Goal: Check status: Check status

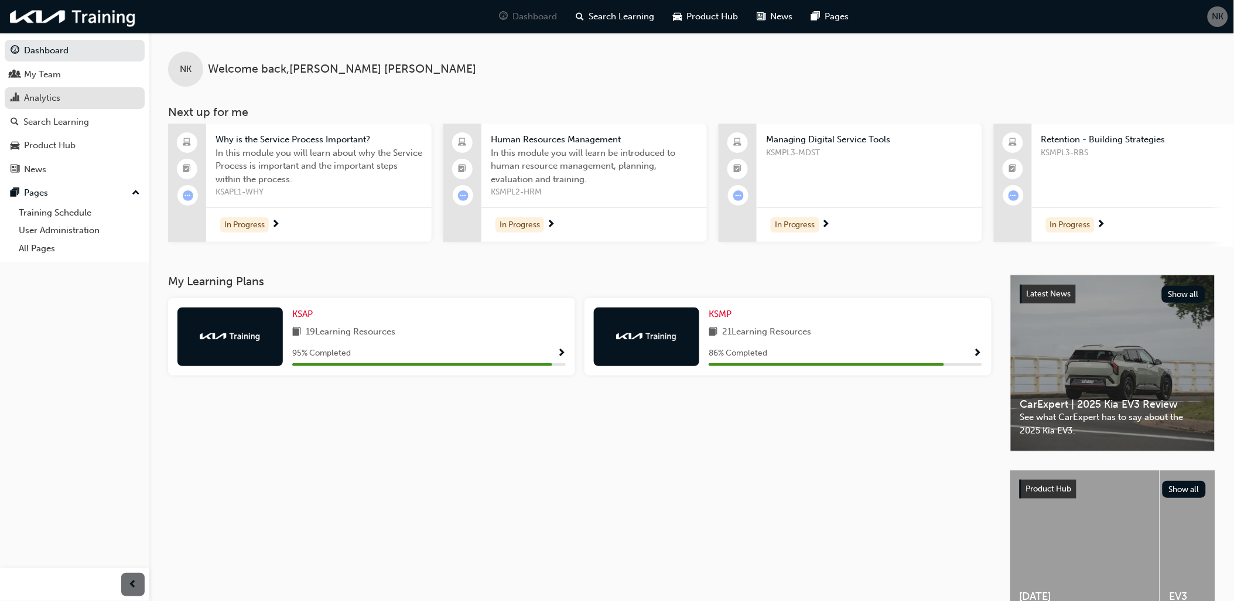
click at [53, 96] on div "Analytics" at bounding box center [42, 97] width 36 height 13
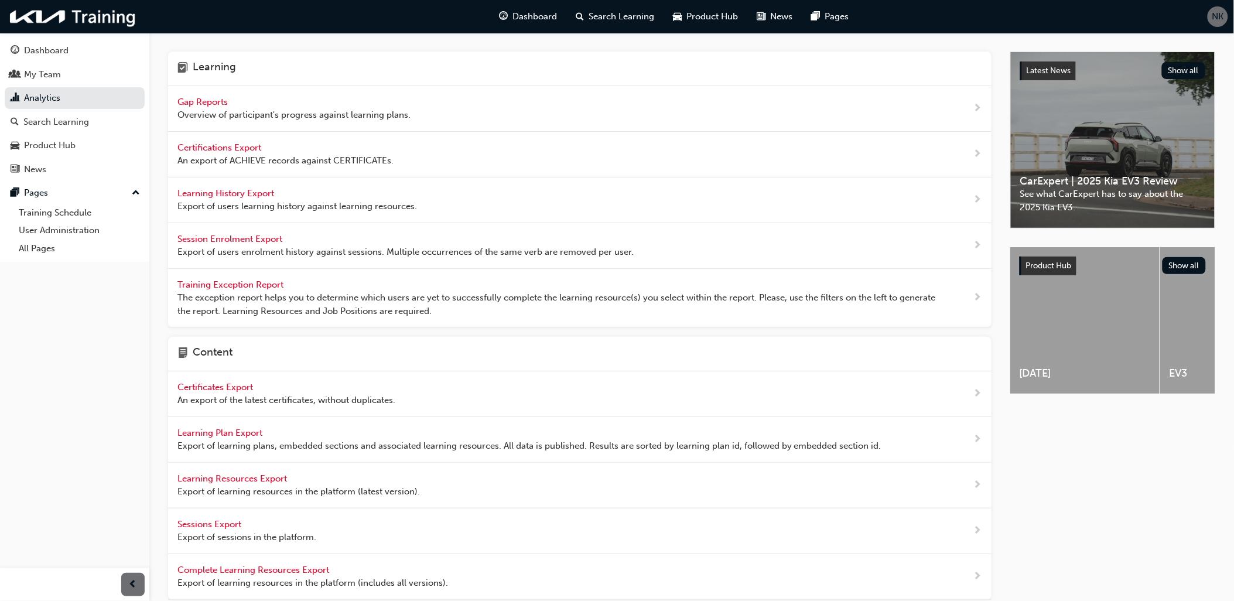
click at [197, 100] on span "Gap Reports" at bounding box center [203, 102] width 53 height 11
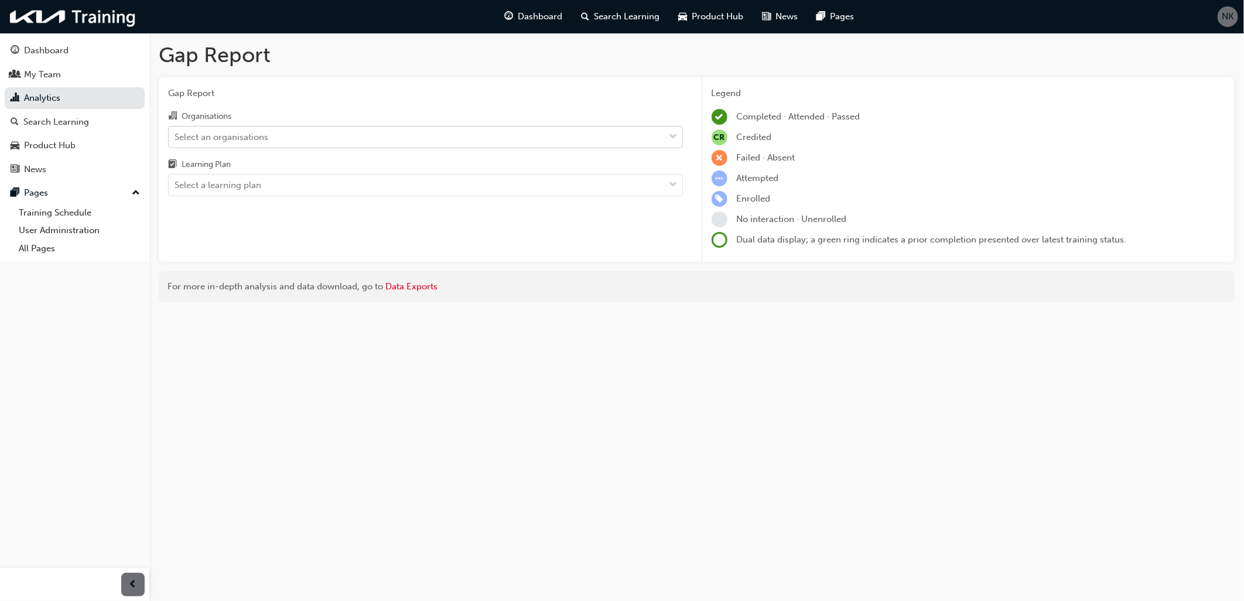
click at [210, 135] on div "Select an organisations" at bounding box center [221, 136] width 94 height 13
click at [176, 135] on input "Organisations Select an organisations" at bounding box center [174, 136] width 1 height 10
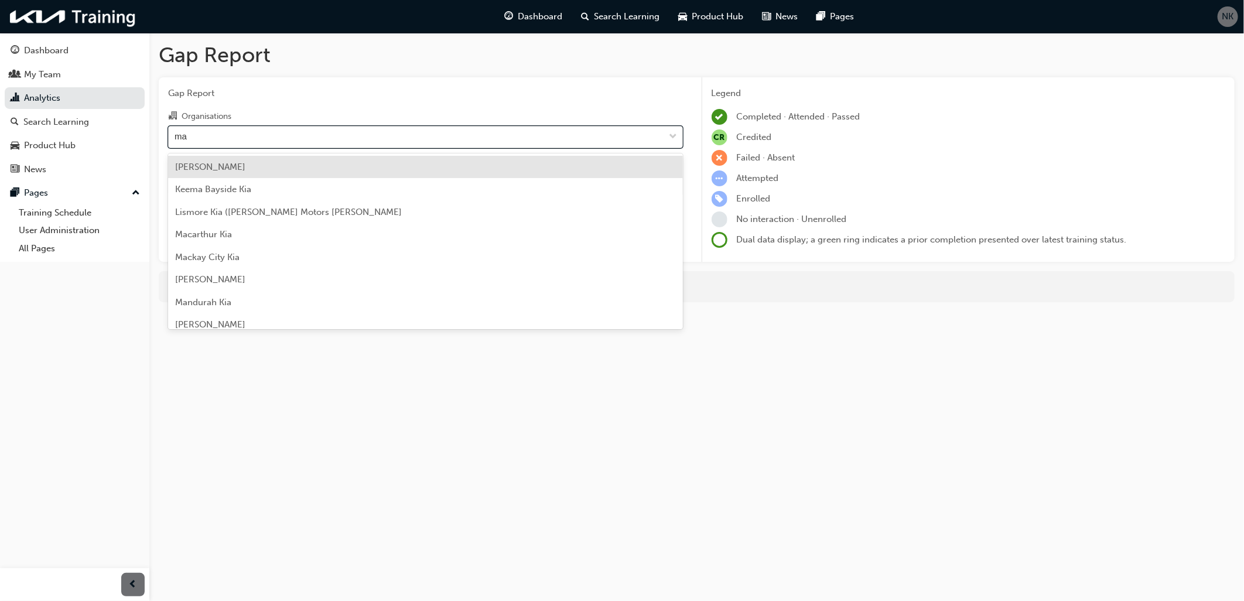
type input "mac"
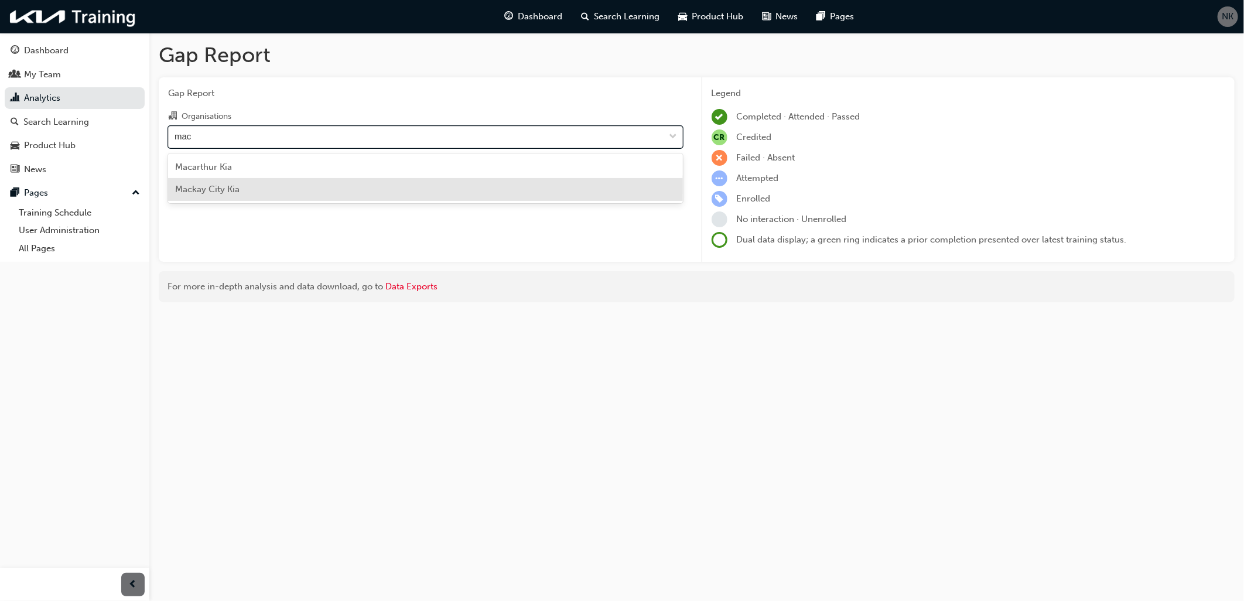
click at [224, 190] on span "Mackay City Kia" at bounding box center [207, 189] width 64 height 11
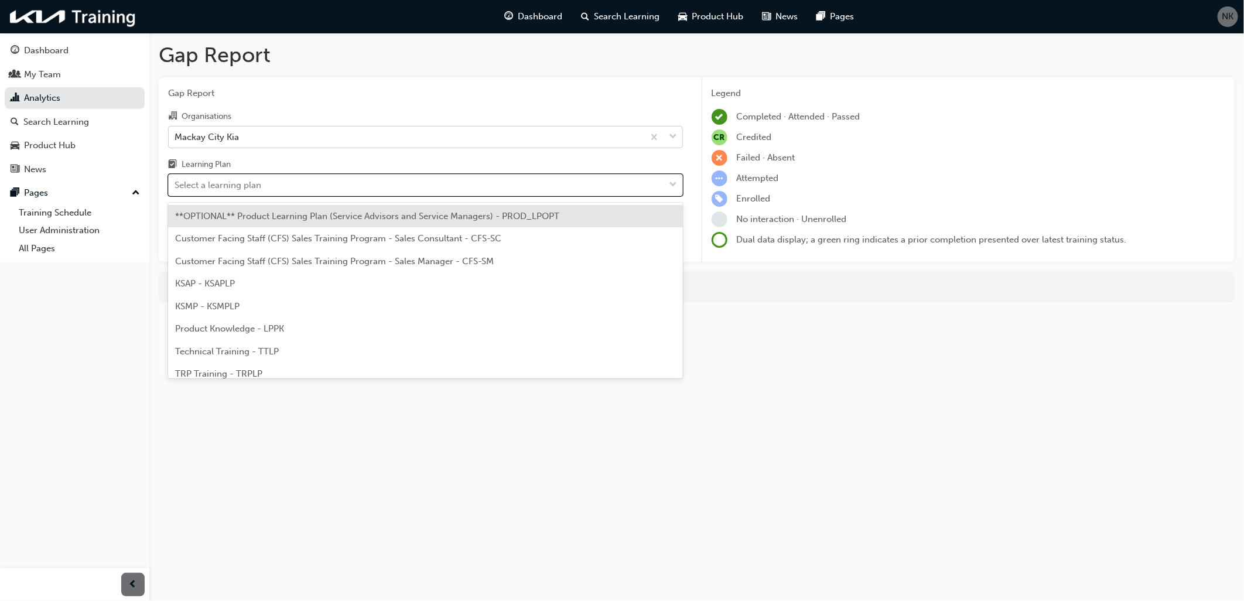
click at [217, 191] on div "Select a learning plan" at bounding box center [217, 185] width 87 height 13
click at [176, 190] on input "Learning Plan option **OPTIONAL** Product Learning Plan (Service Advisors and S…" at bounding box center [174, 185] width 1 height 10
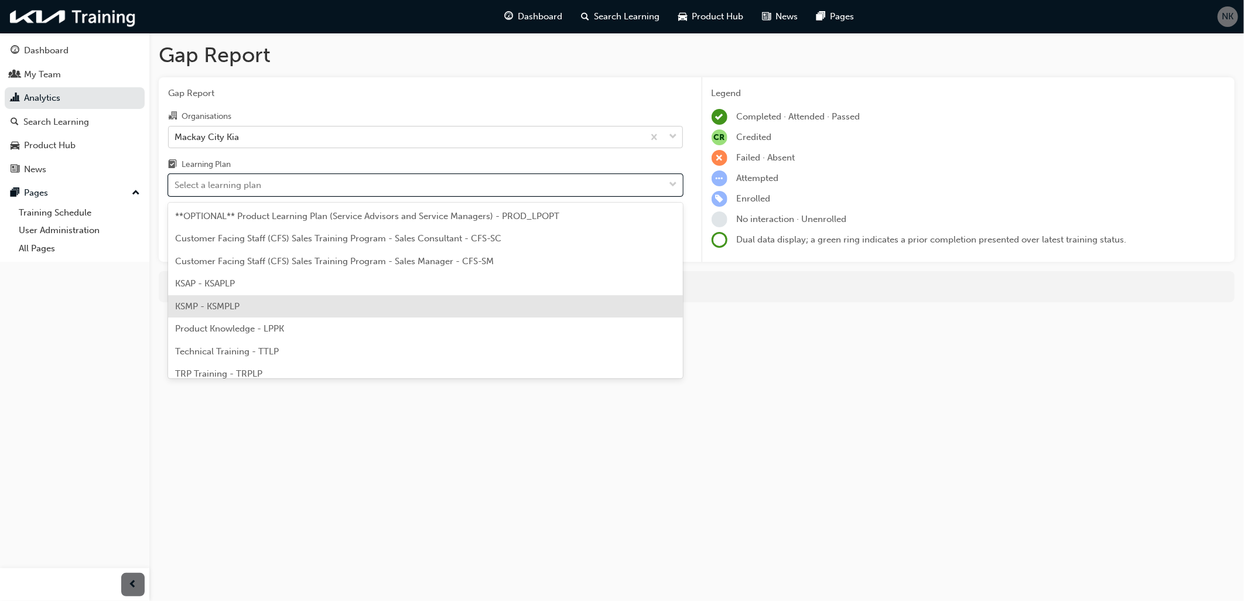
click at [200, 301] on span "KSMP - KSMPLP" at bounding box center [207, 306] width 64 height 11
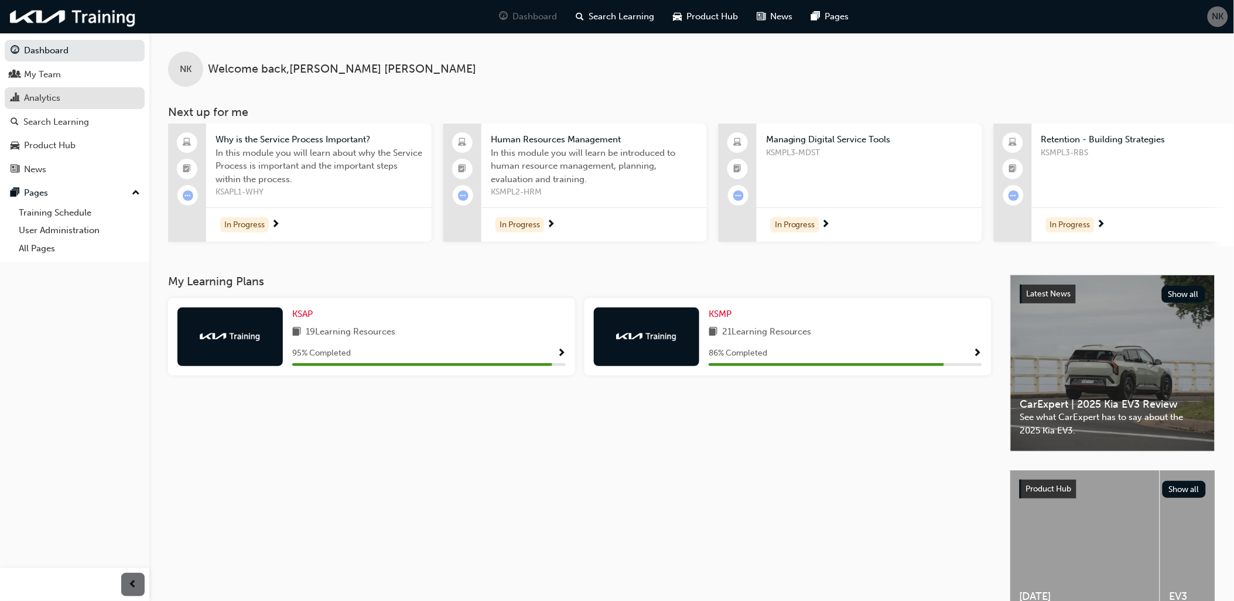
click at [59, 98] on div "Analytics" at bounding box center [42, 97] width 36 height 13
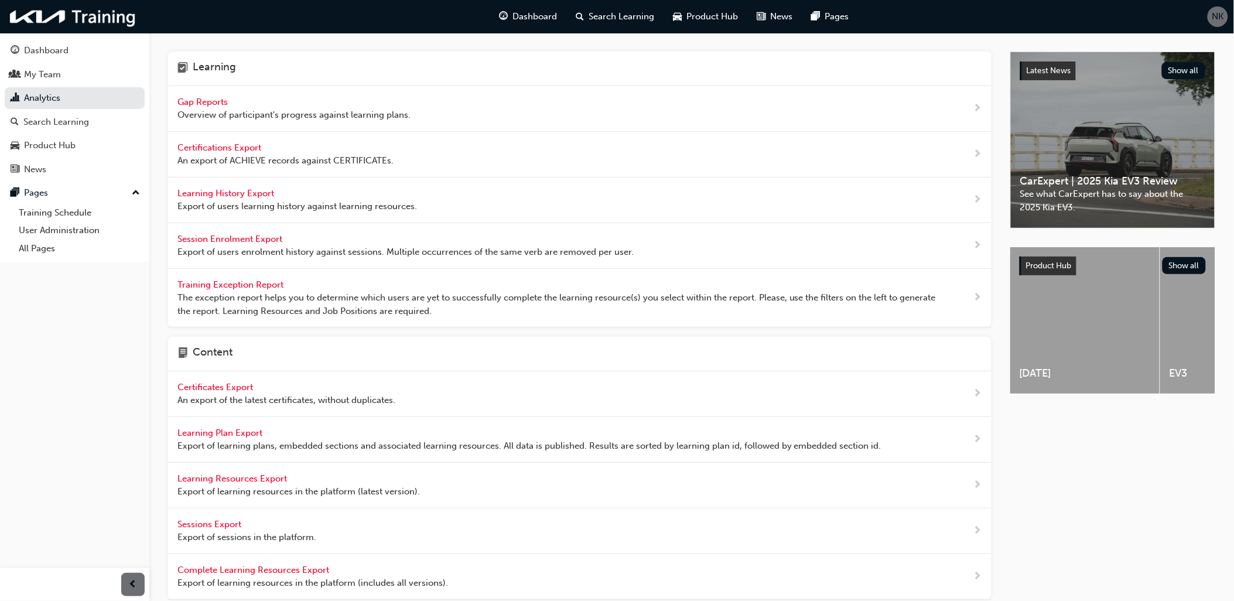
click at [219, 100] on span "Gap Reports" at bounding box center [203, 102] width 53 height 11
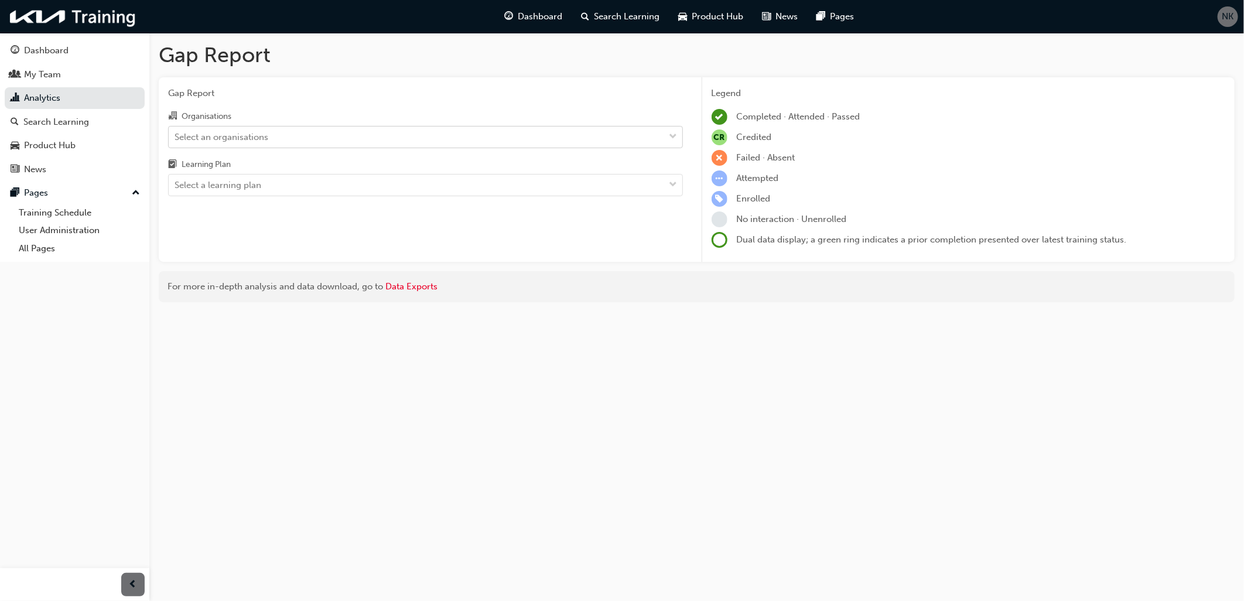
click at [241, 138] on div "Select an organisations" at bounding box center [221, 136] width 94 height 13
click at [176, 138] on input "Organisations Select an organisations" at bounding box center [174, 136] width 1 height 10
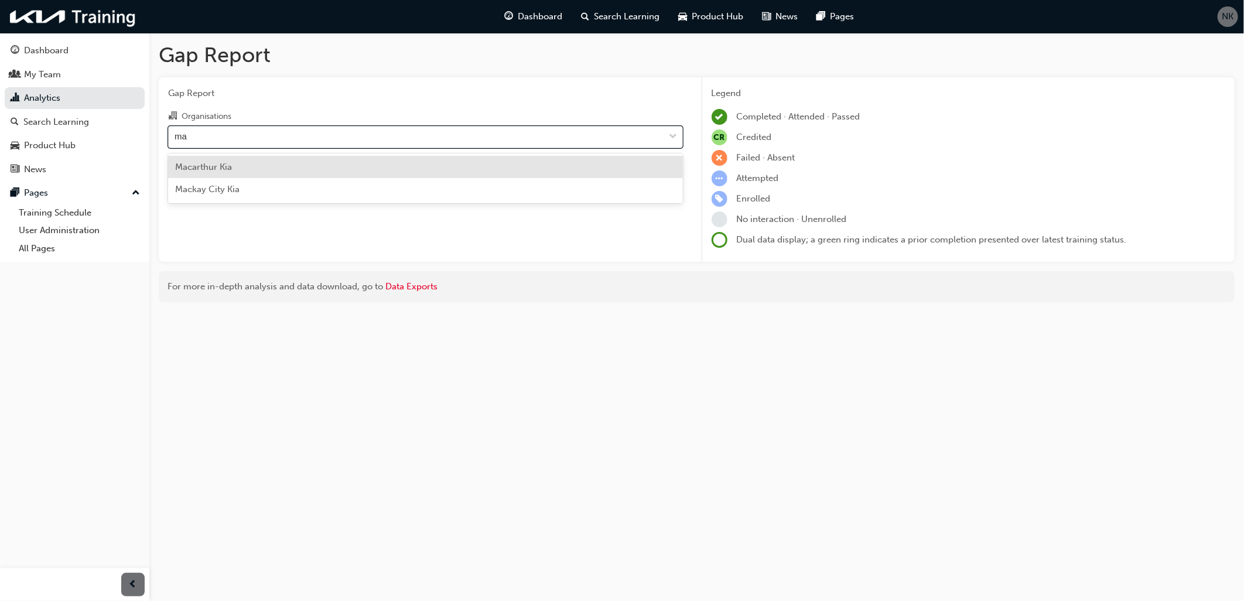
type input "mac"
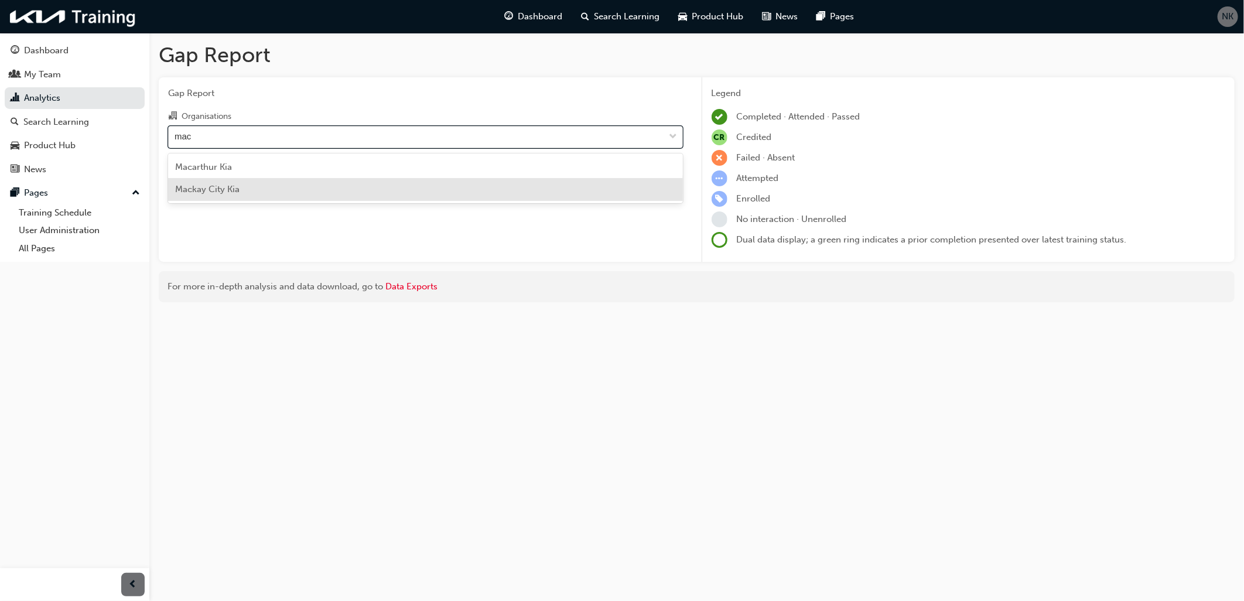
click at [217, 185] on span "Mackay City Kia" at bounding box center [207, 189] width 64 height 11
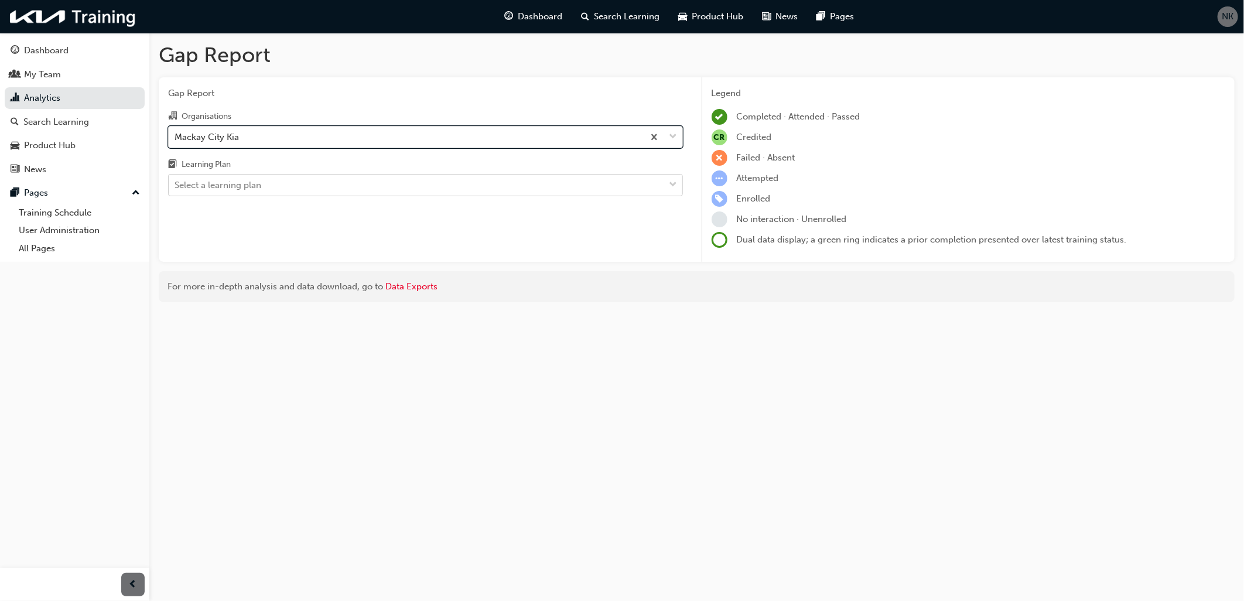
click at [220, 188] on div "Select a learning plan" at bounding box center [217, 185] width 87 height 13
click at [176, 188] on input "Learning Plan Select a learning plan" at bounding box center [174, 185] width 1 height 10
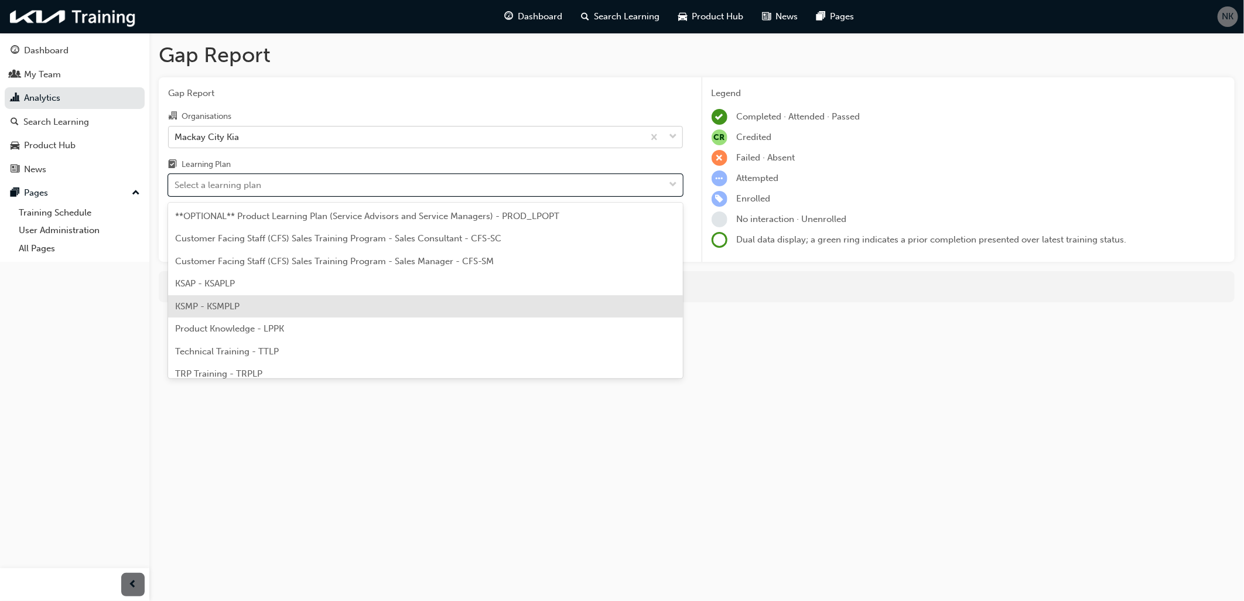
click at [211, 303] on span "KSMP - KSMPLP" at bounding box center [207, 306] width 64 height 11
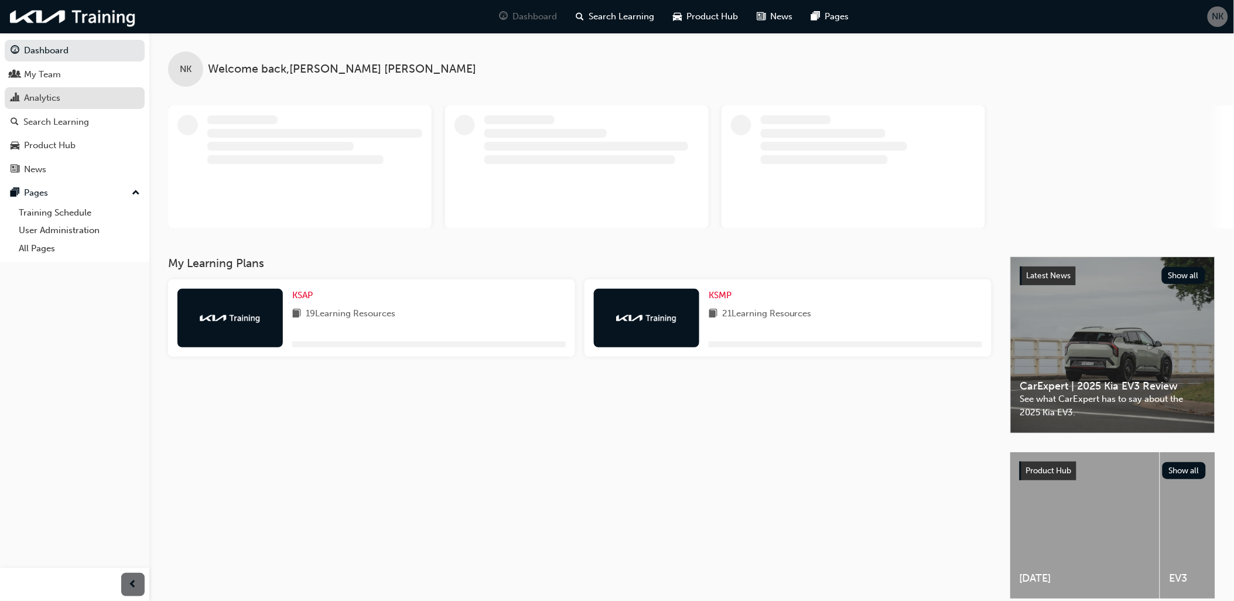
drag, startPoint x: 56, startPoint y: 94, endPoint x: 65, endPoint y: 97, distance: 9.7
click at [56, 94] on div "Analytics" at bounding box center [42, 97] width 36 height 13
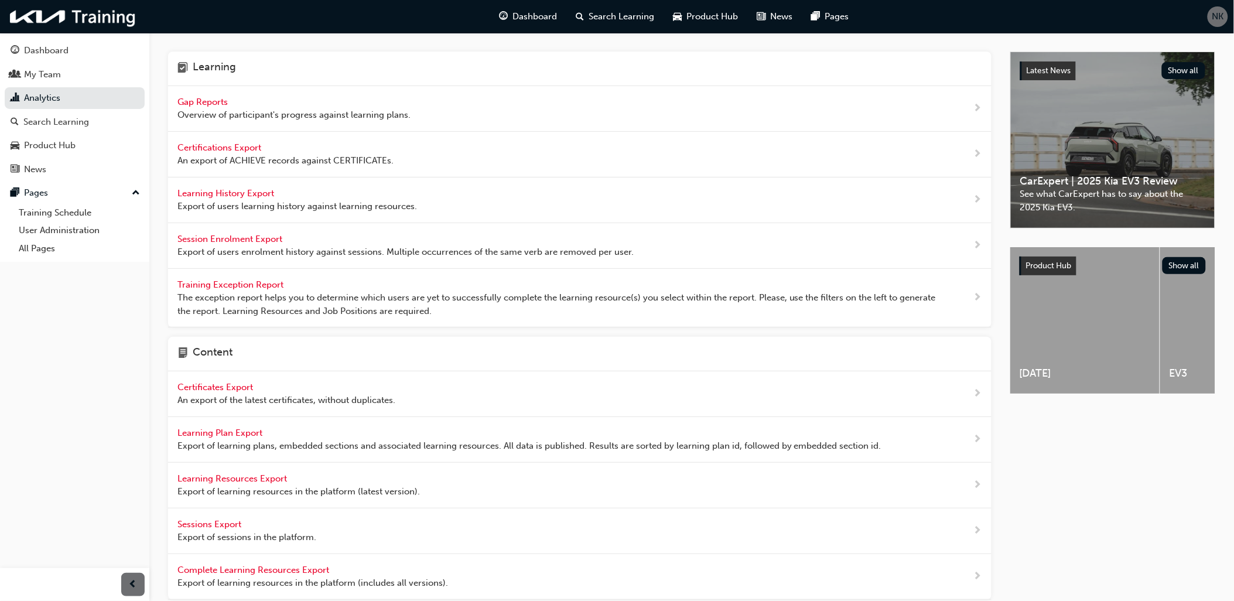
click at [205, 100] on span "Gap Reports" at bounding box center [203, 102] width 53 height 11
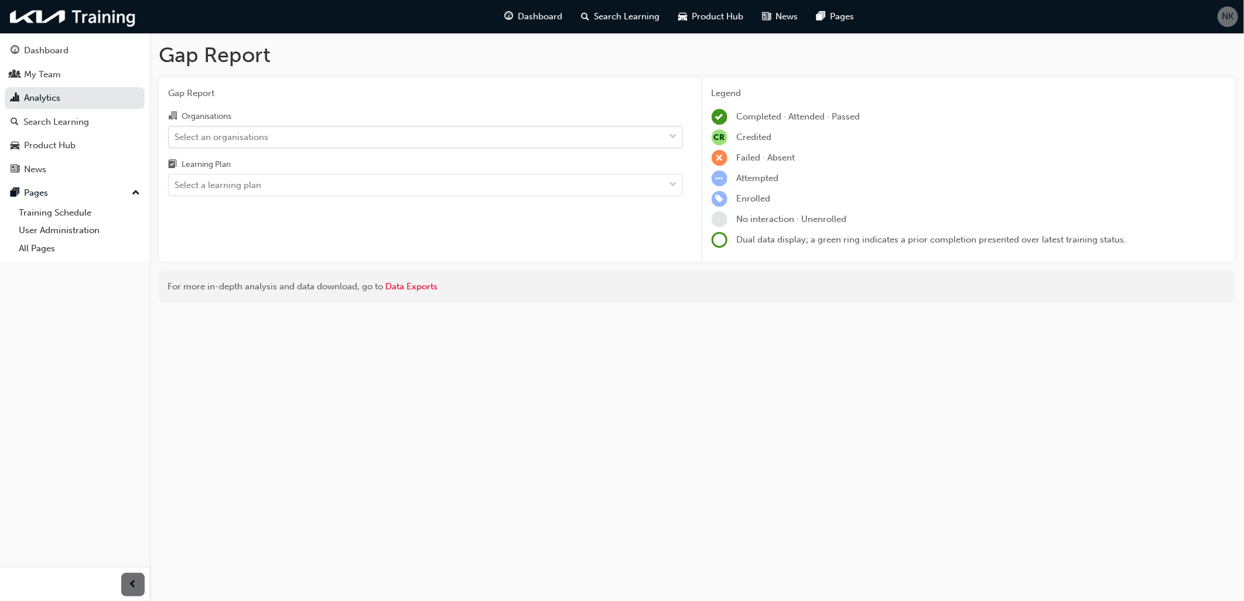
click at [237, 138] on div "Select an organisations" at bounding box center [221, 136] width 94 height 13
click at [176, 138] on input "Organisations Select an organisations" at bounding box center [174, 136] width 1 height 10
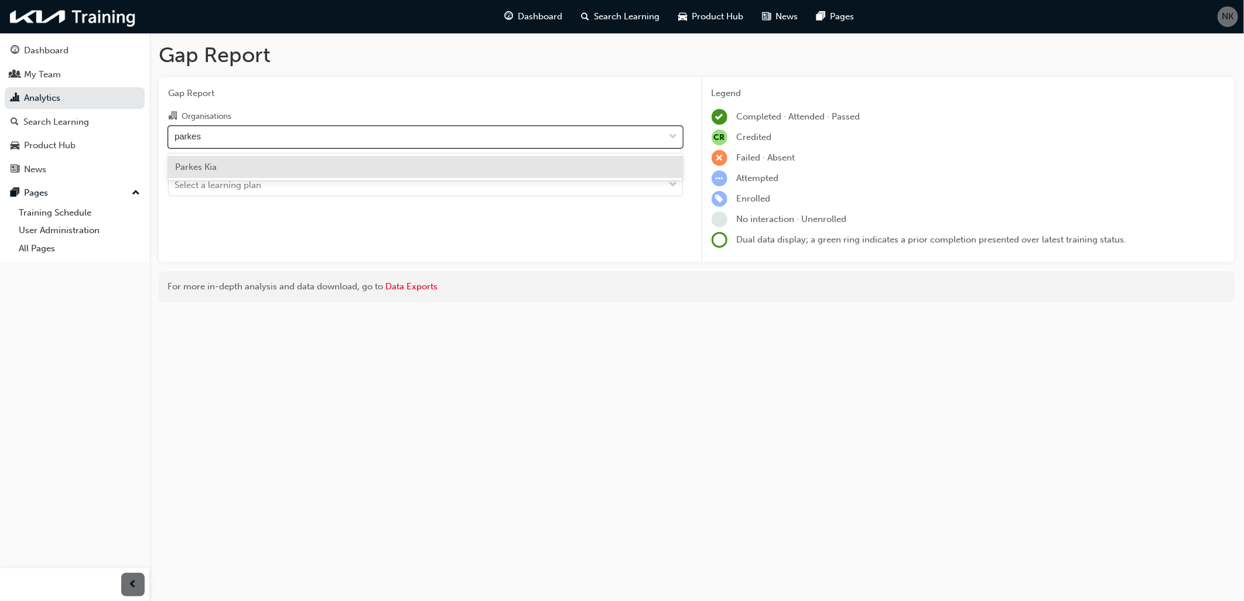
type input "parkes"
click at [195, 168] on span "Parkes Kia" at bounding box center [196, 167] width 42 height 11
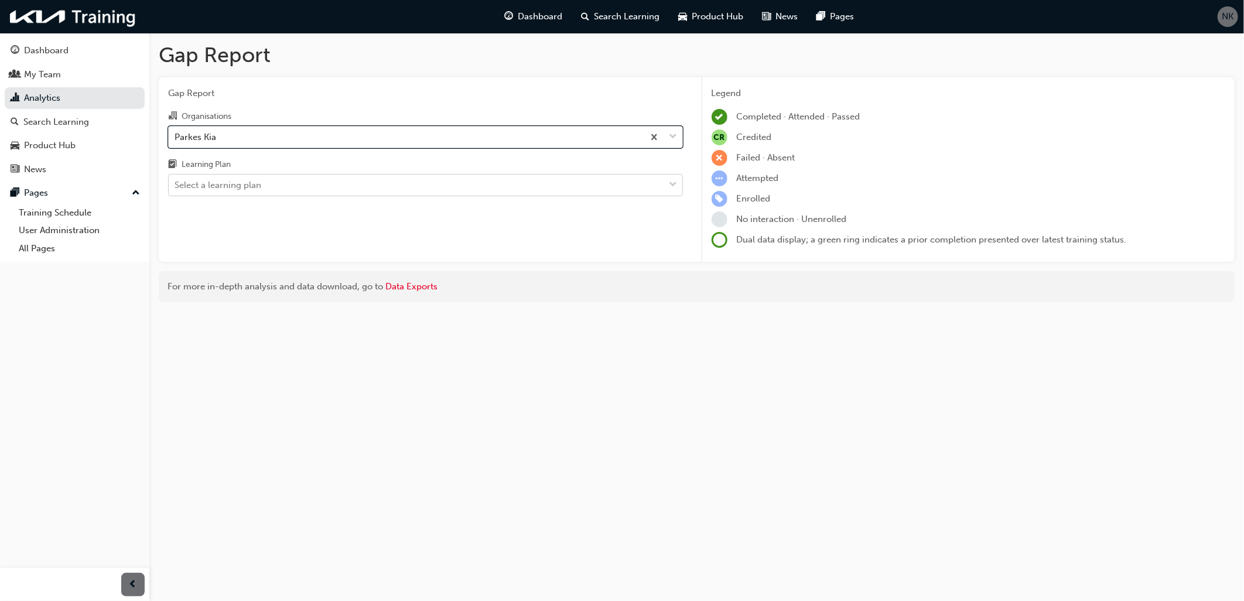
click at [207, 185] on div "Select a learning plan" at bounding box center [217, 185] width 87 height 13
click at [176, 185] on input "Learning Plan Select a learning plan" at bounding box center [174, 185] width 1 height 10
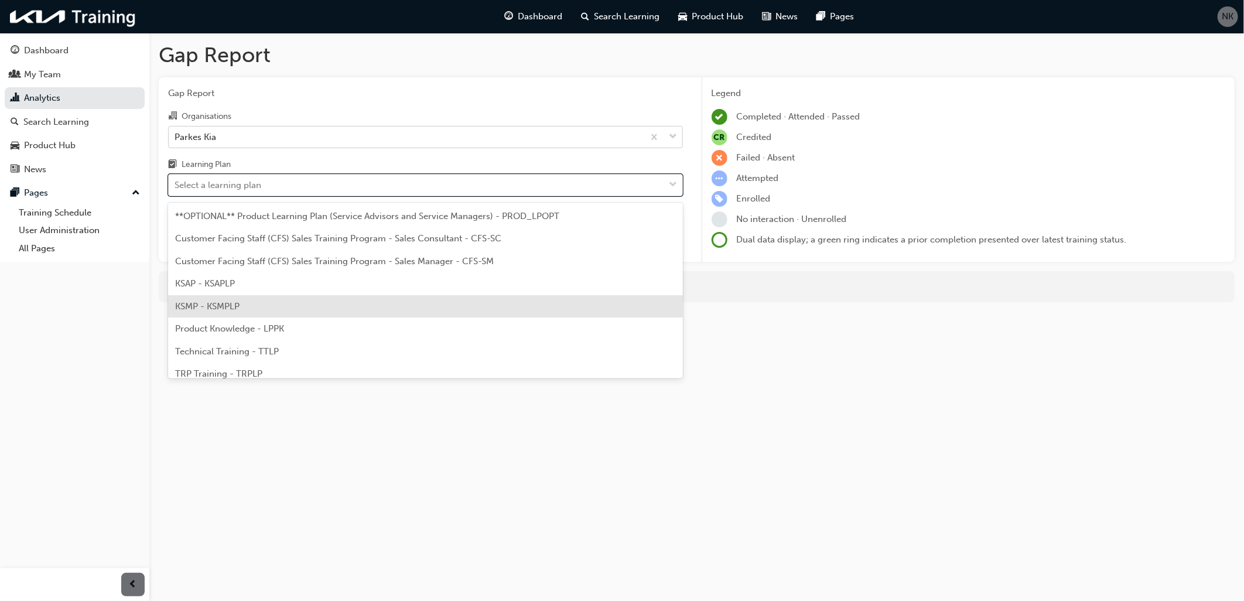
click at [215, 302] on span "KSMP - KSMPLP" at bounding box center [207, 306] width 64 height 11
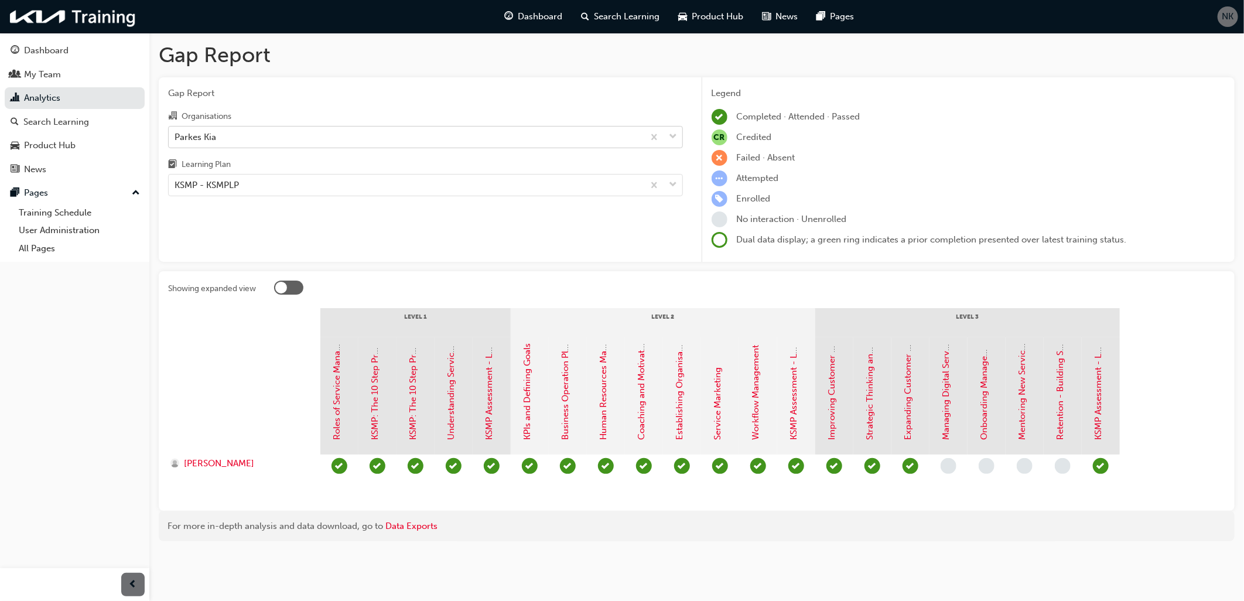
click at [230, 139] on div "Parkes Kia" at bounding box center [406, 136] width 475 height 20
click at [176, 139] on input "Organisations Parkes Kia" at bounding box center [174, 136] width 1 height 10
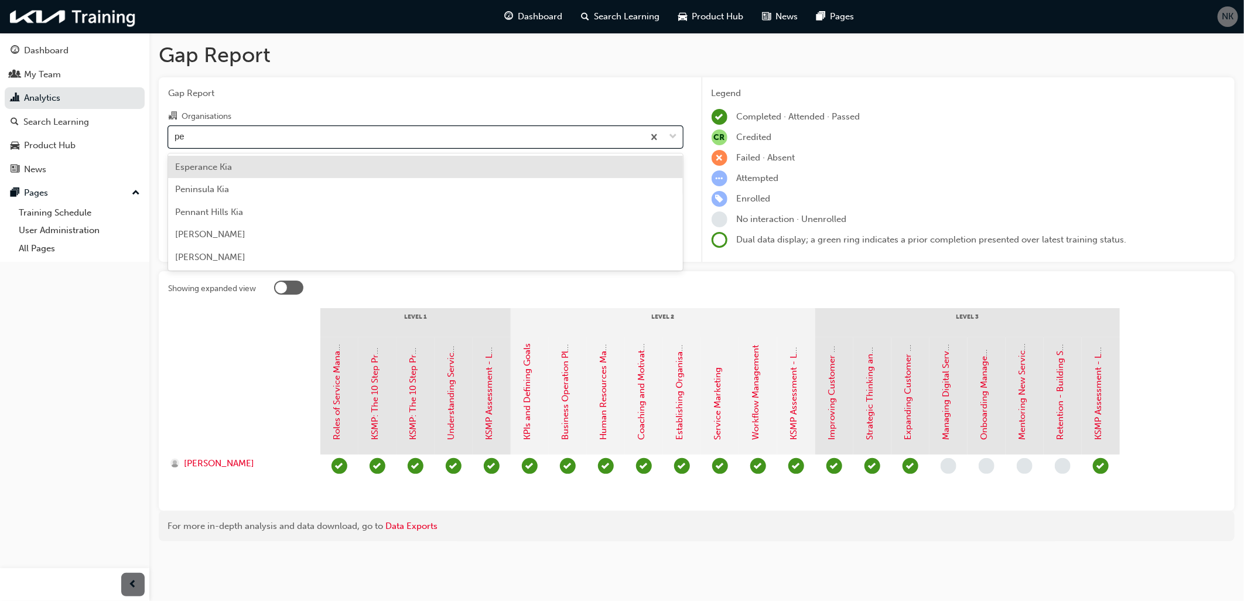
type input "pen"
click at [222, 172] on span "Peninsula Kia" at bounding box center [202, 167] width 54 height 11
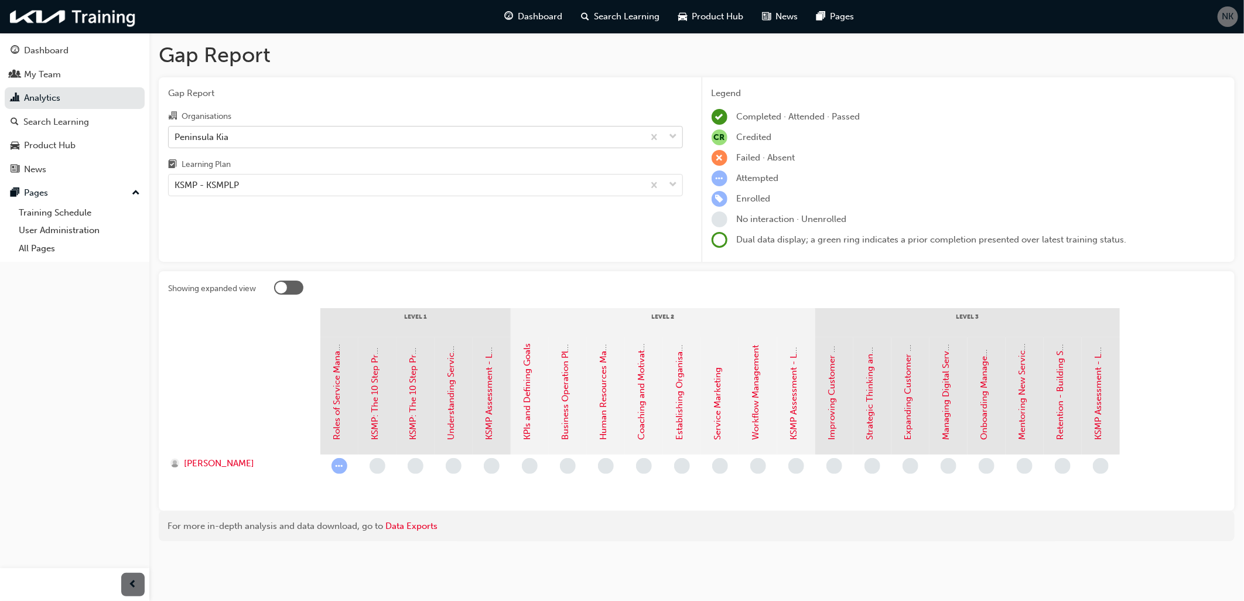
click at [198, 133] on div "Peninsula Kia" at bounding box center [201, 136] width 54 height 13
click at [176, 133] on input "Organisations Peninsula Kia" at bounding box center [174, 136] width 1 height 10
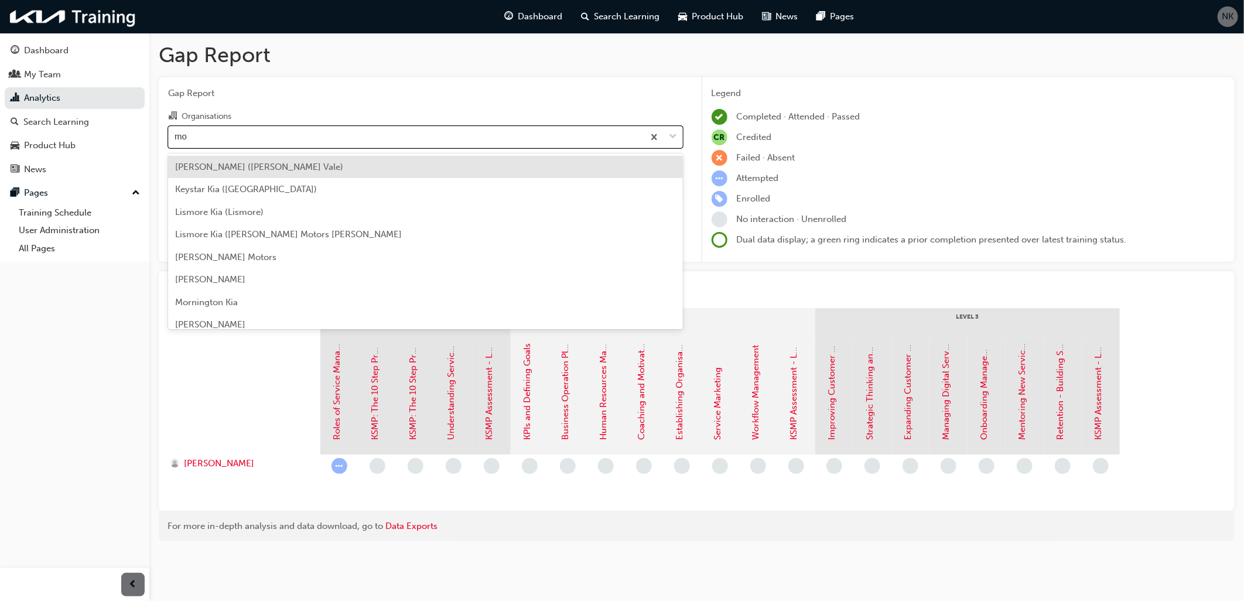
type input "mou"
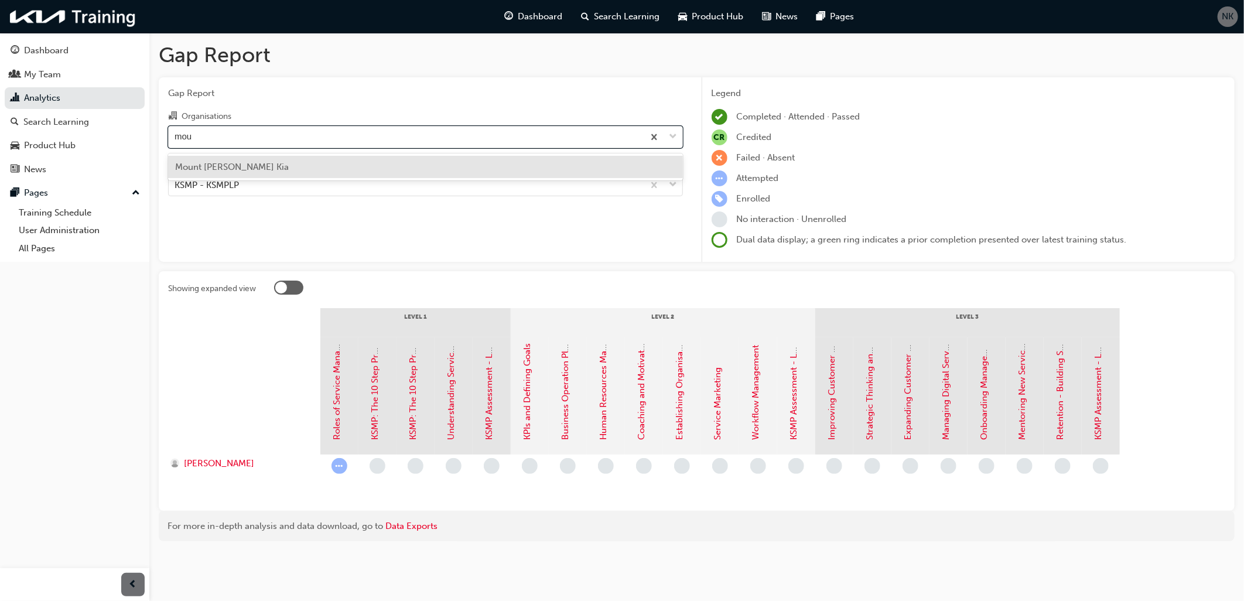
click at [208, 169] on span "Mount [PERSON_NAME] Kia" at bounding box center [232, 167] width 114 height 11
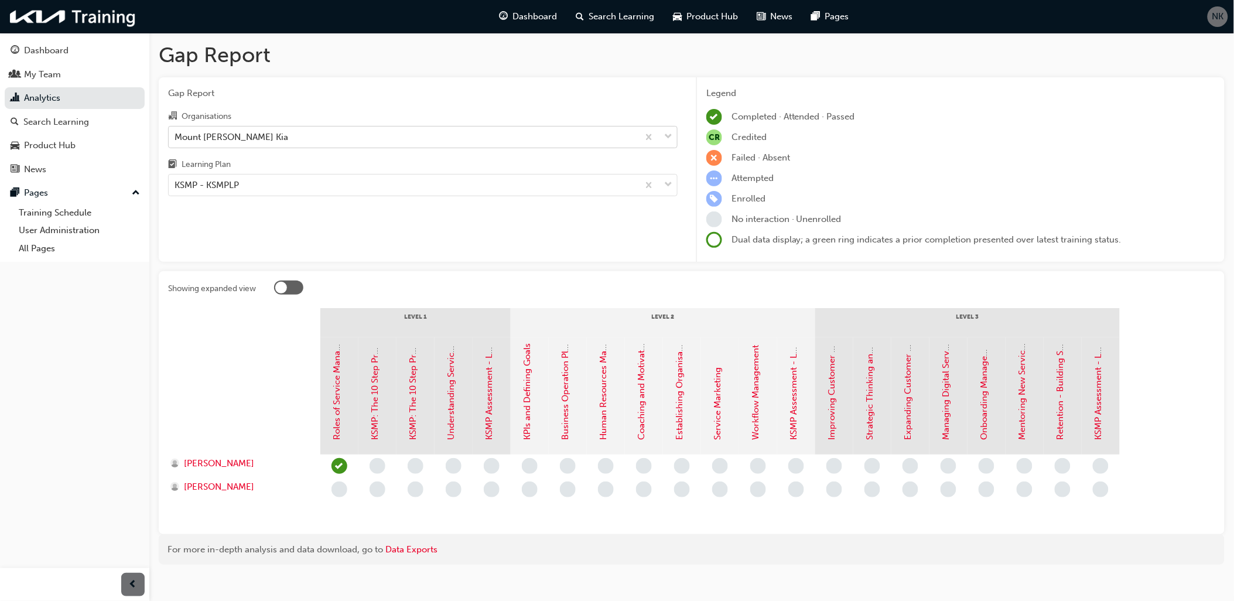
click at [248, 136] on div "Mount [PERSON_NAME] Kia" at bounding box center [404, 136] width 470 height 20
click at [176, 136] on input "Organisations Mount Barker Kia" at bounding box center [174, 136] width 1 height 10
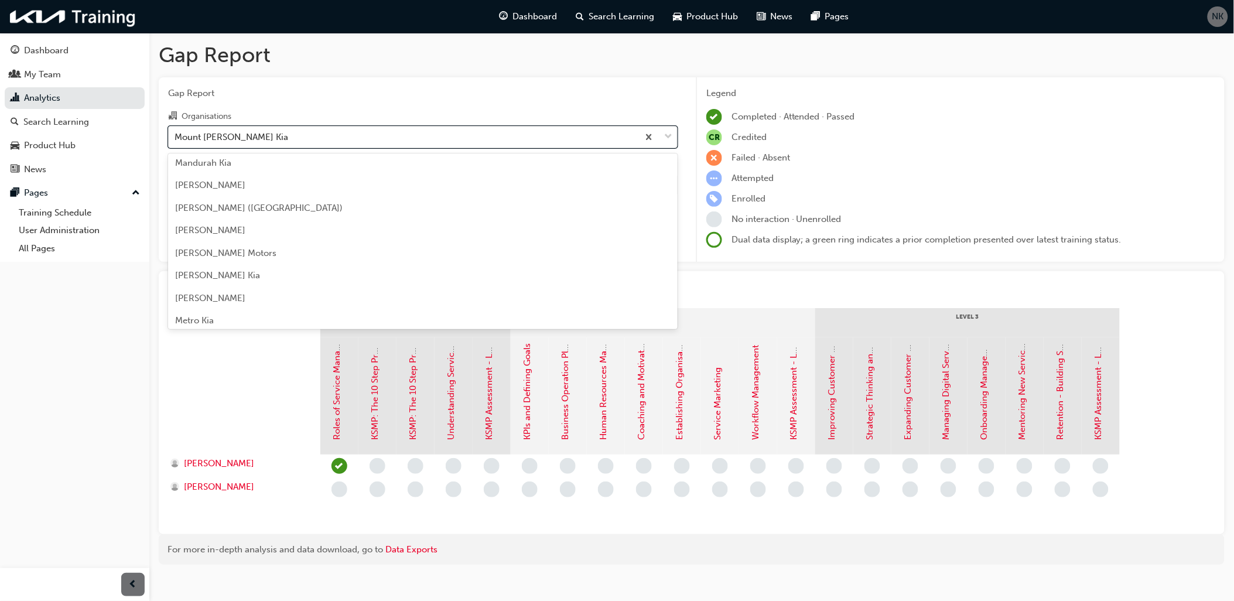
scroll to position [1801, 0]
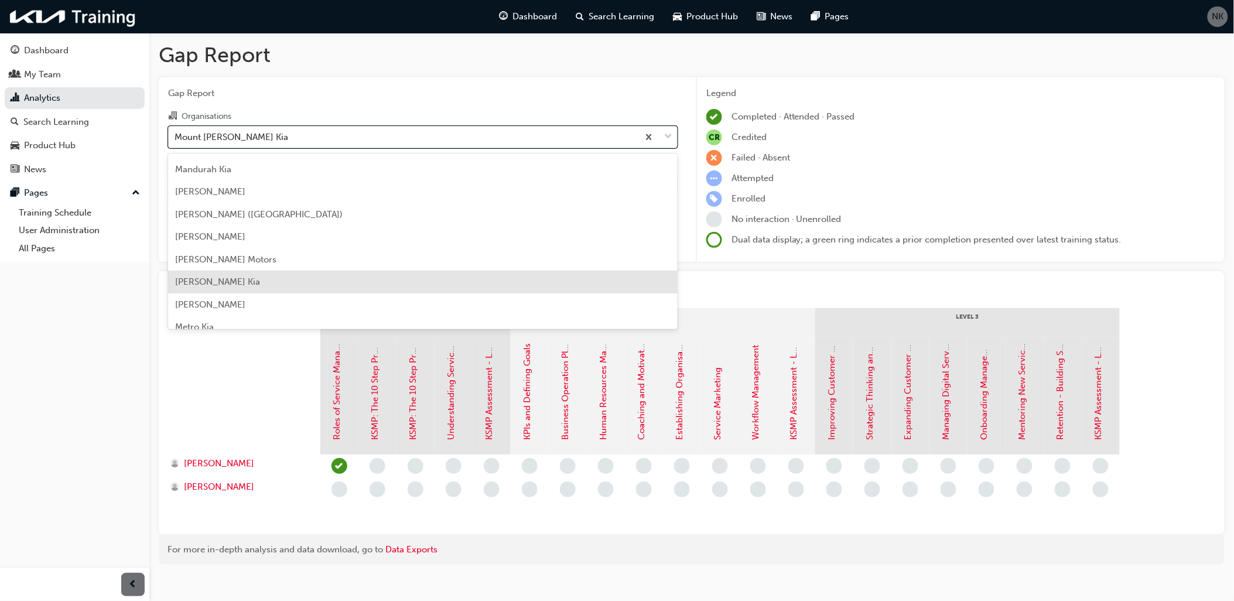
click at [203, 285] on span "[PERSON_NAME] Kia" at bounding box center [217, 281] width 85 height 11
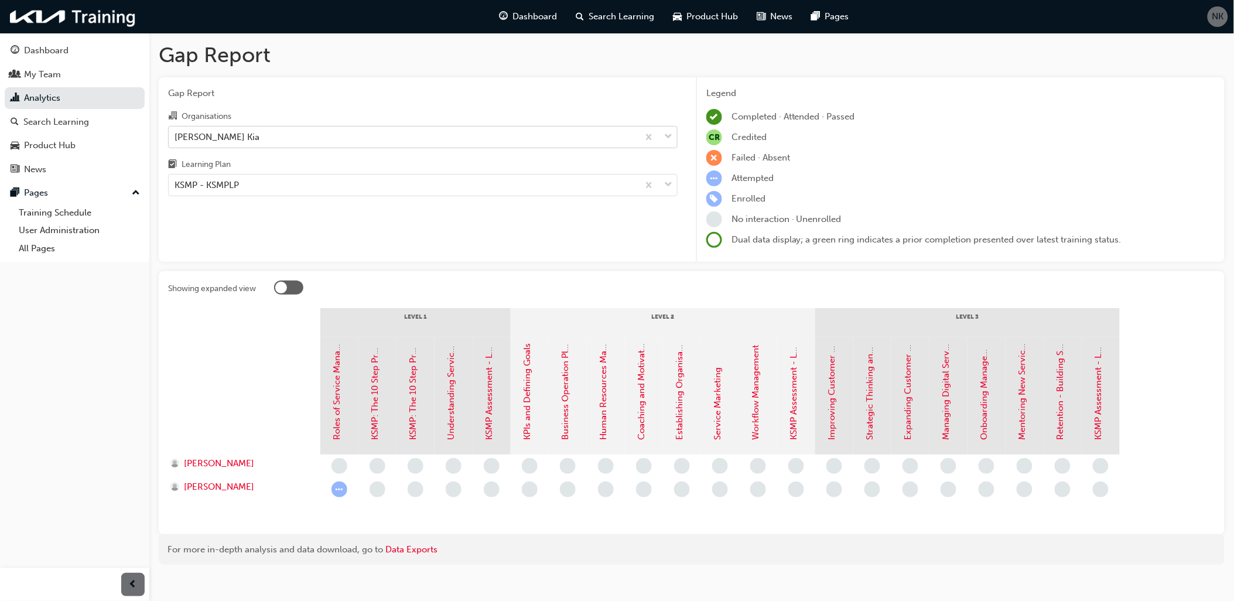
click at [243, 137] on div "[PERSON_NAME] Kia" at bounding box center [404, 136] width 470 height 20
click at [176, 137] on input "Organisations McRae Kia" at bounding box center [174, 136] width 1 height 10
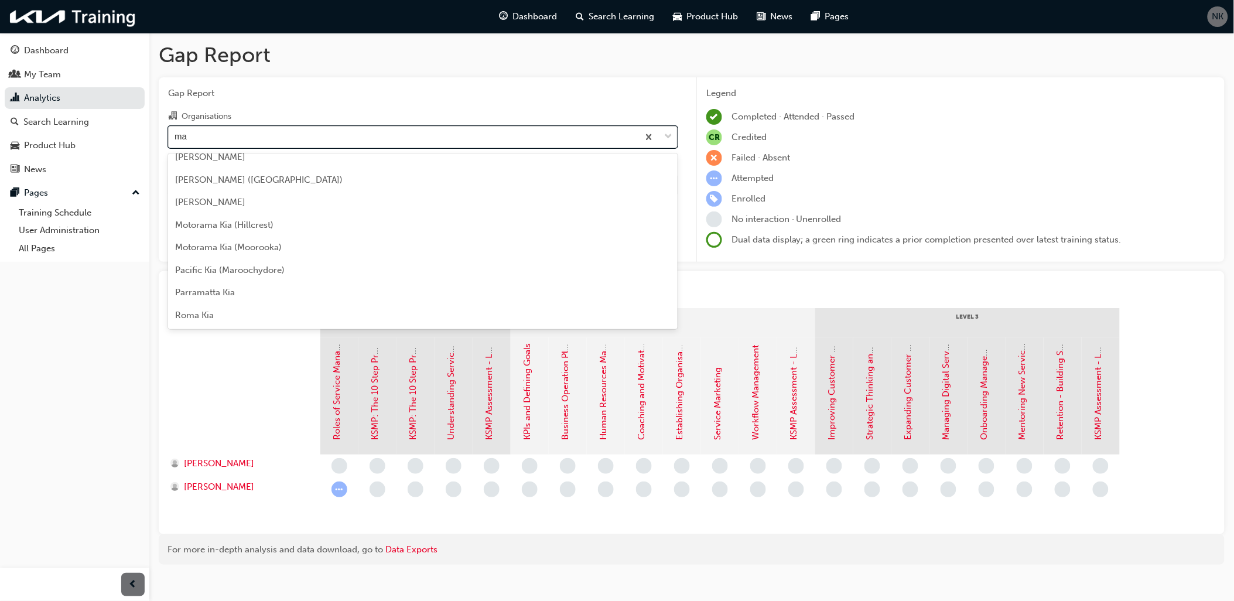
scroll to position [103, 0]
type input "mac"
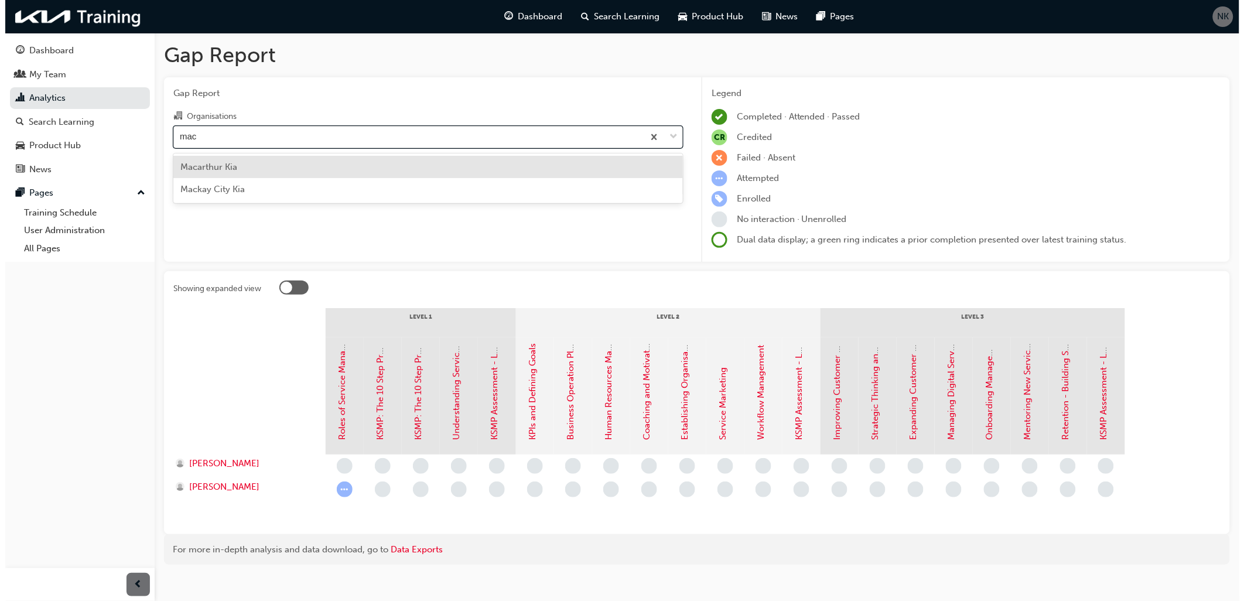
scroll to position [0, 0]
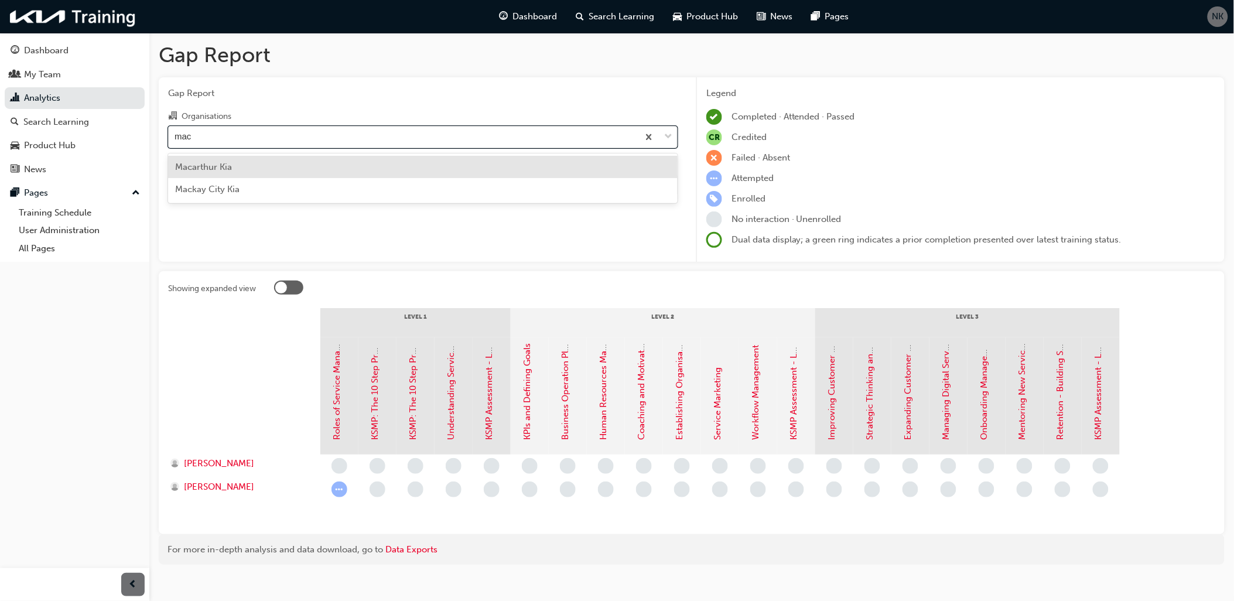
click at [235, 165] on div "Macarthur Kia" at bounding box center [422, 167] width 509 height 23
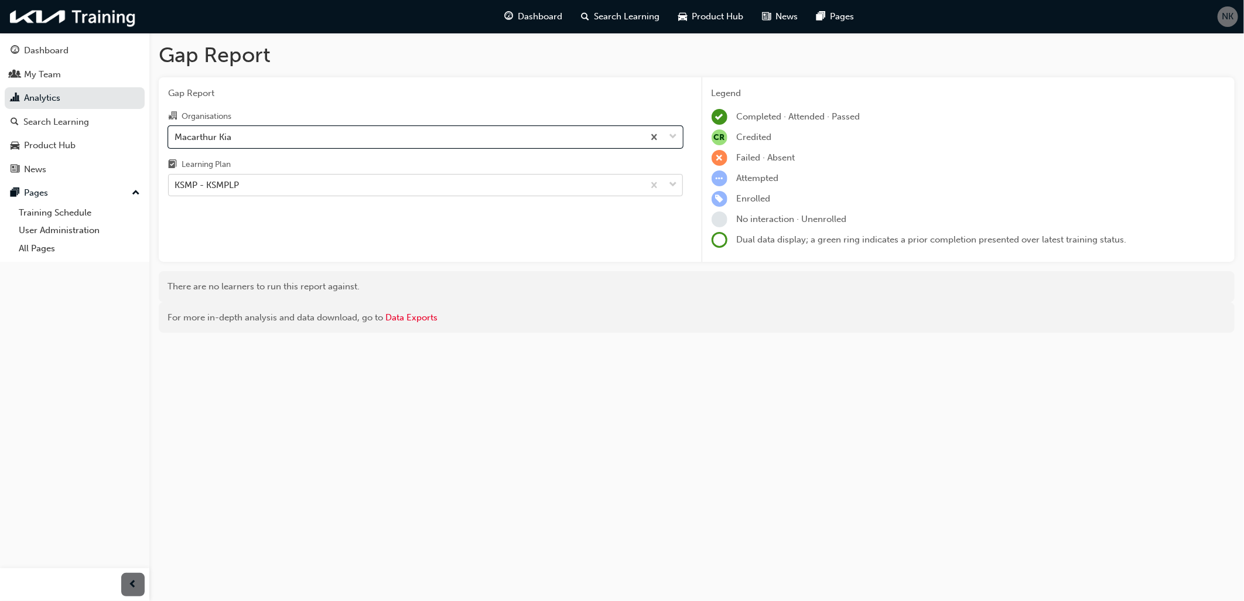
click at [270, 186] on div "KSMP - KSMPLP" at bounding box center [406, 185] width 475 height 20
click at [176, 186] on input "Learning Plan KSMP - KSMPLP" at bounding box center [174, 185] width 1 height 10
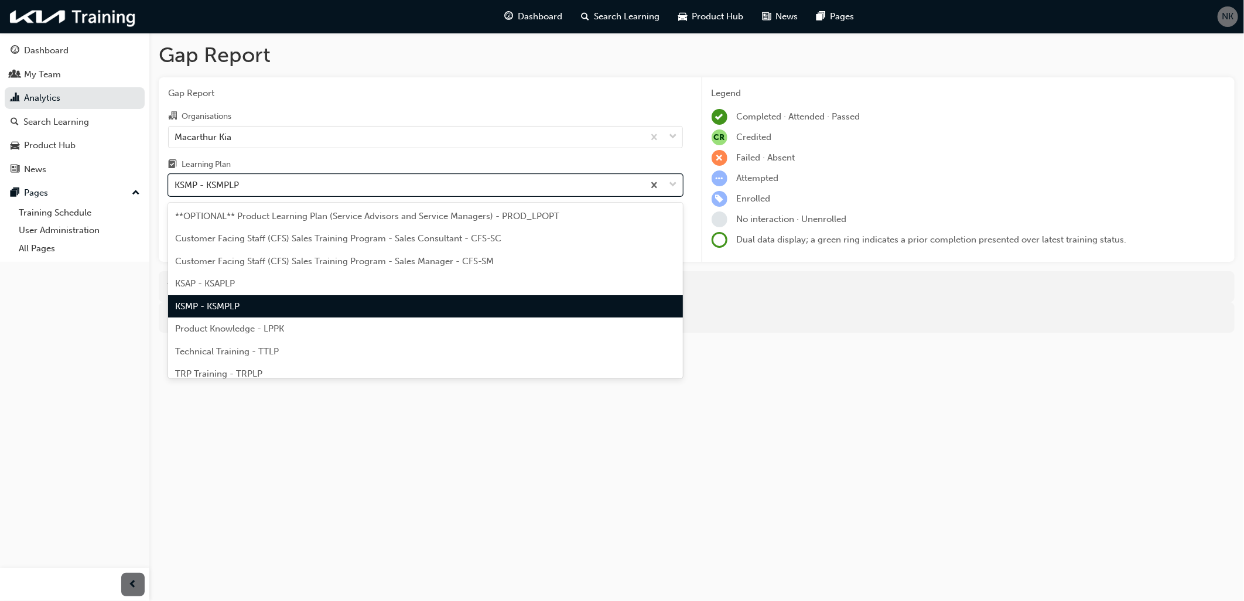
click at [201, 305] on span "KSMP - KSMPLP" at bounding box center [207, 306] width 64 height 11
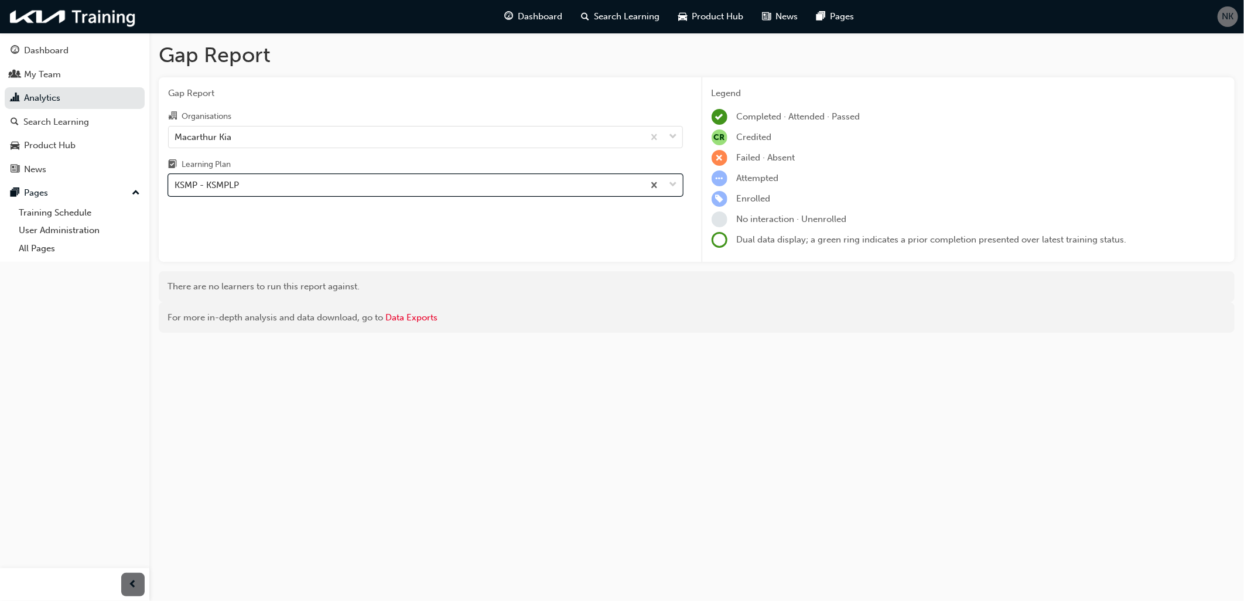
click at [235, 185] on div "KSMP - KSMPLP" at bounding box center [206, 185] width 64 height 13
click at [176, 185] on input "Learning Plan option KSMP - KSMPLP, selected. 0 results available. Select is fo…" at bounding box center [174, 185] width 1 height 10
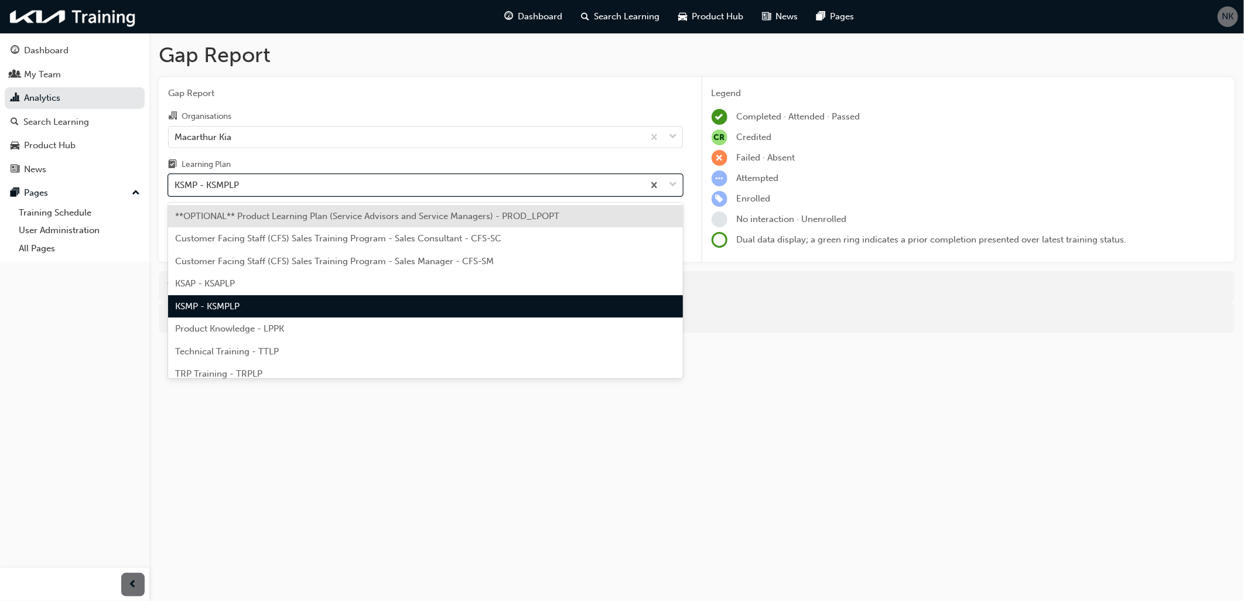
click at [232, 183] on div "KSMP - KSMPLP" at bounding box center [206, 185] width 64 height 13
click at [176, 183] on input "Learning Plan option KSMP - KSMPLP, selected. option **OPTIONAL** Product Learn…" at bounding box center [174, 185] width 1 height 10
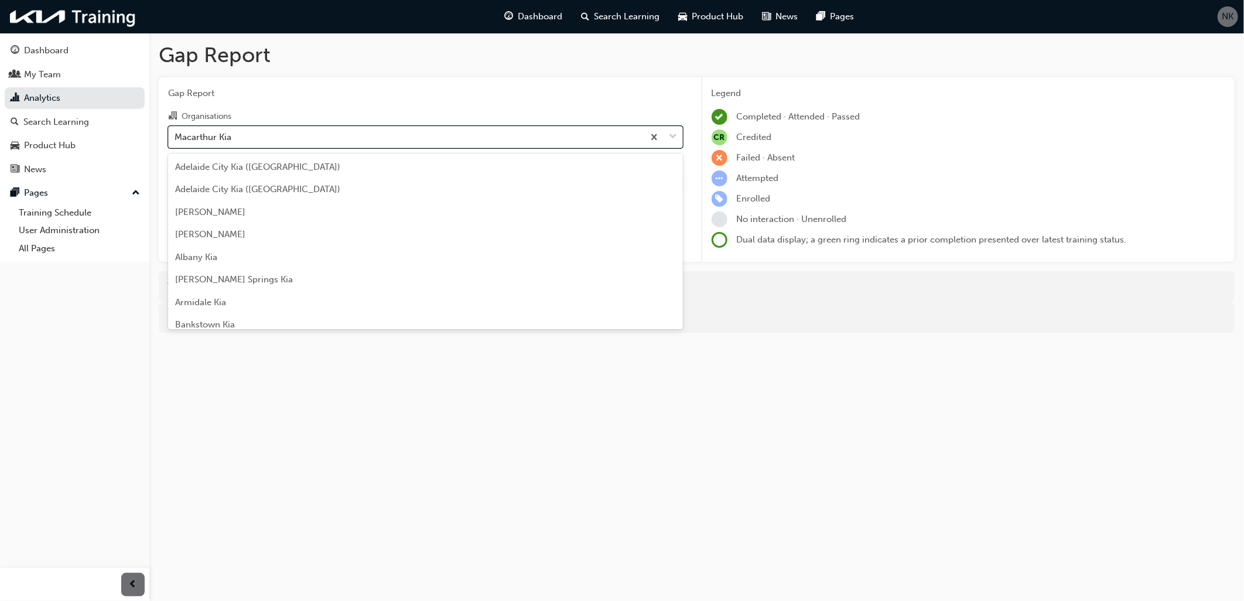
click at [239, 138] on div "Macarthur Kia" at bounding box center [406, 136] width 475 height 20
click at [176, 138] on input "Organisations option Macarthur Kia, selected. option Macarthur Kia focused, 78 …" at bounding box center [174, 136] width 1 height 10
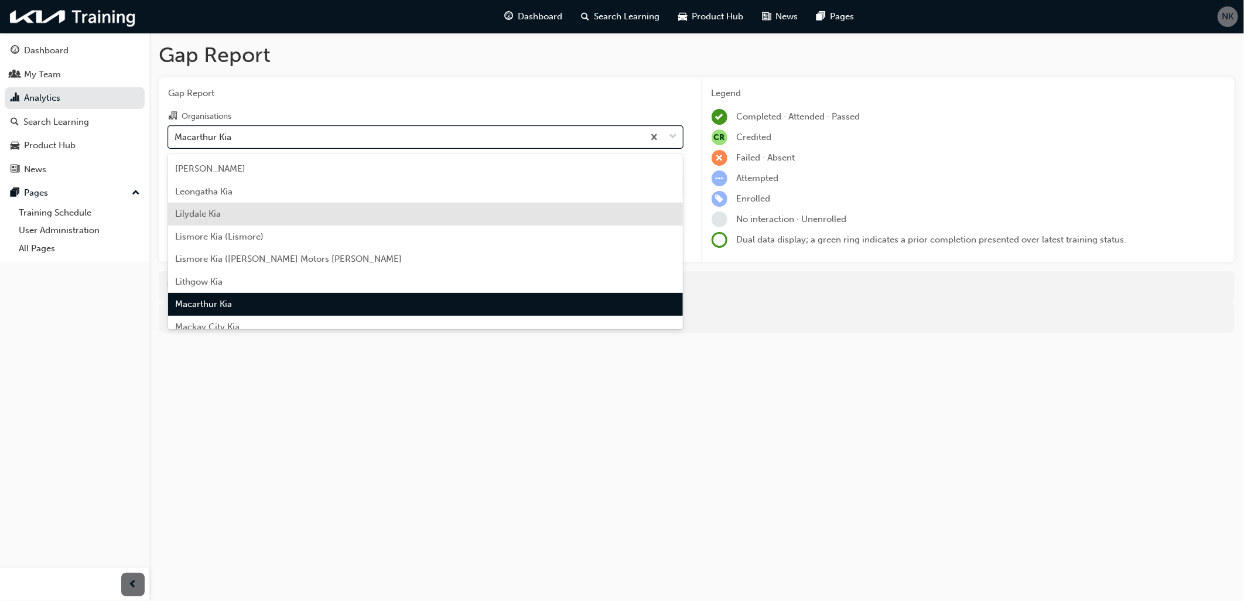
scroll to position [1590, 0]
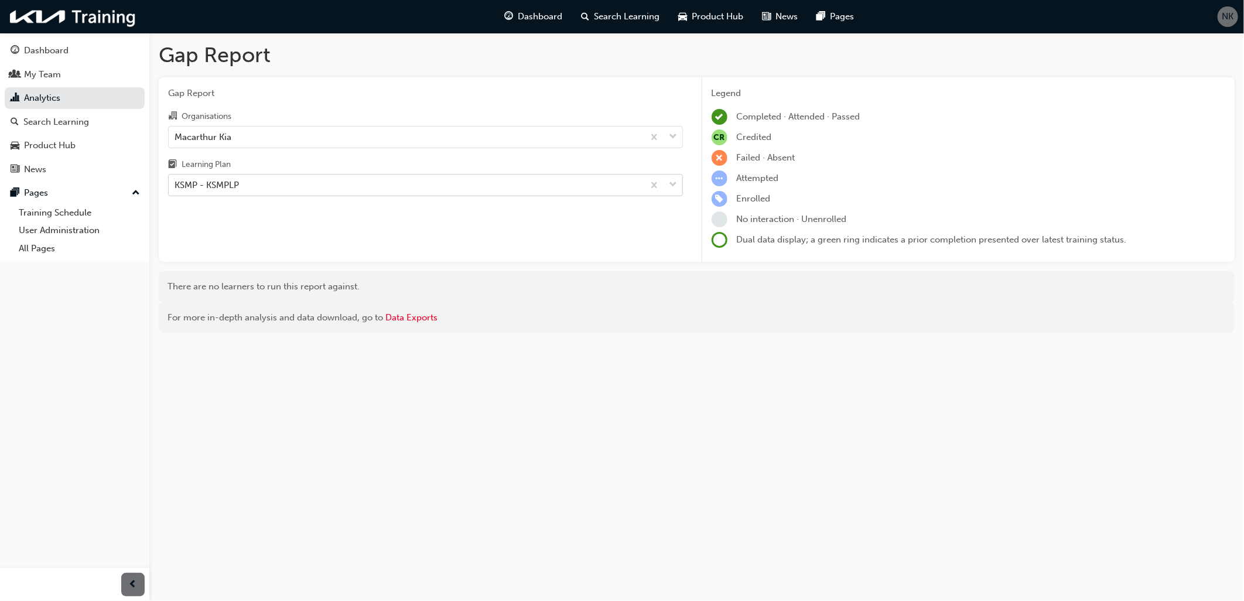
click at [219, 189] on div "KSMP - KSMPLP" at bounding box center [206, 185] width 64 height 13
click at [176, 189] on input "Learning Plan KSMP - KSMPLP" at bounding box center [174, 185] width 1 height 10
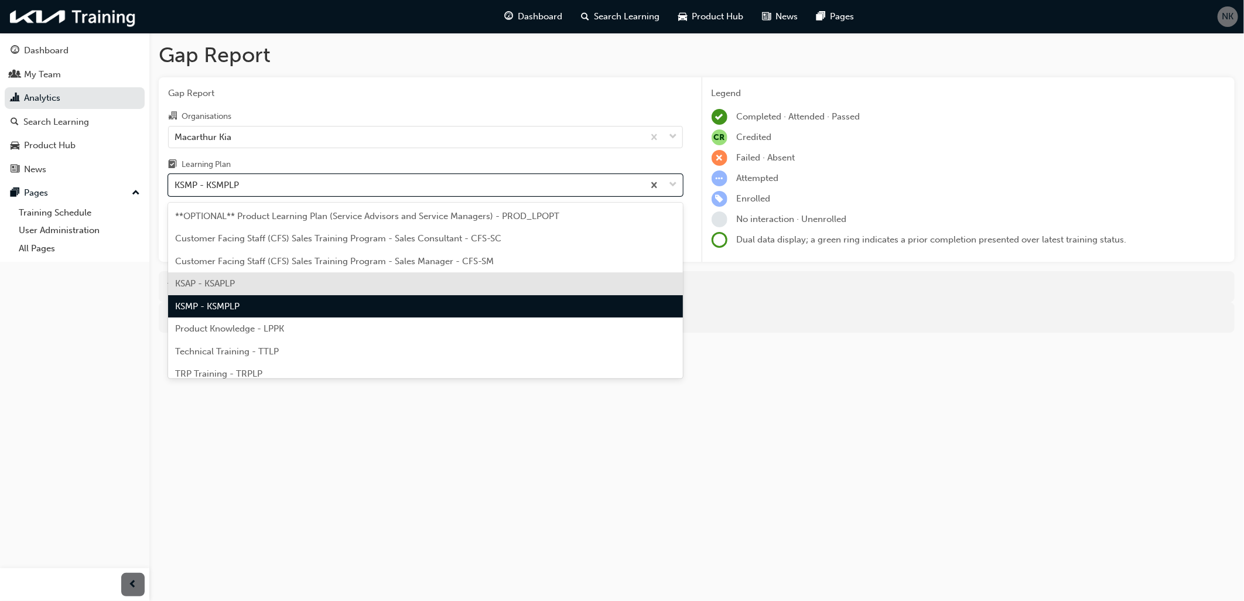
click at [217, 283] on span "KSAP - KSAPLP" at bounding box center [205, 283] width 60 height 11
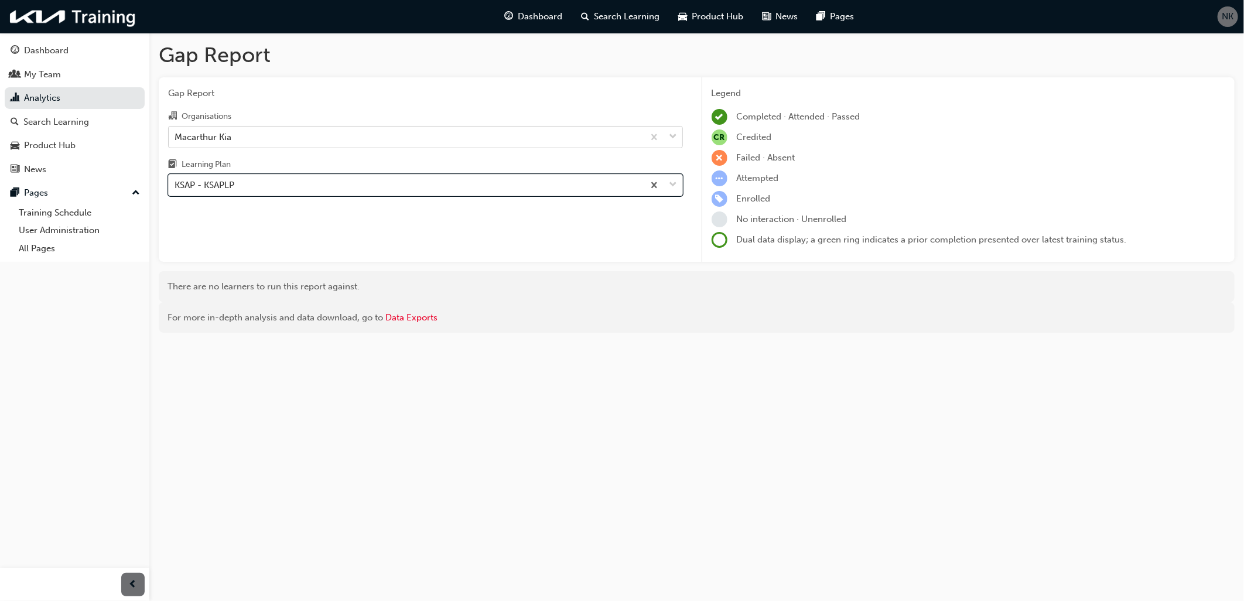
click at [237, 139] on div "Macarthur Kia" at bounding box center [406, 136] width 475 height 20
click at [176, 139] on input "Organisations Macarthur Kia" at bounding box center [174, 136] width 1 height 10
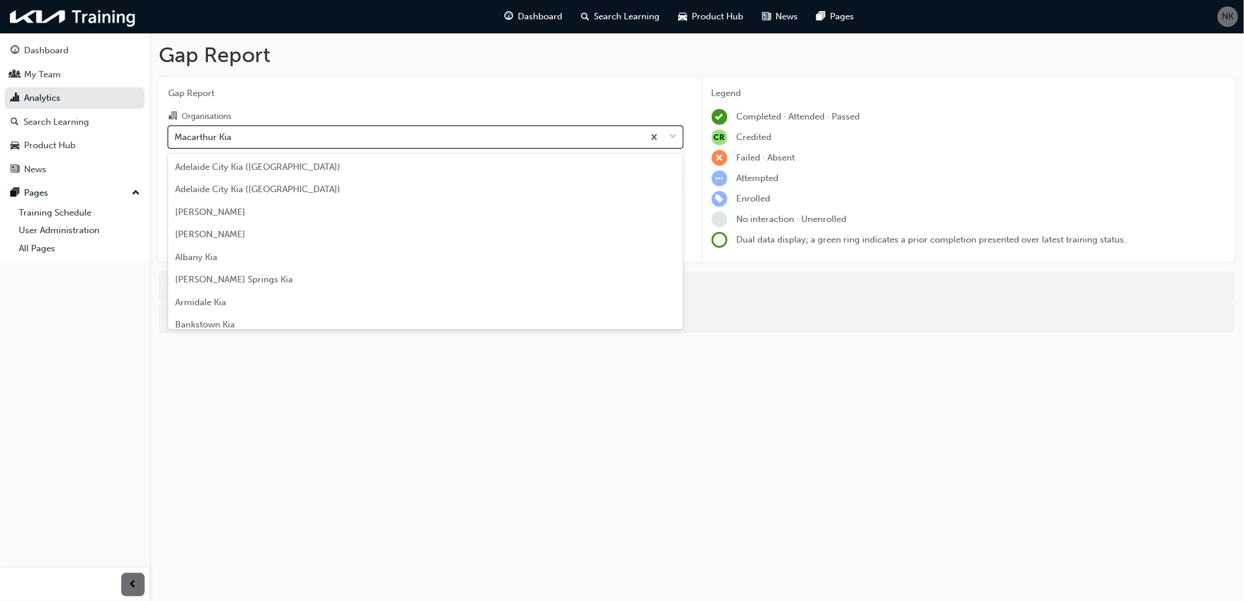
scroll to position [1590, 0]
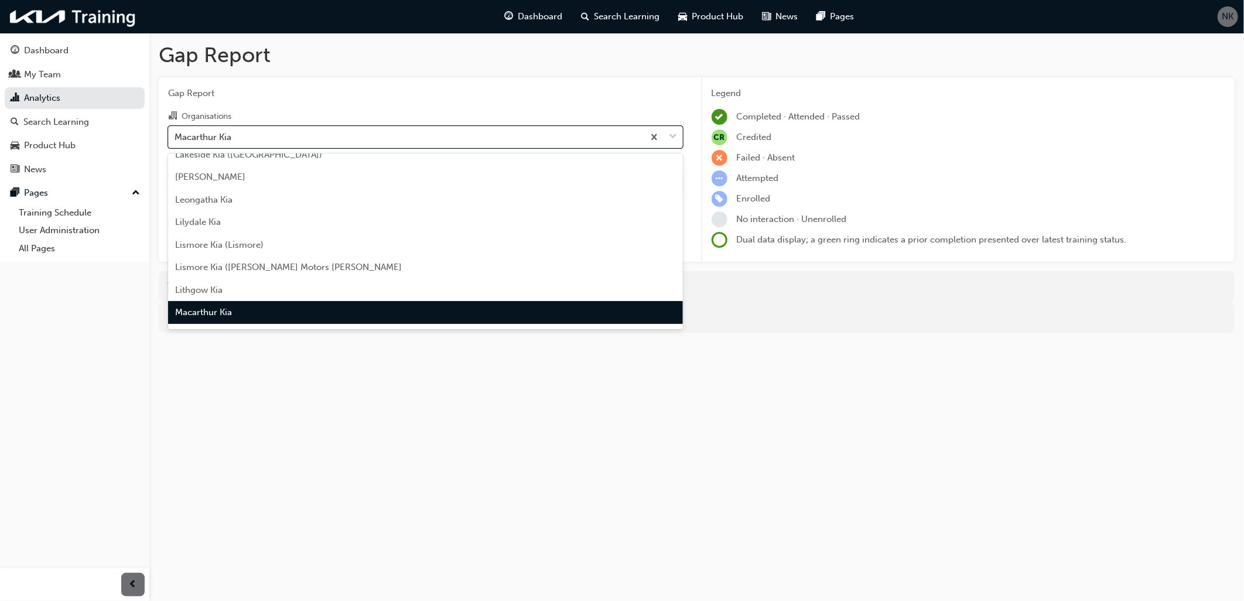
click at [226, 311] on span "Macarthur Kia" at bounding box center [203, 312] width 57 height 11
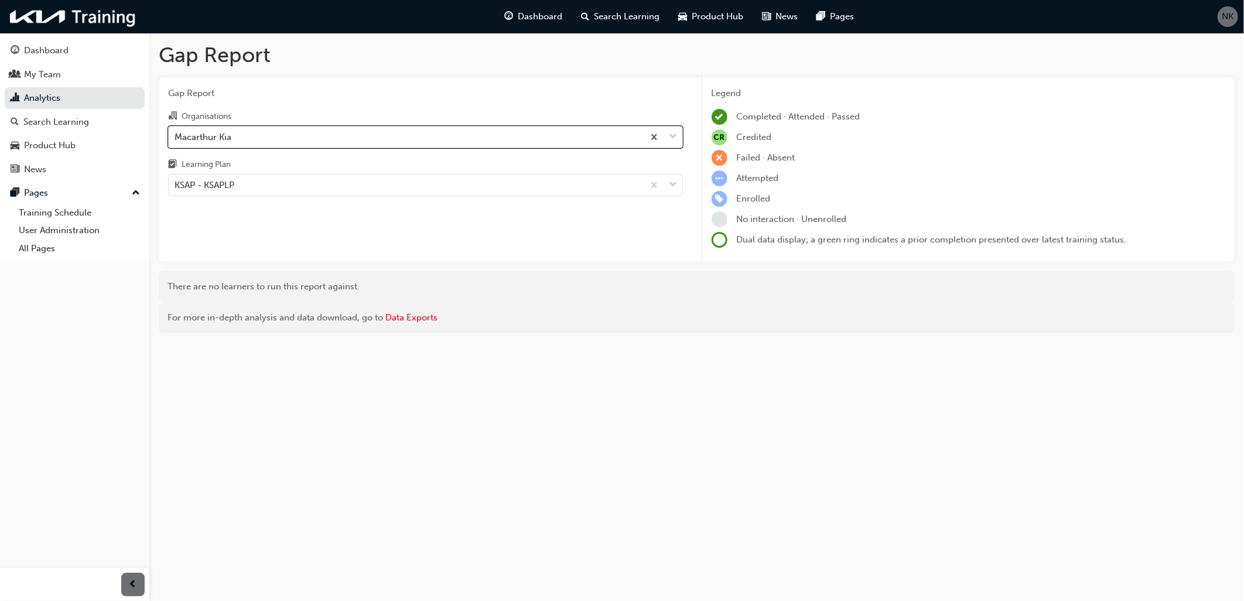
click at [221, 135] on div "Macarthur Kia" at bounding box center [202, 136] width 57 height 13
click at [176, 135] on input "Organisations option Macarthur Kia, selected. 0 results available. Select is fo…" at bounding box center [174, 136] width 1 height 10
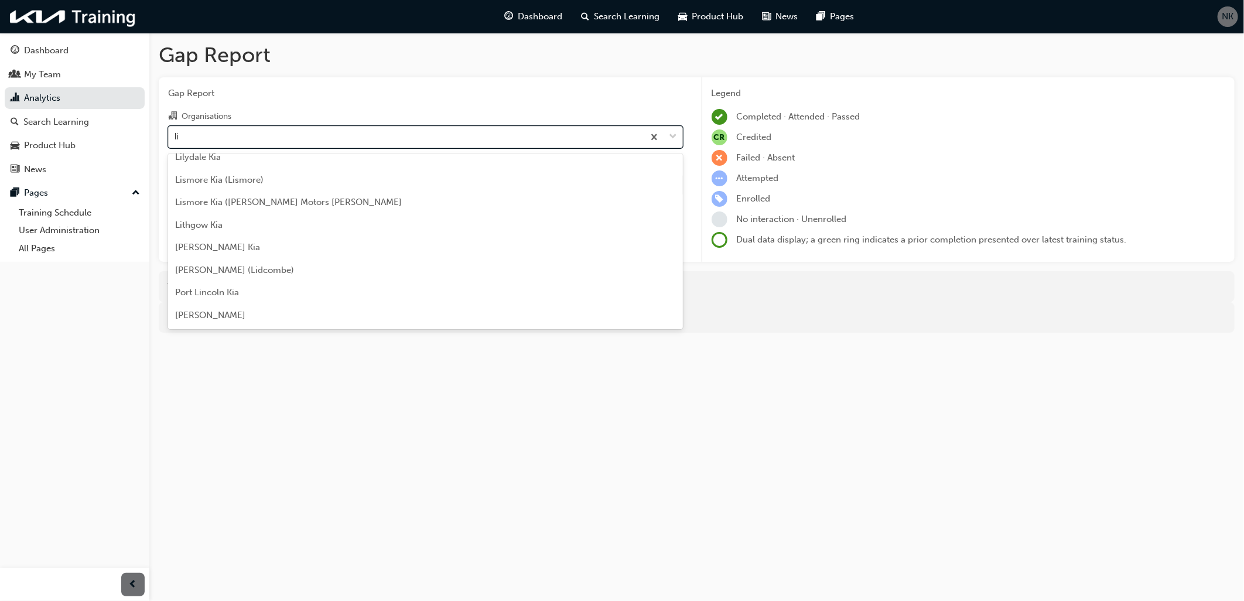
scroll to position [13, 0]
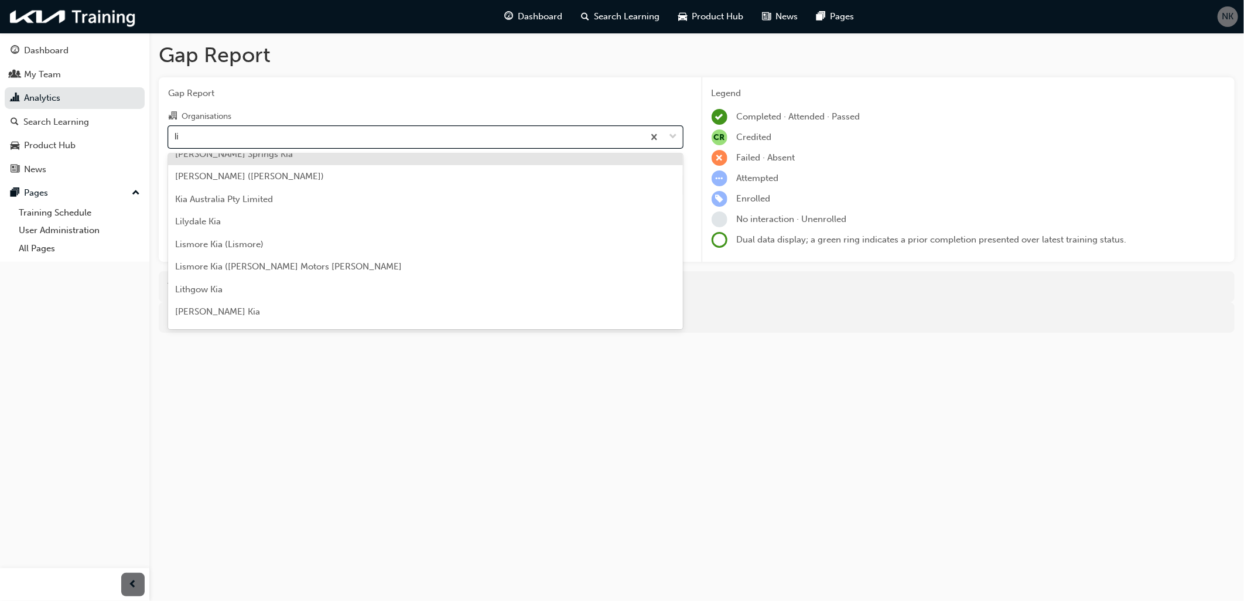
type input "lil"
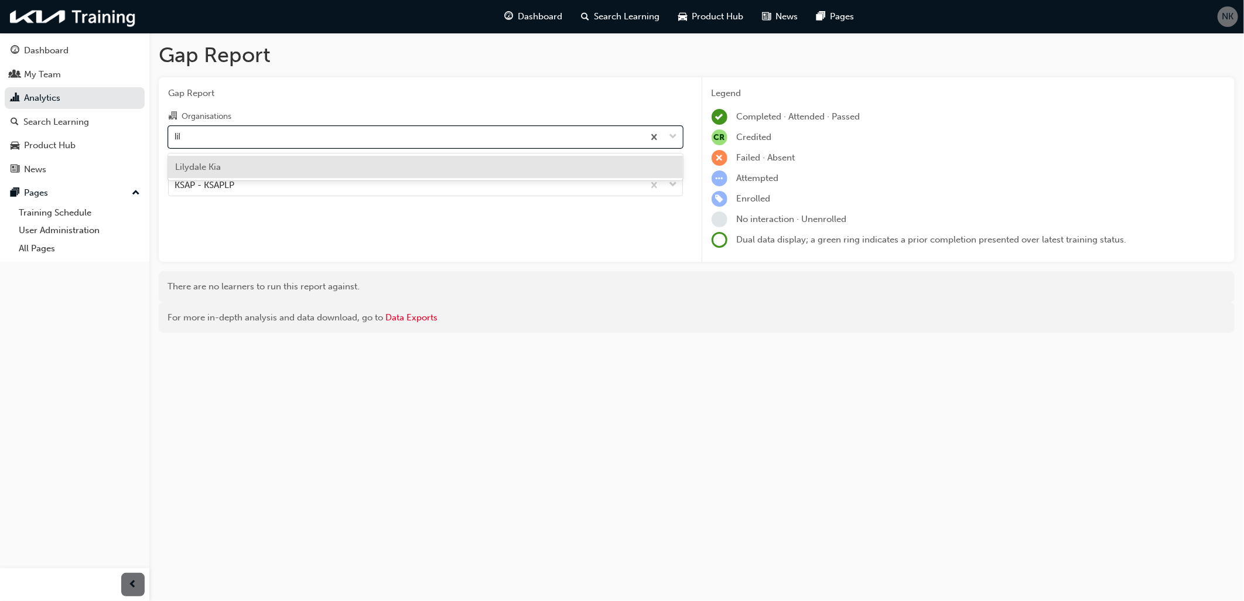
click at [222, 161] on div "Lilydale Kia" at bounding box center [425, 167] width 515 height 23
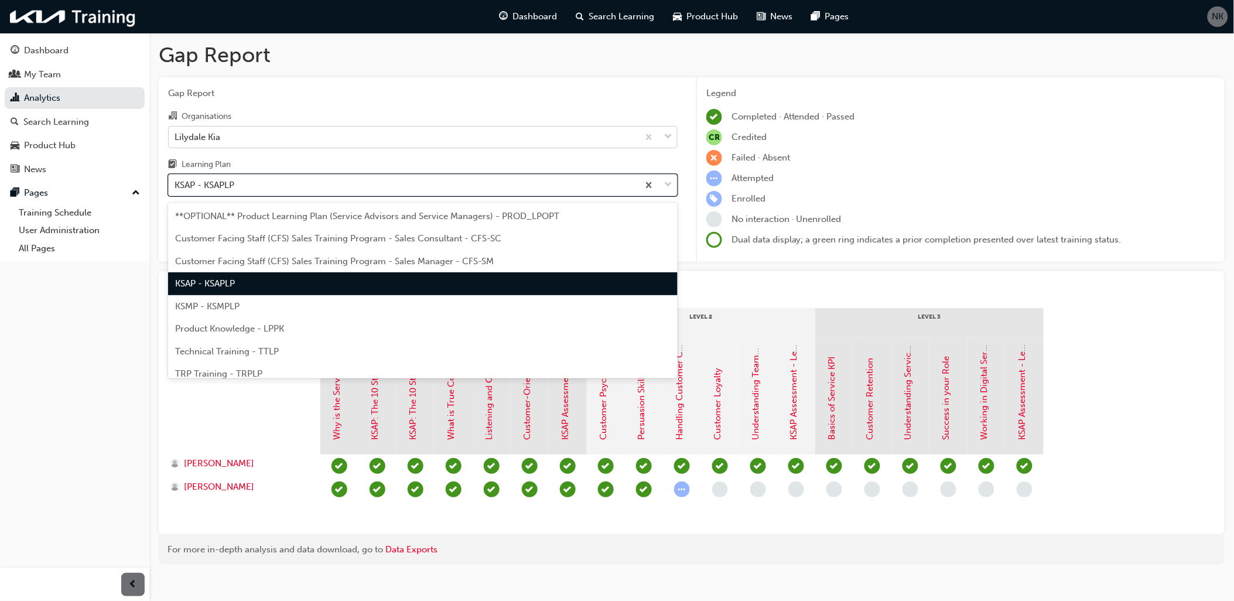
click at [213, 182] on div "KSAP - KSAPLP" at bounding box center [204, 185] width 60 height 13
click at [176, 182] on input "Learning Plan option KSAP - KSAPLP, selected. option KSAP - KSAPLP focused, 4 o…" at bounding box center [174, 185] width 1 height 10
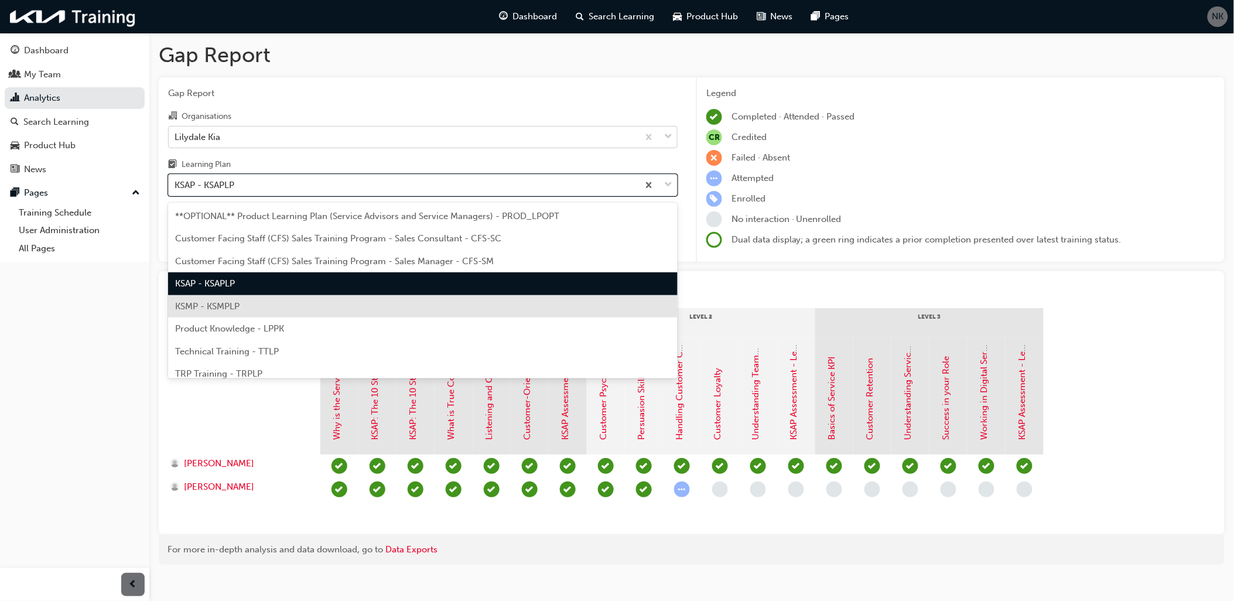
click at [231, 302] on span "KSMP - KSMPLP" at bounding box center [207, 306] width 64 height 11
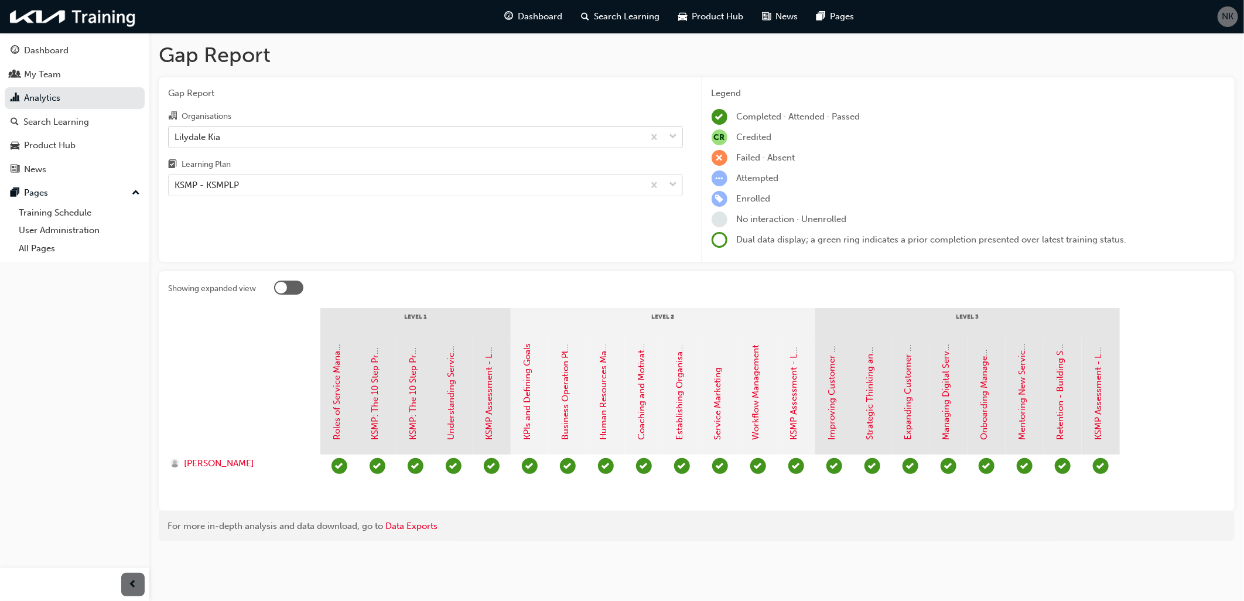
click at [206, 137] on div "Lilydale Kia" at bounding box center [197, 136] width 46 height 13
click at [176, 137] on input "Organisations Lilydale Kia" at bounding box center [174, 136] width 1 height 10
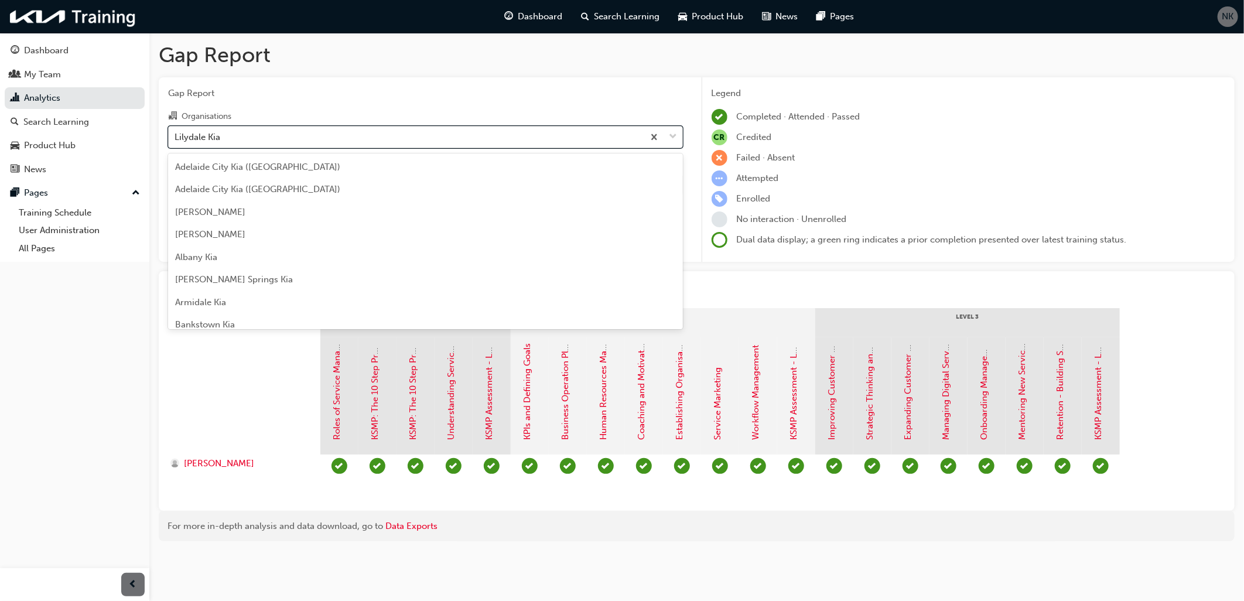
scroll to position [1500, 0]
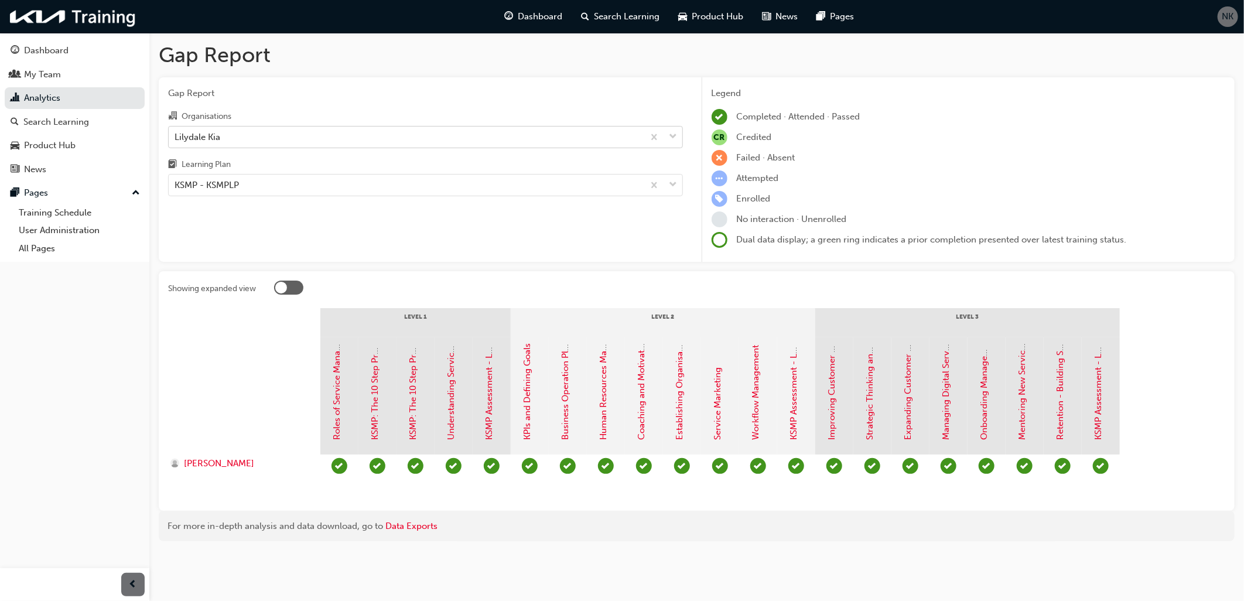
click at [213, 135] on div "Lilydale Kia" at bounding box center [197, 136] width 46 height 13
click at [176, 135] on input "Organisations Lilydale Kia" at bounding box center [174, 136] width 1 height 10
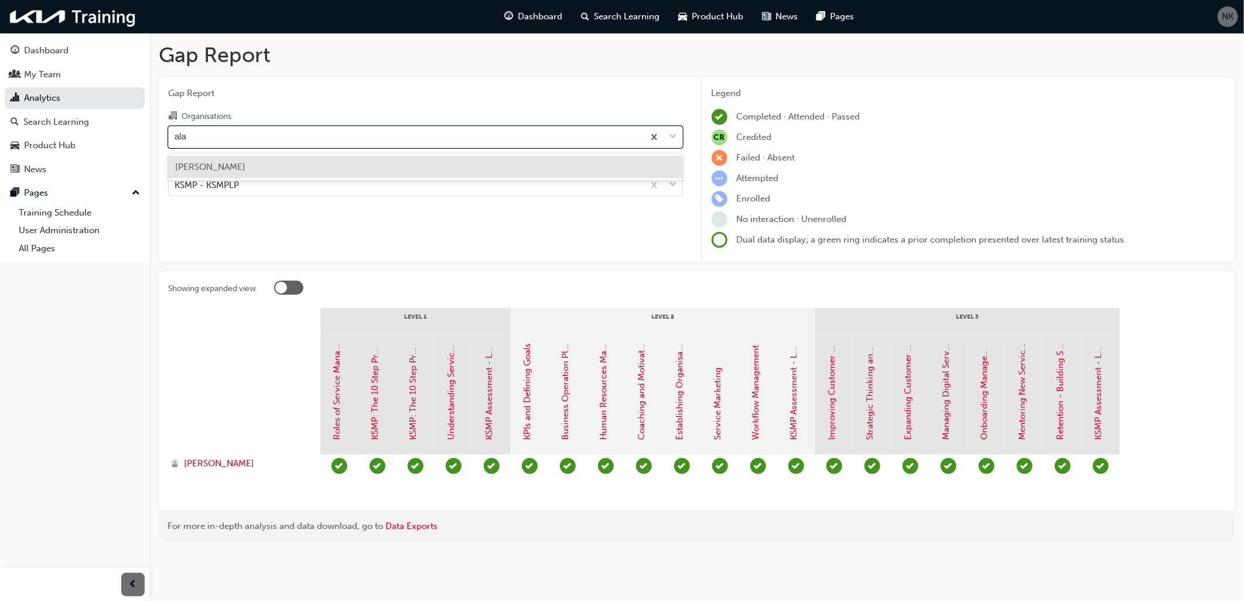
scroll to position [0, 0]
type input "alan"
click at [200, 167] on span "[PERSON_NAME]" at bounding box center [210, 167] width 70 height 11
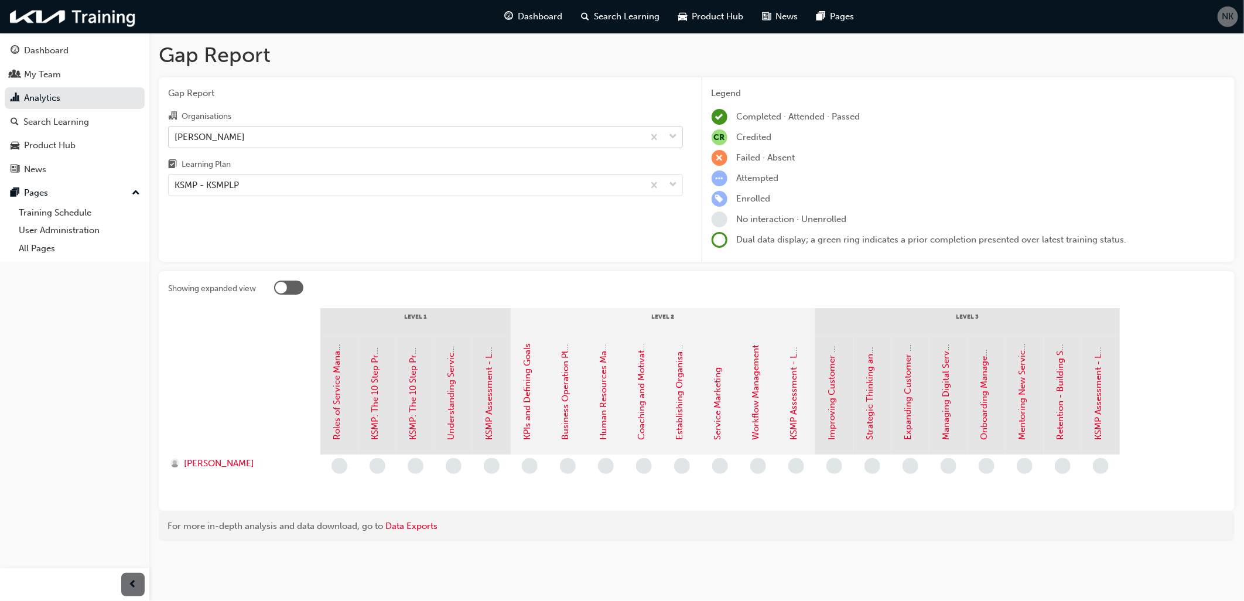
click at [206, 133] on div "[PERSON_NAME]" at bounding box center [209, 136] width 70 height 13
click at [176, 133] on input "Organisations Alan Mance Kia" at bounding box center [174, 136] width 1 height 10
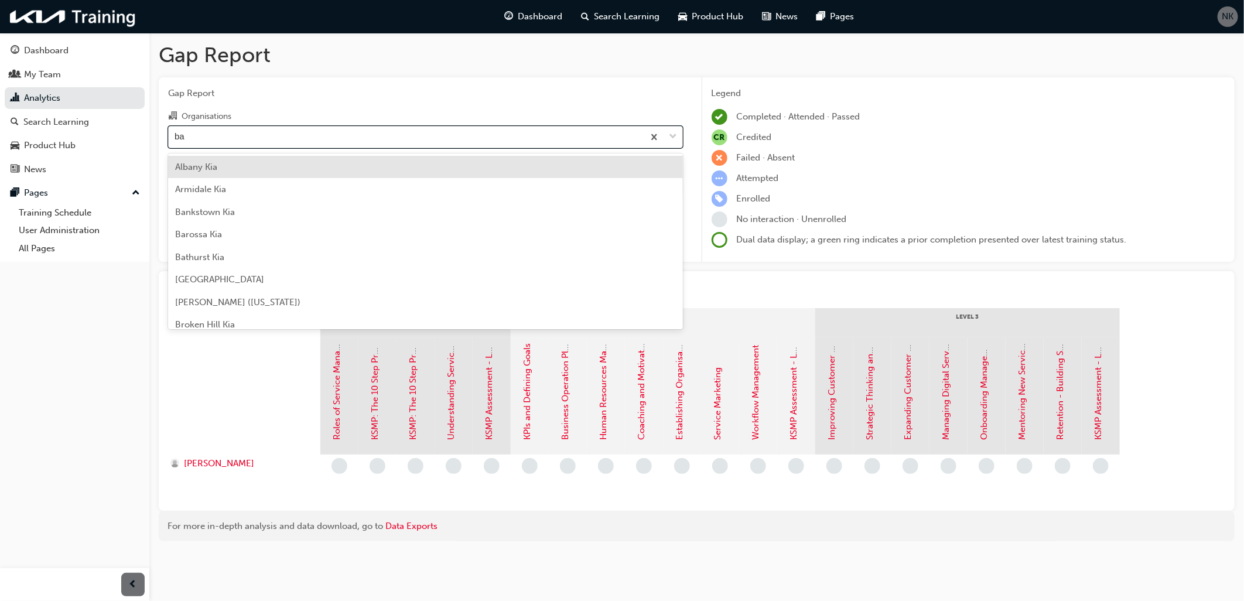
type input "bar"
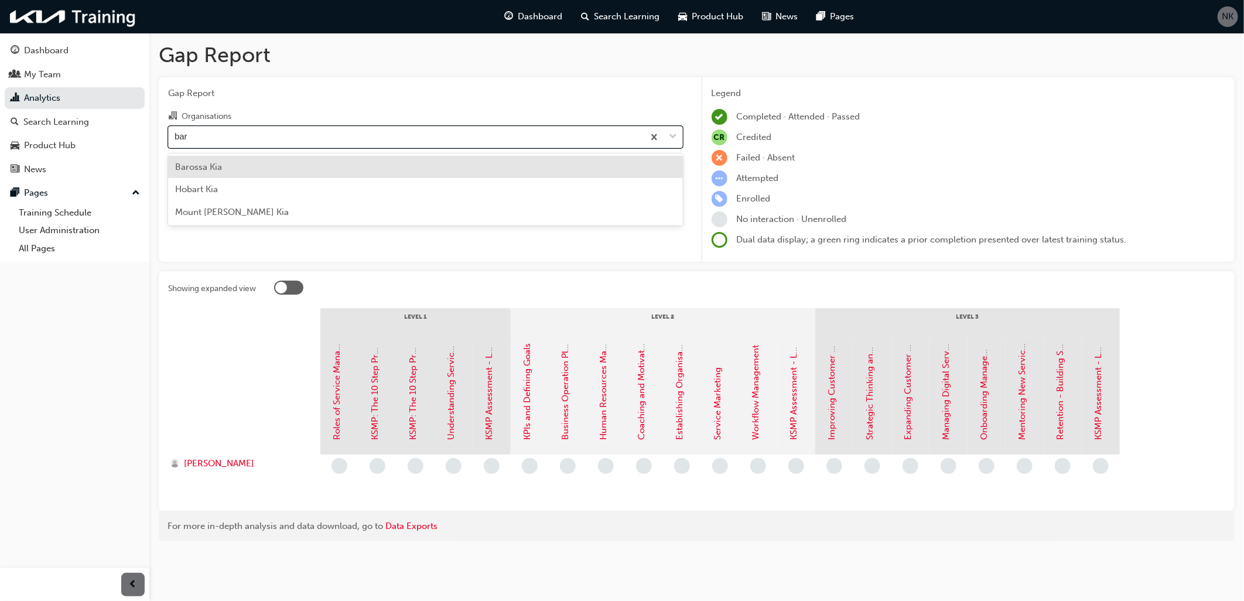
click at [211, 168] on span "Barossa Kia" at bounding box center [198, 167] width 47 height 11
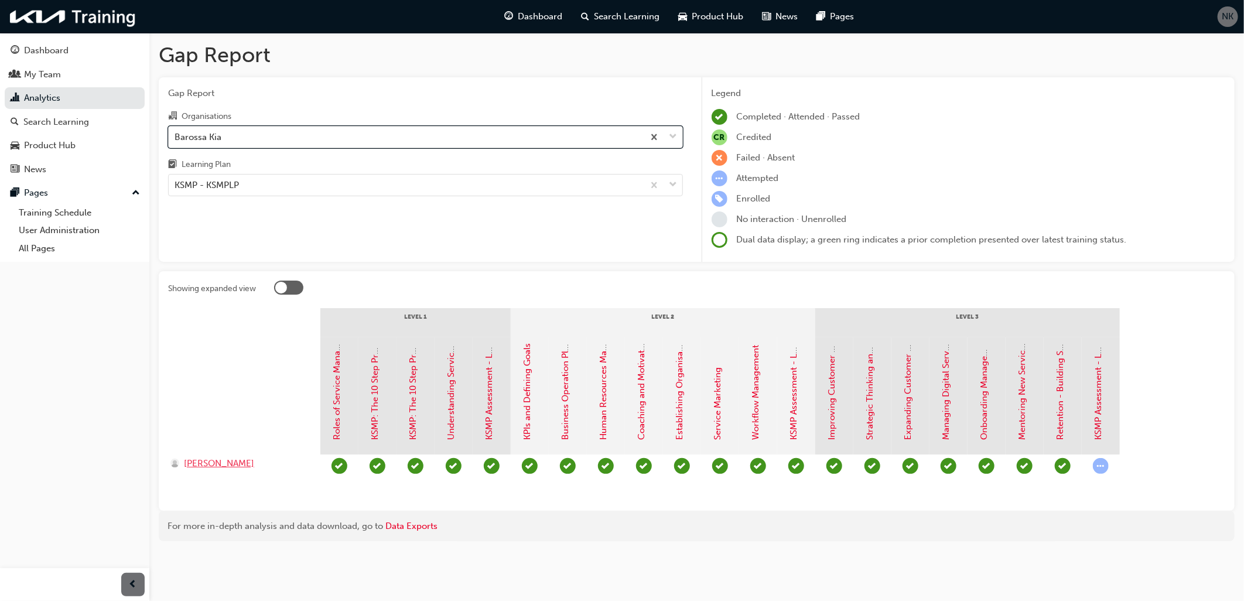
click at [207, 461] on span "Ryan Nash" at bounding box center [219, 463] width 70 height 13
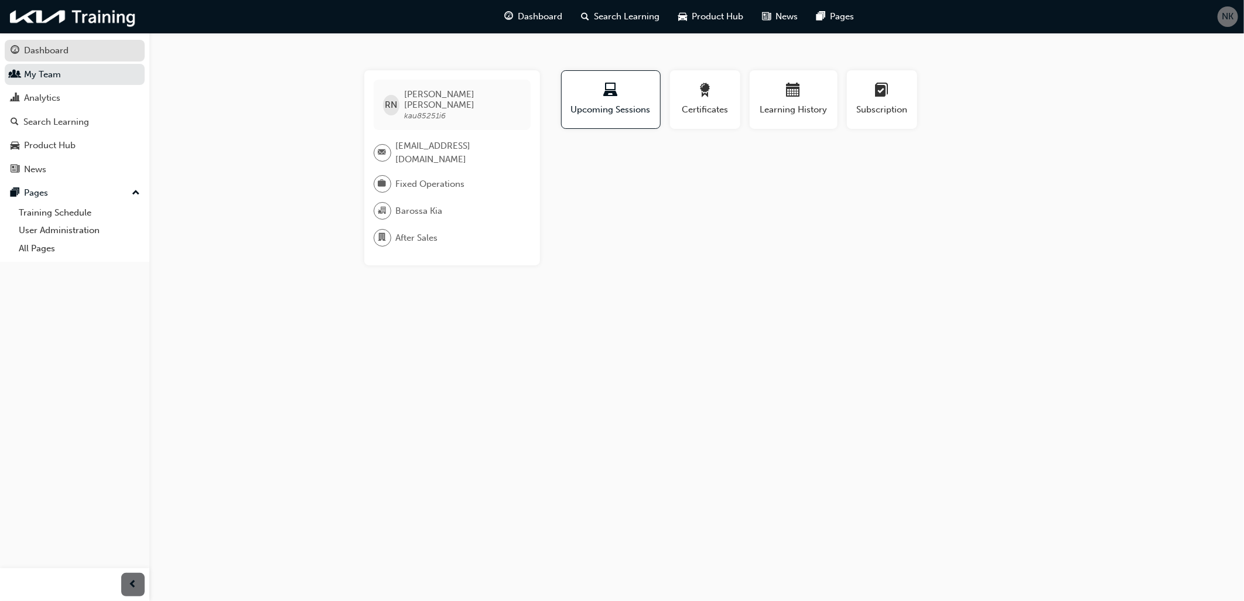
click at [41, 50] on div "Dashboard" at bounding box center [46, 50] width 44 height 13
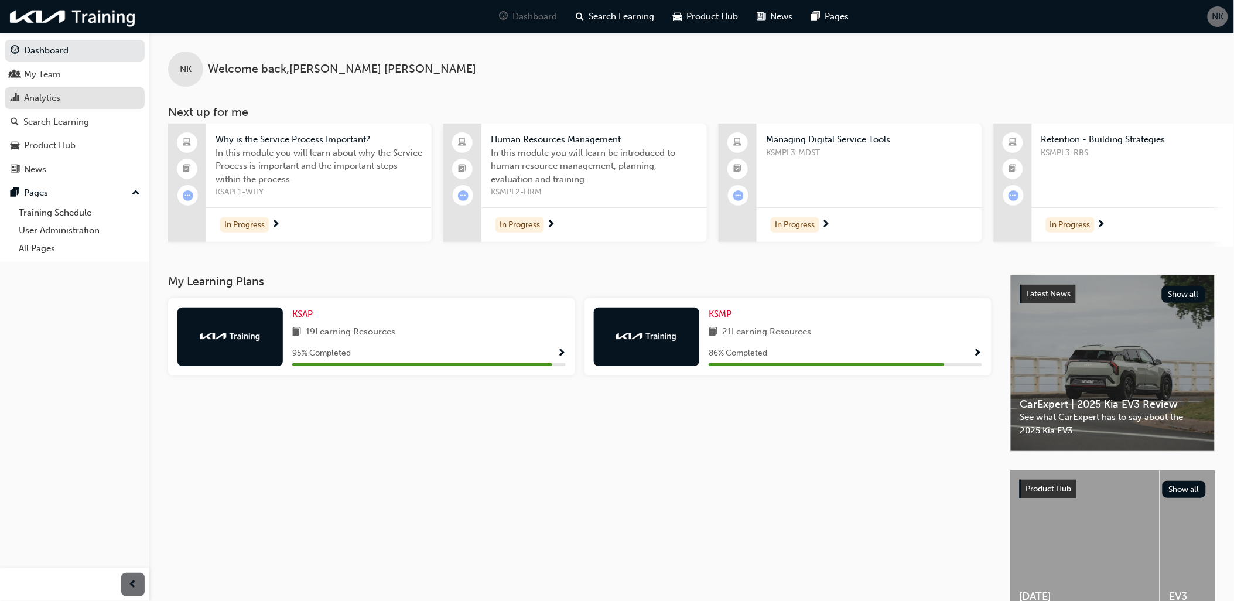
click at [56, 101] on div "Analytics" at bounding box center [42, 97] width 36 height 13
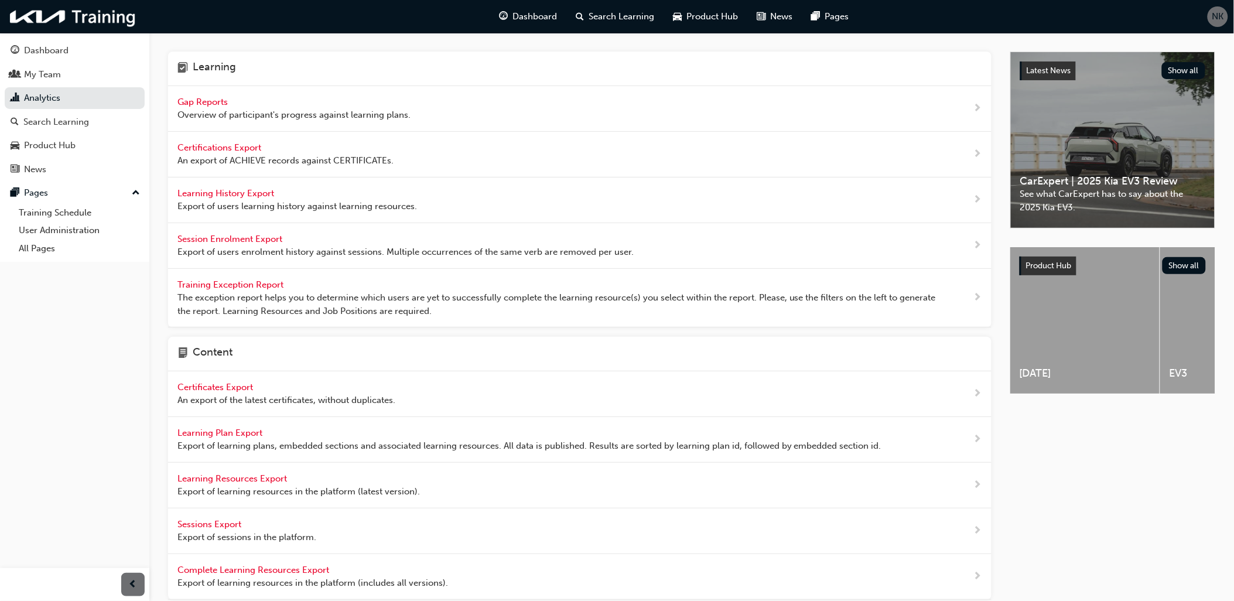
click at [221, 101] on span "Gap Reports" at bounding box center [203, 102] width 53 height 11
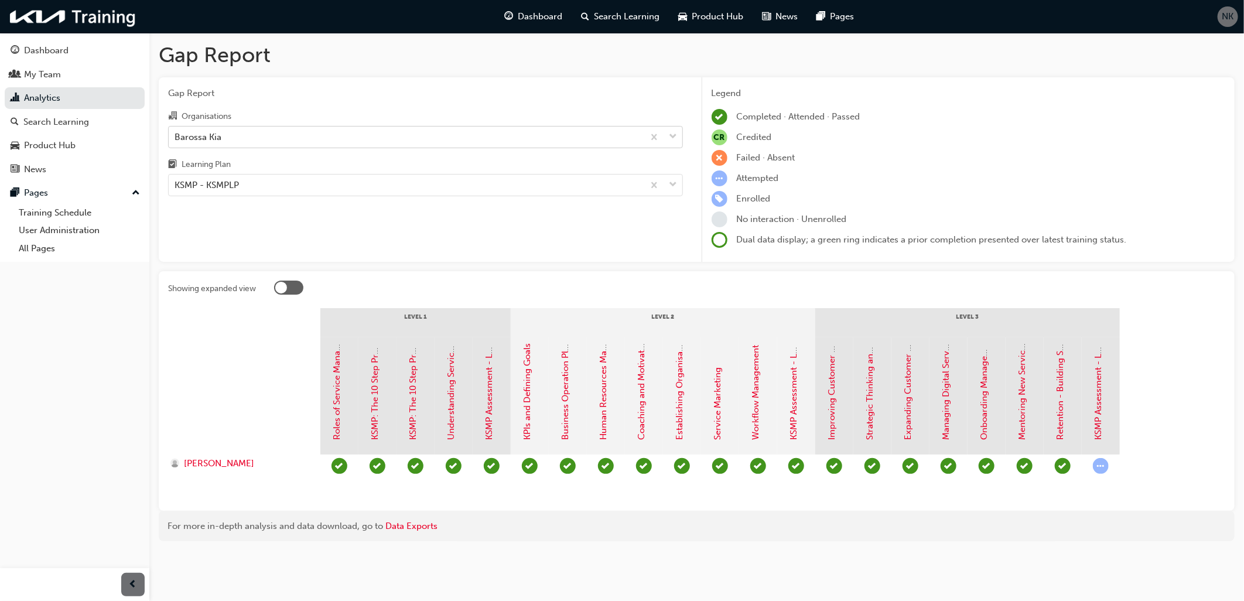
click at [251, 136] on div "Barossa Kia" at bounding box center [406, 136] width 475 height 20
click at [176, 136] on input "Organisations Barossa Kia" at bounding box center [174, 136] width 1 height 10
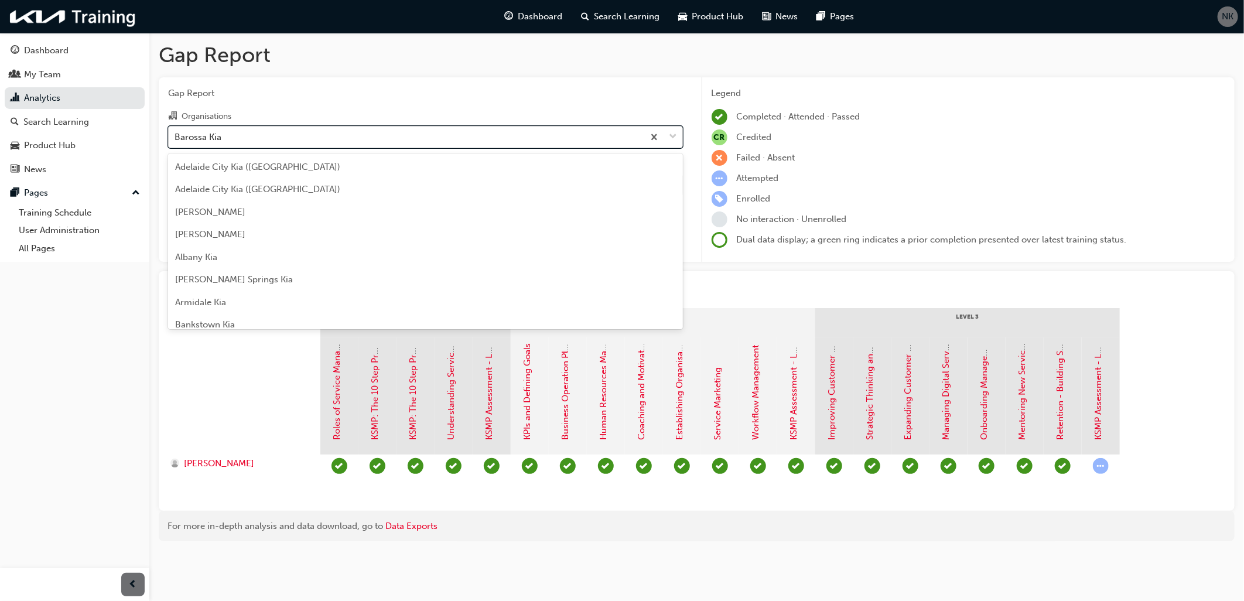
scroll to position [36, 0]
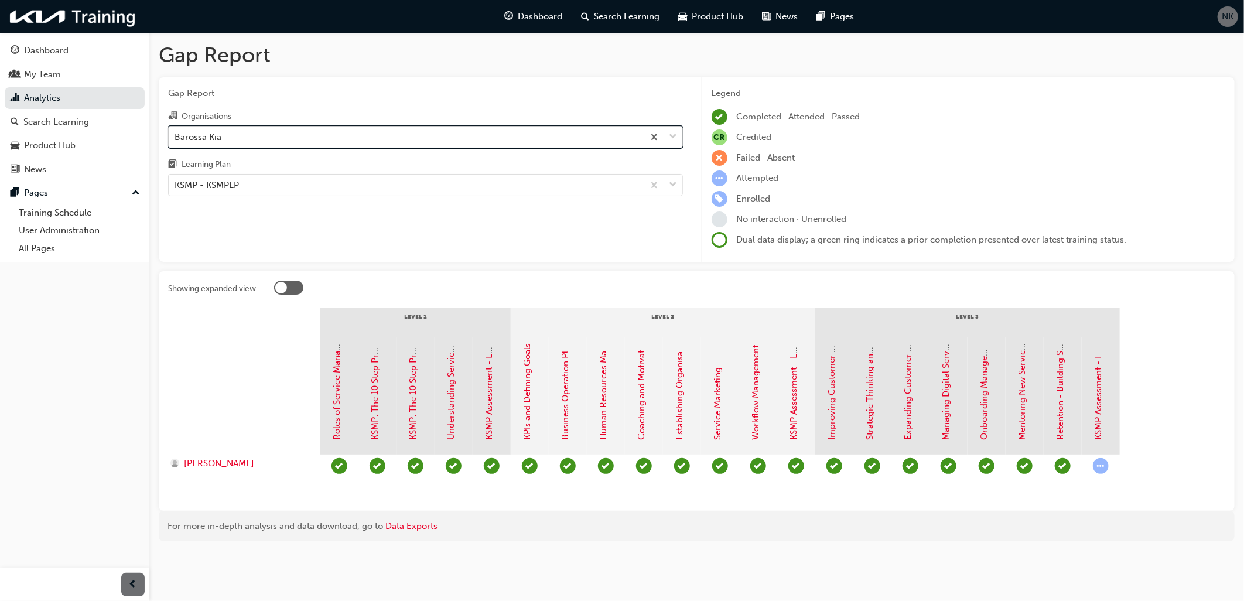
click at [188, 136] on div "Barossa Kia" at bounding box center [197, 136] width 47 height 13
click at [176, 136] on input "Organisations 0 results available. Select is focused ,type to refine list, pres…" at bounding box center [174, 136] width 1 height 10
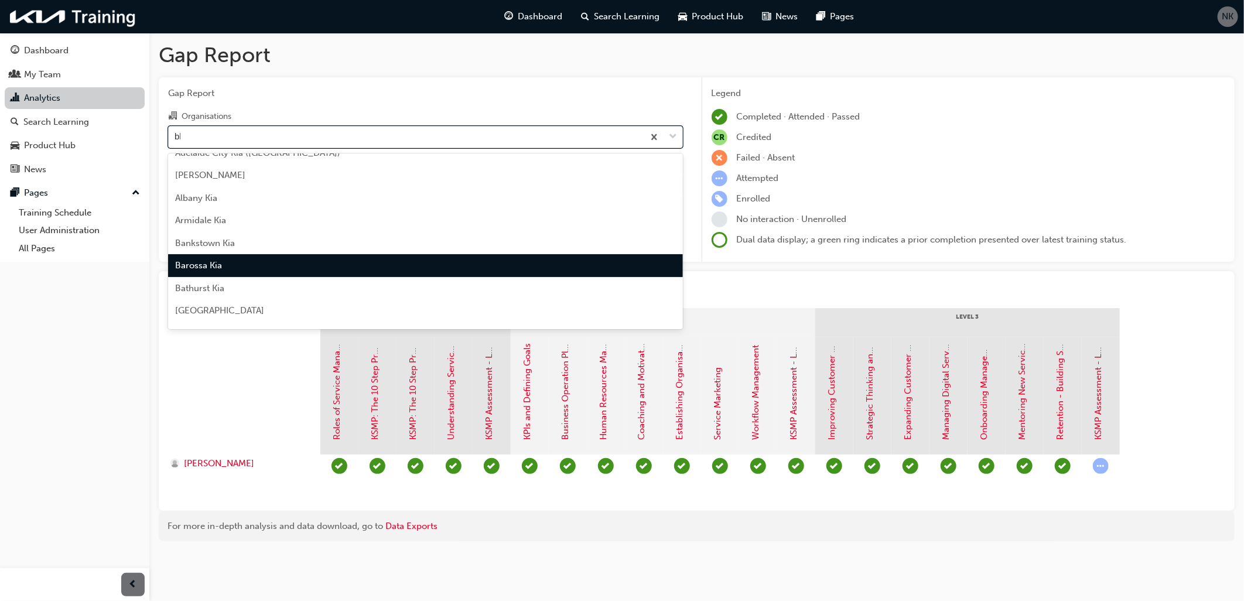
scroll to position [0, 0]
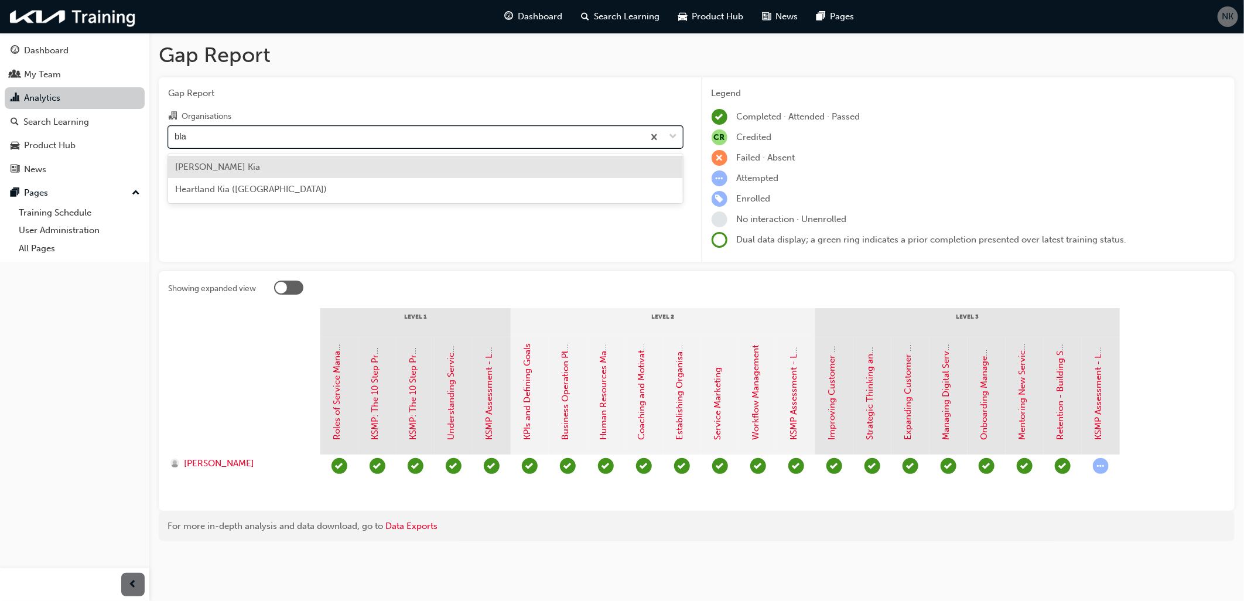
type input "blac"
click at [189, 167] on span "[PERSON_NAME] Kia" at bounding box center [217, 167] width 85 height 11
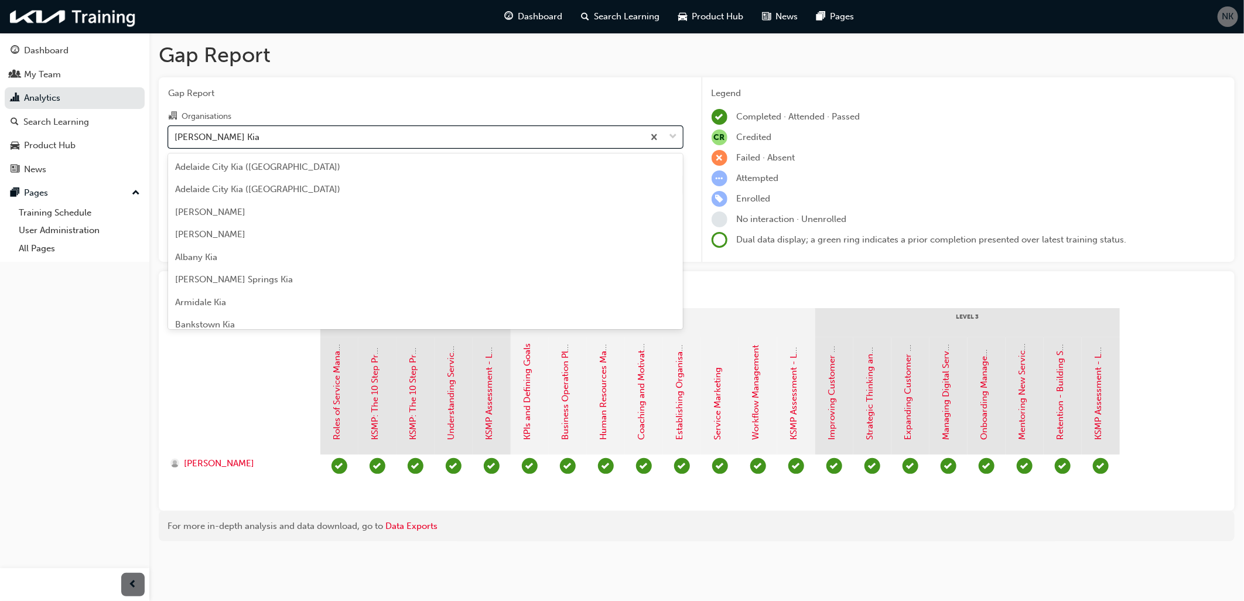
click at [250, 138] on div "[PERSON_NAME] Kia" at bounding box center [406, 136] width 475 height 20
click at [176, 138] on input "Organisations option Blackburn Kia, selected. option Blackburn Kia focused, 14 …" at bounding box center [174, 136] width 1 height 10
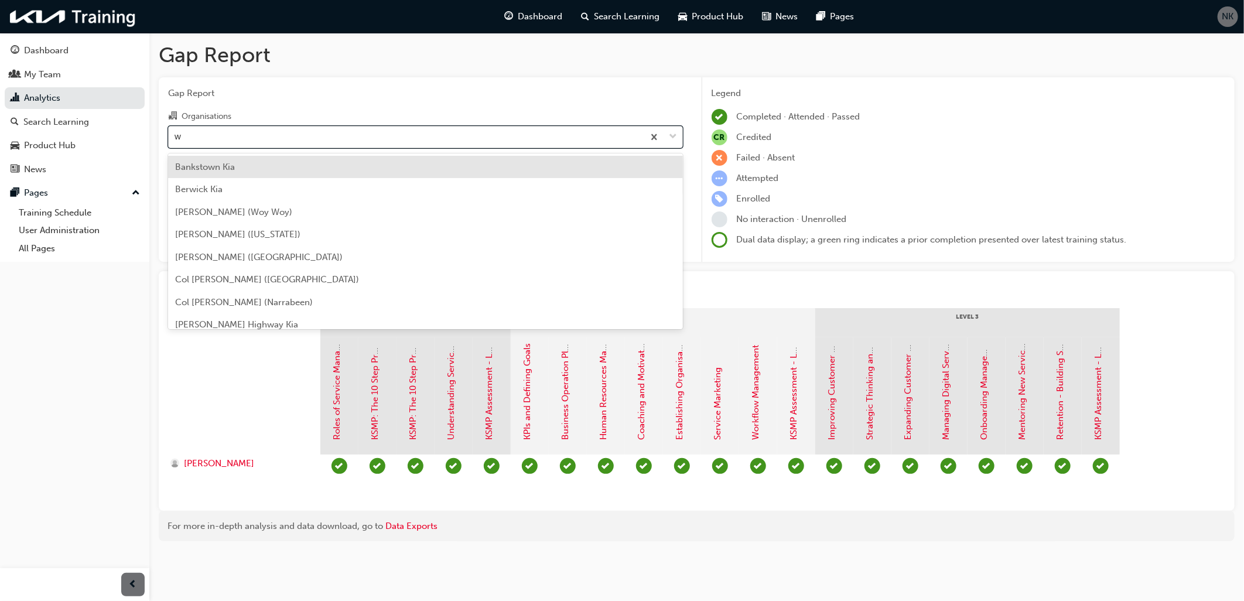
type input "wy"
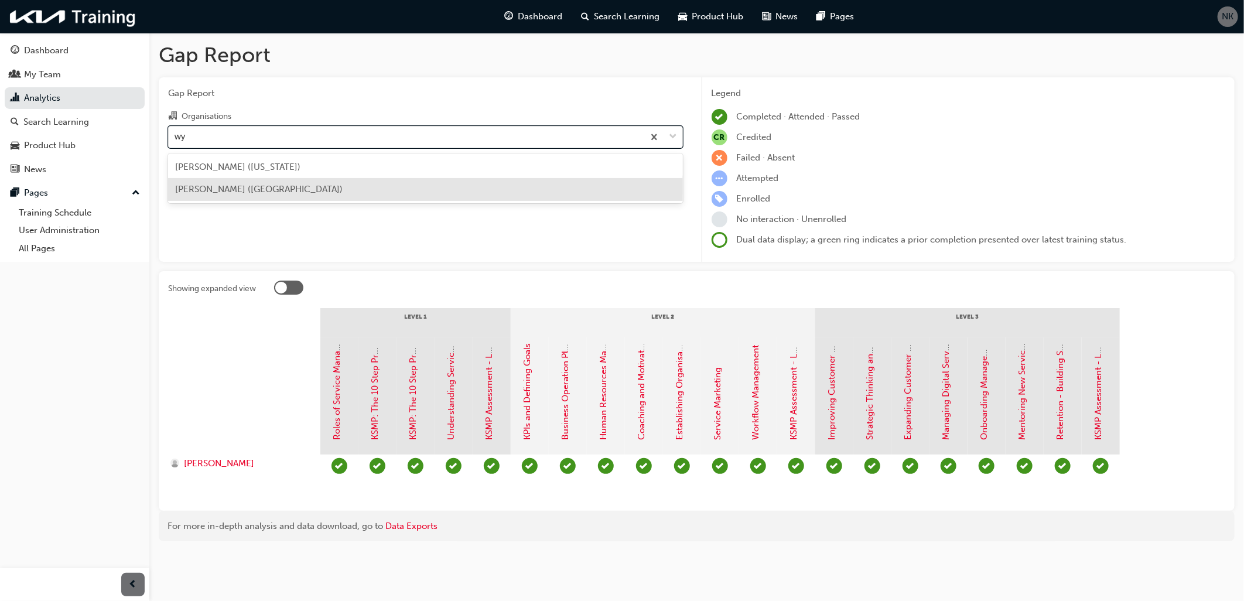
click at [277, 185] on div "[PERSON_NAME] ([GEOGRAPHIC_DATA])" at bounding box center [425, 189] width 515 height 23
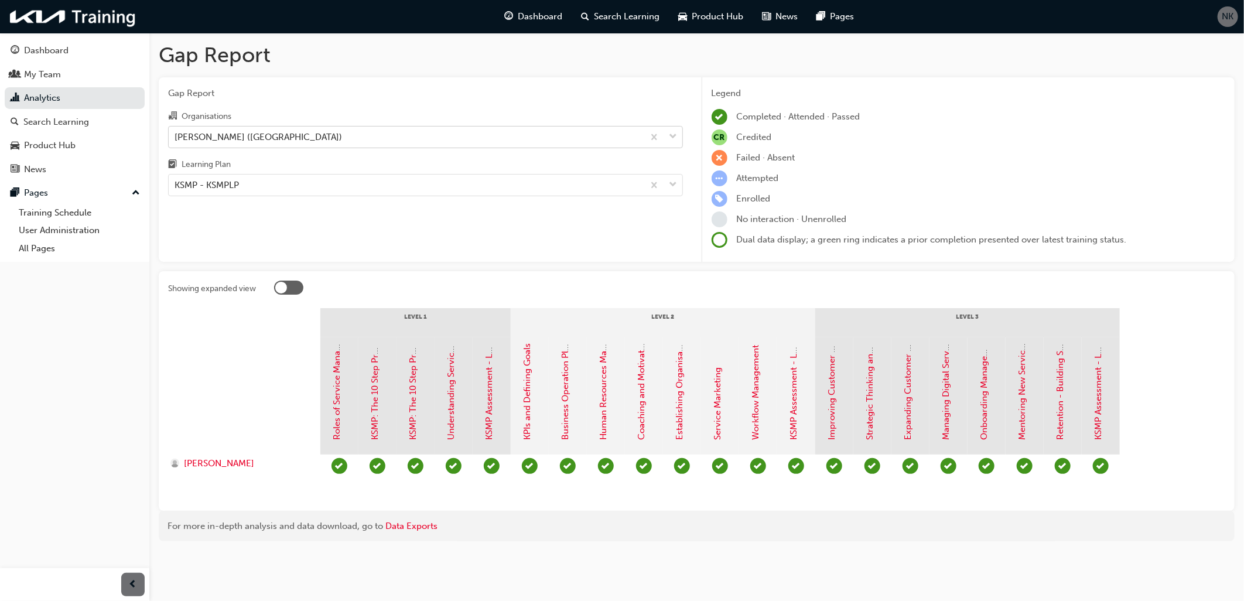
click at [238, 138] on div "[PERSON_NAME] ([GEOGRAPHIC_DATA])" at bounding box center [257, 136] width 167 height 13
click at [176, 138] on input "Organisations Brian Hilton Kia (Wyong)" at bounding box center [174, 136] width 1 height 10
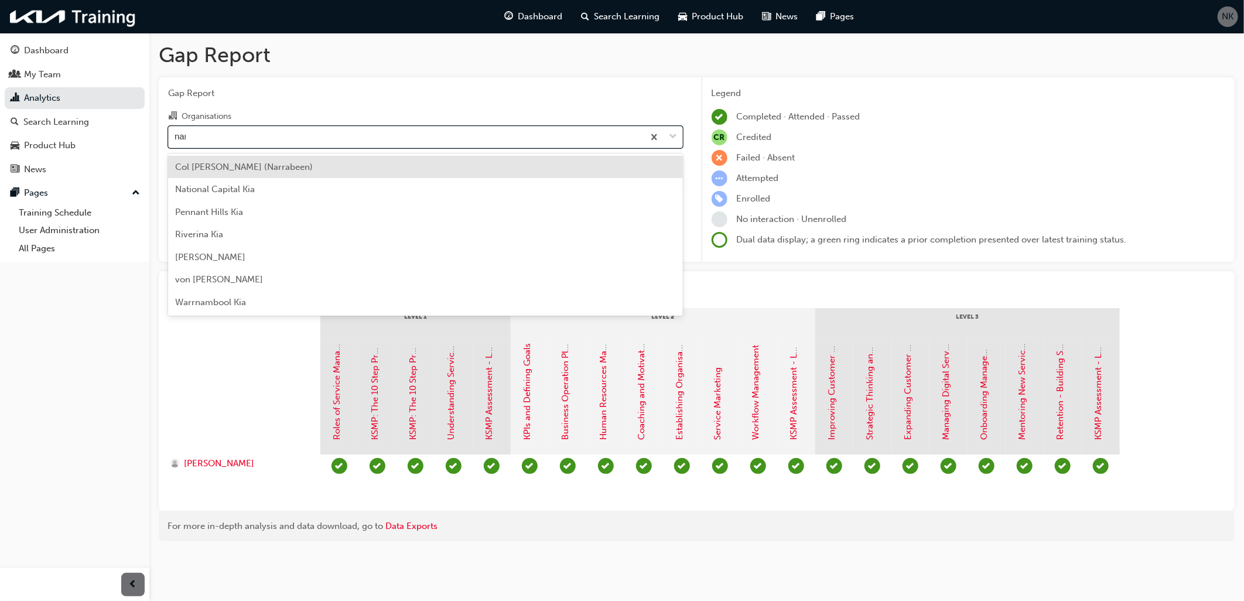
type input "narr"
click at [251, 169] on span "Col [PERSON_NAME] (Narrabeen)" at bounding box center [244, 167] width 138 height 11
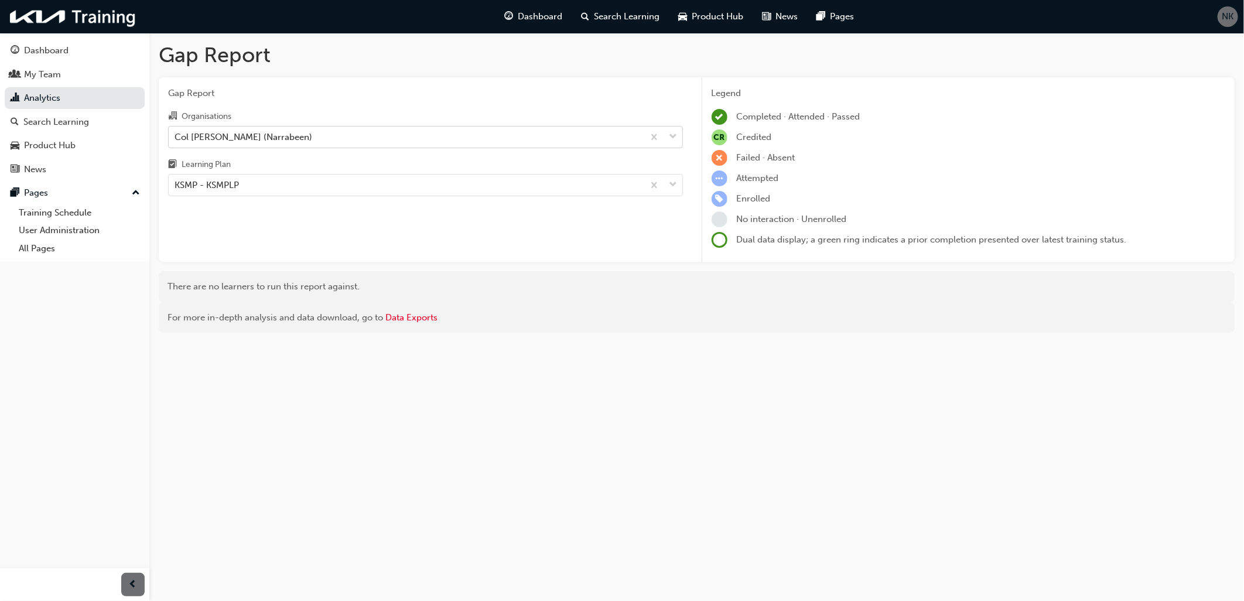
click at [226, 139] on div "Col [PERSON_NAME] (Narrabeen)" at bounding box center [243, 136] width 138 height 13
click at [176, 139] on input "Organisations Col Crawford Kia (Narrabeen)" at bounding box center [174, 136] width 1 height 10
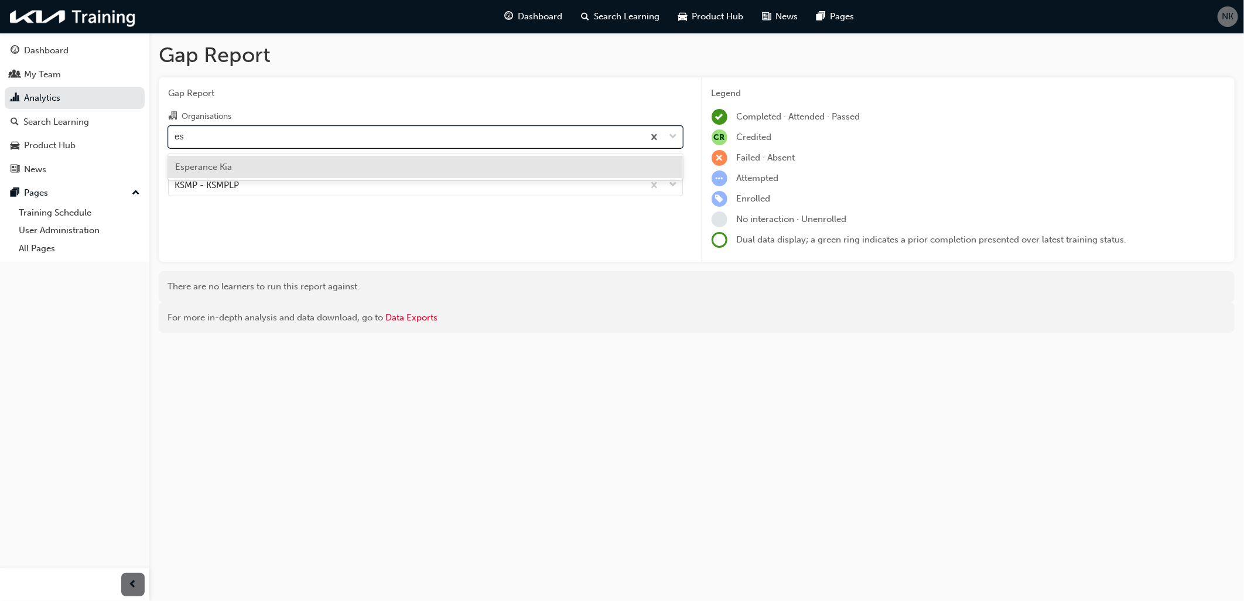
type input "esp"
click at [210, 162] on span "Esperance Kia" at bounding box center [203, 167] width 57 height 11
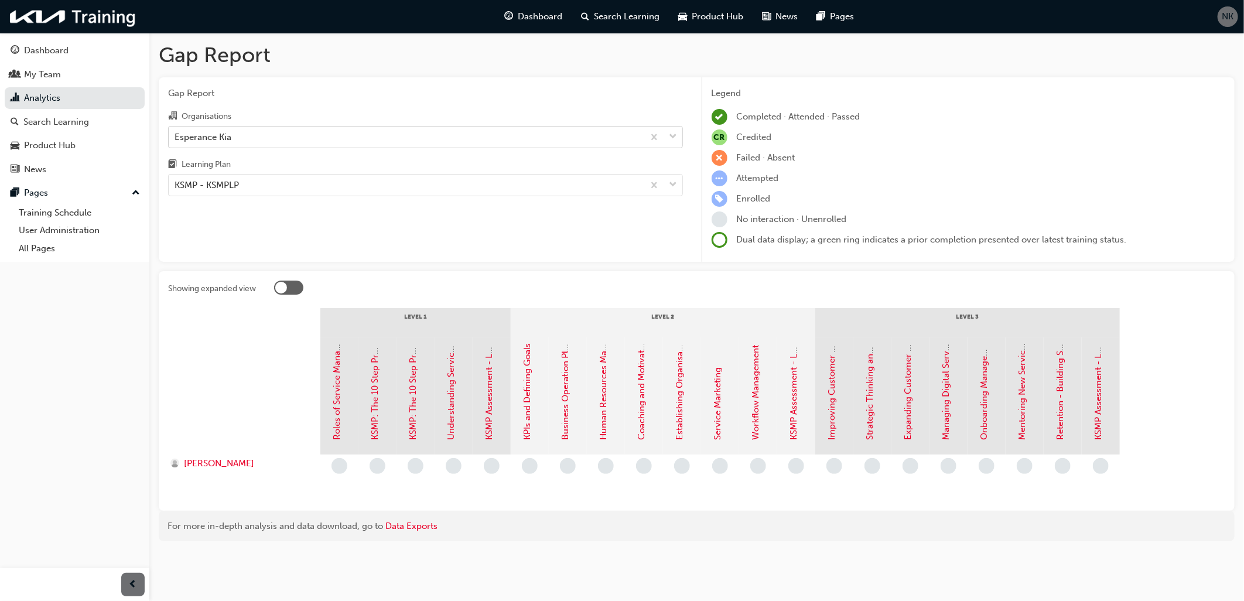
click at [248, 135] on div "Esperance Kia" at bounding box center [406, 136] width 475 height 20
click at [176, 135] on input "Organisations Esperance Kia" at bounding box center [174, 136] width 1 height 10
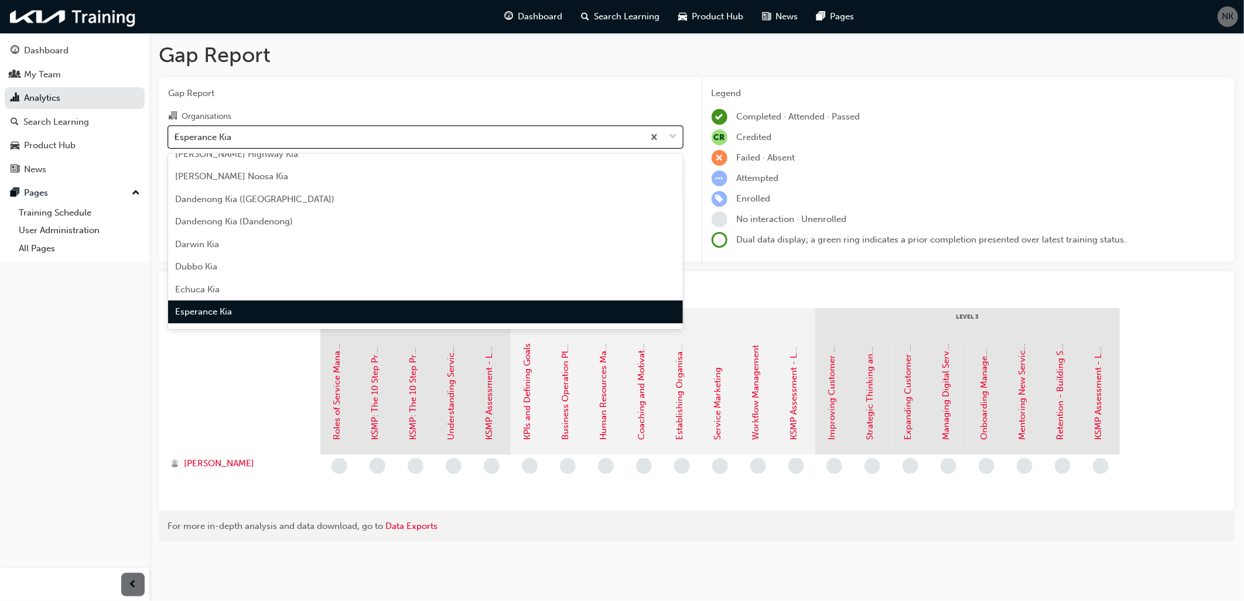
scroll to position [149, 0]
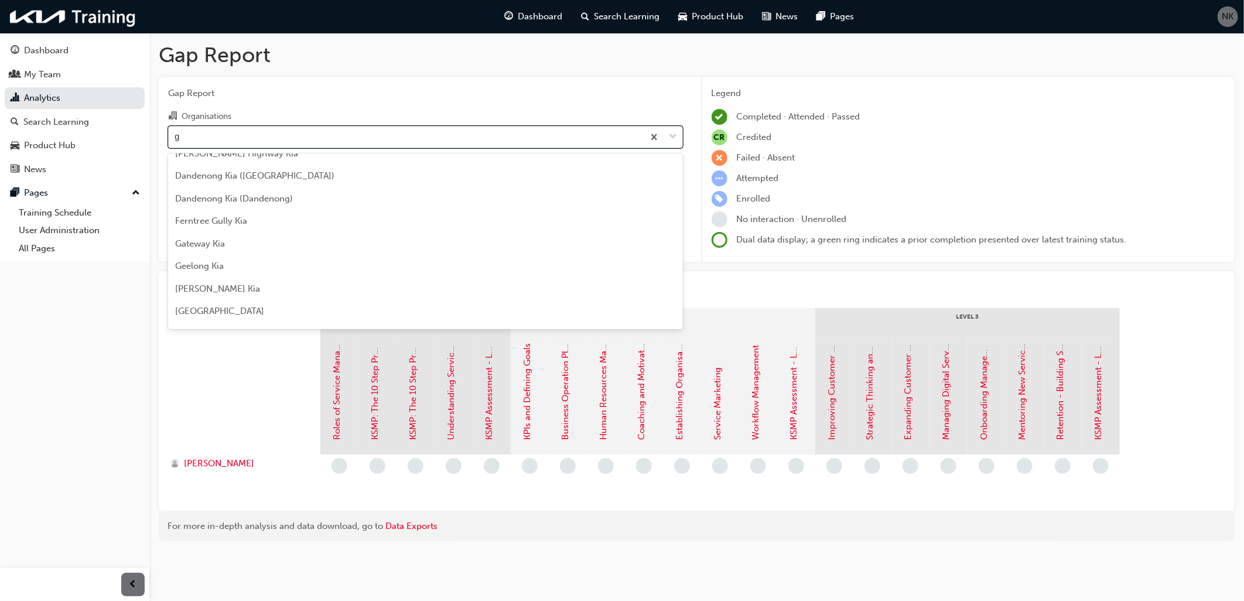
type input "gy"
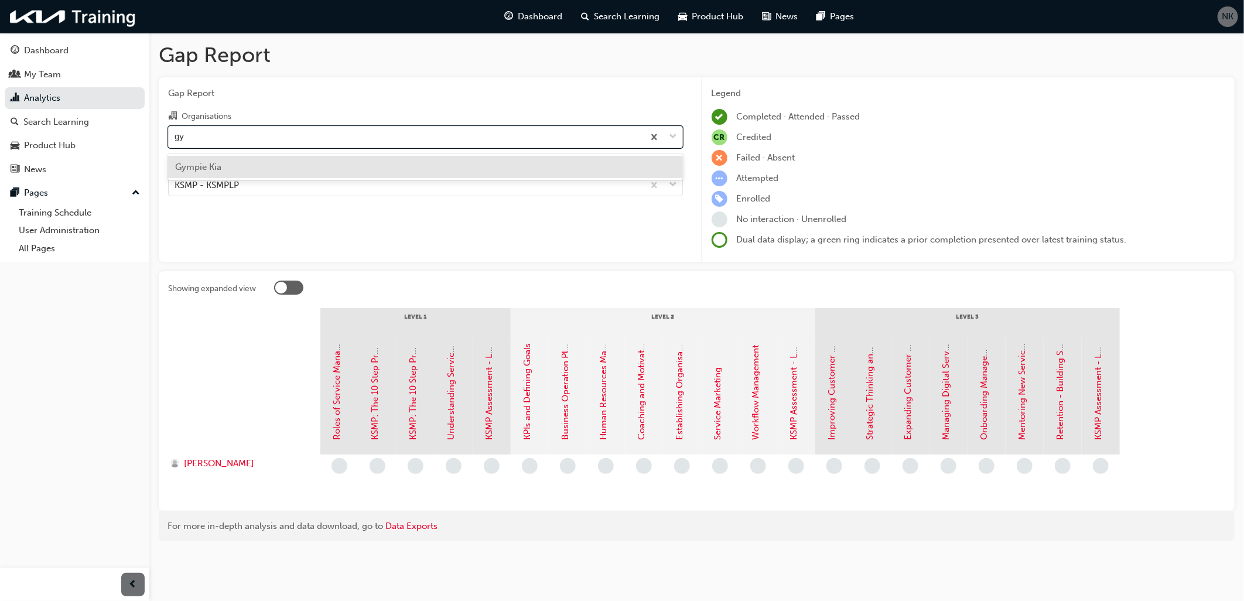
click at [210, 169] on span "Gympie Kia" at bounding box center [198, 167] width 46 height 11
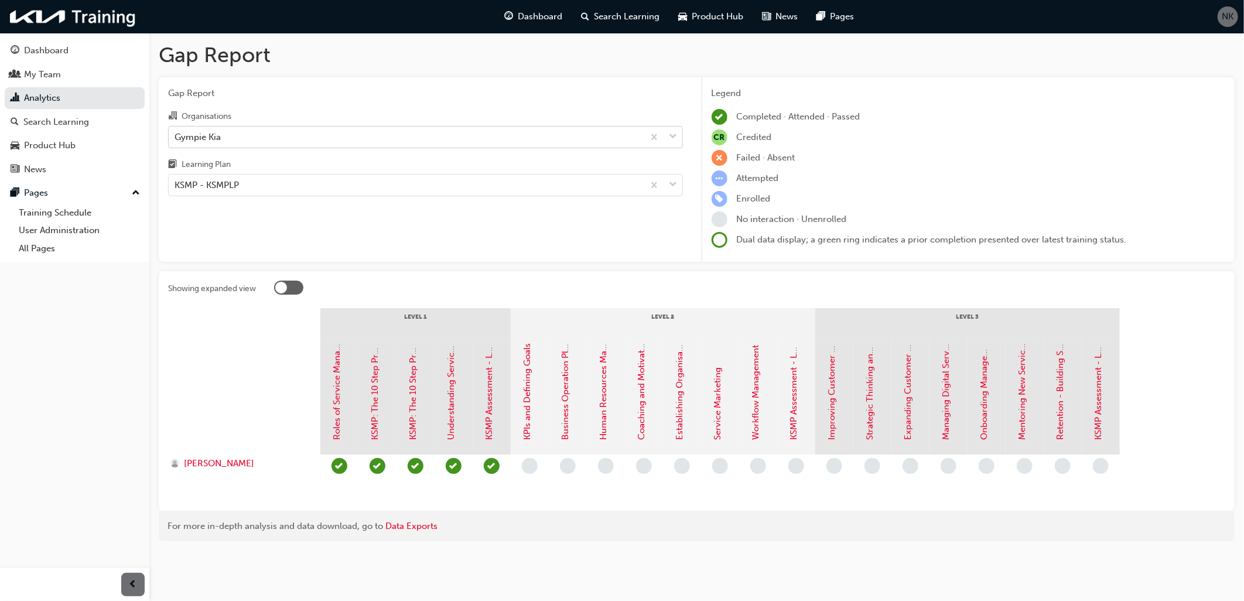
click at [232, 137] on div "Gympie Kia" at bounding box center [406, 136] width 475 height 20
click at [176, 137] on input "Organisations Gympie Kia" at bounding box center [174, 136] width 1 height 10
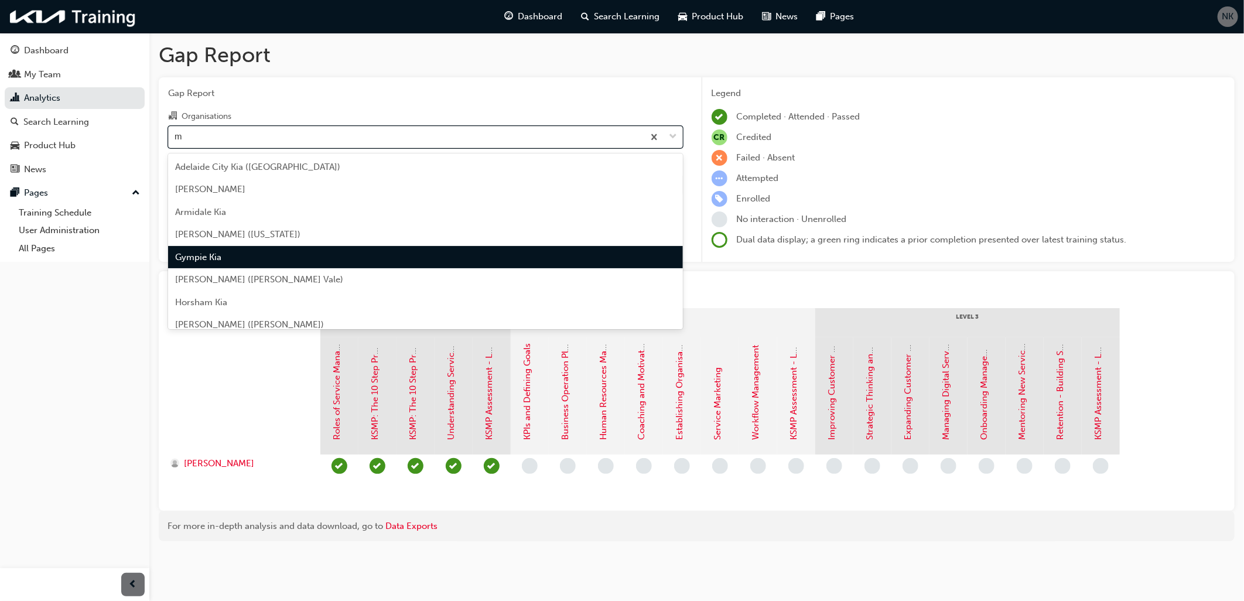
type input "mc"
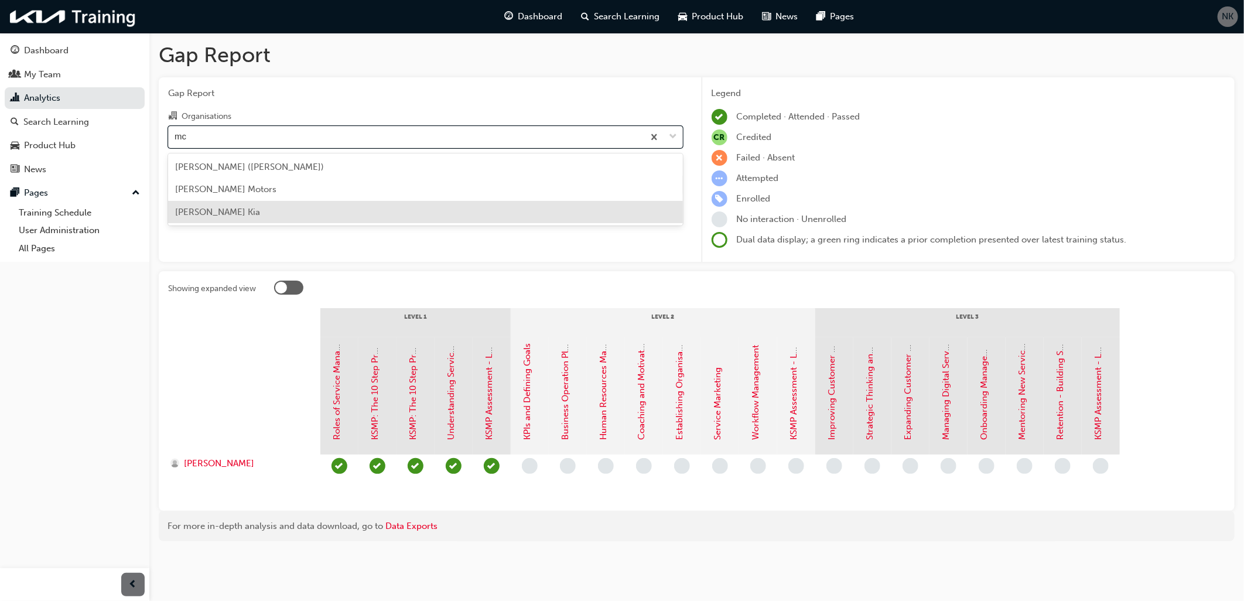
click at [208, 208] on span "[PERSON_NAME] Kia" at bounding box center [217, 212] width 85 height 11
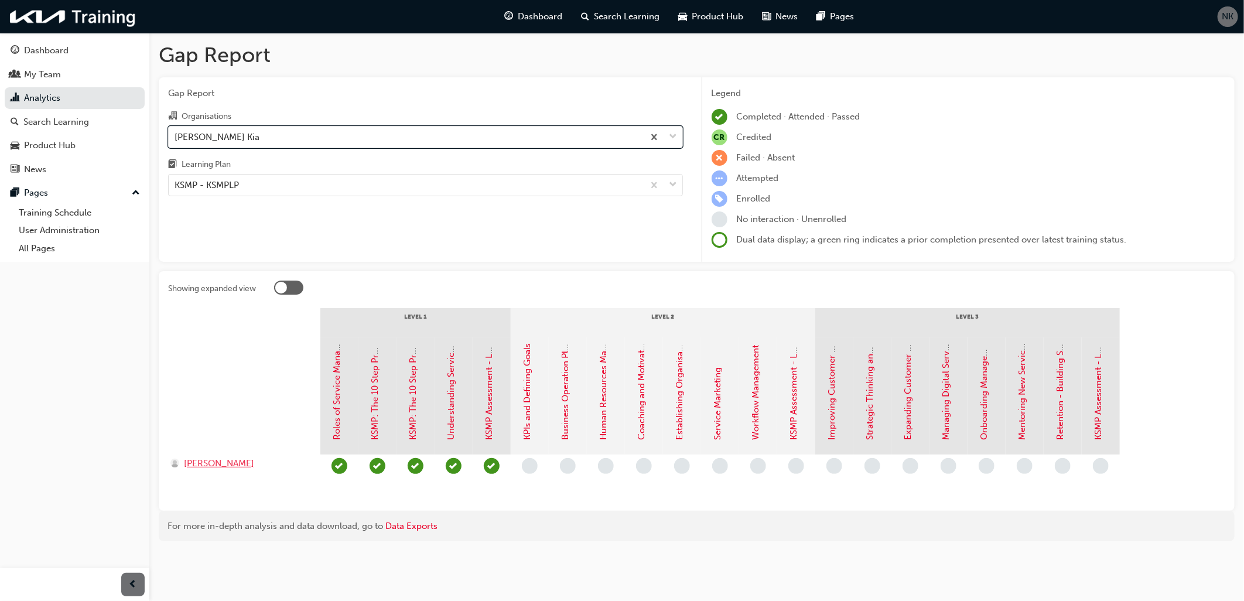
click at [207, 461] on span "Greg Swale" at bounding box center [219, 463] width 70 height 13
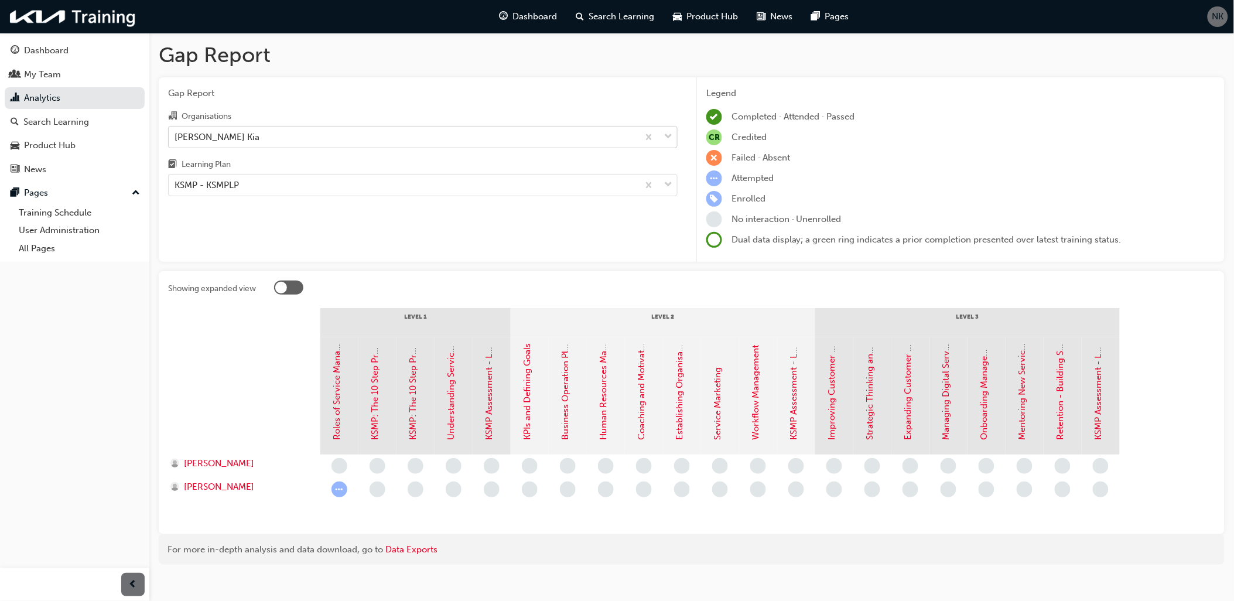
click at [213, 135] on div "[PERSON_NAME] Kia" at bounding box center [216, 136] width 85 height 13
click at [176, 135] on input "Organisations McRae Kia" at bounding box center [174, 136] width 1 height 10
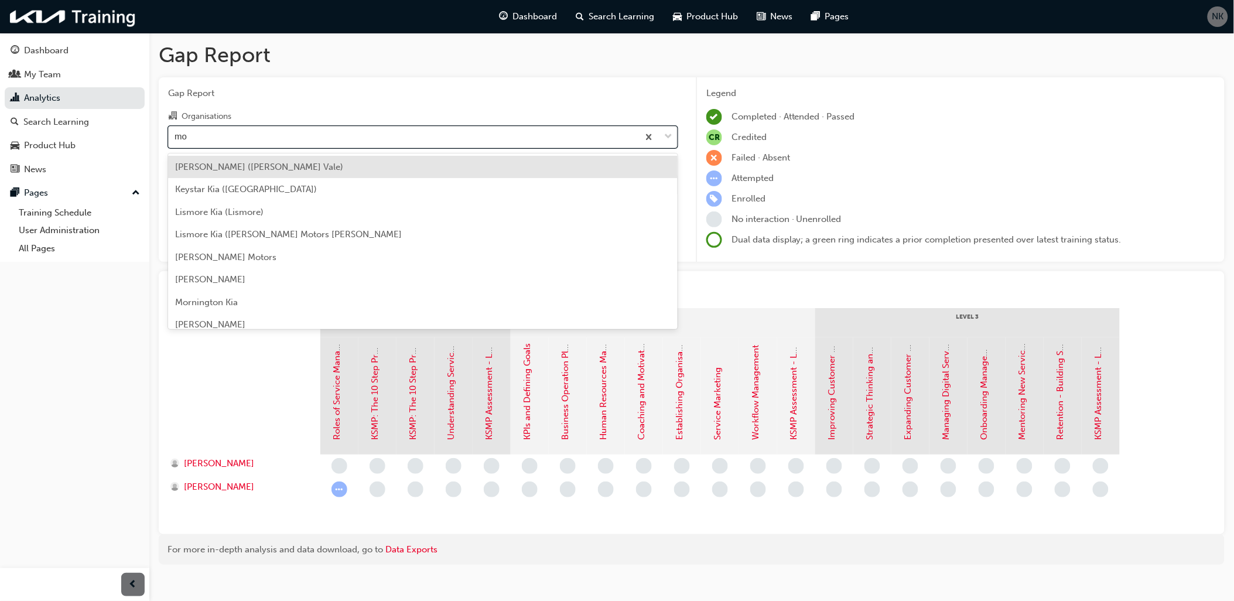
type input "mou"
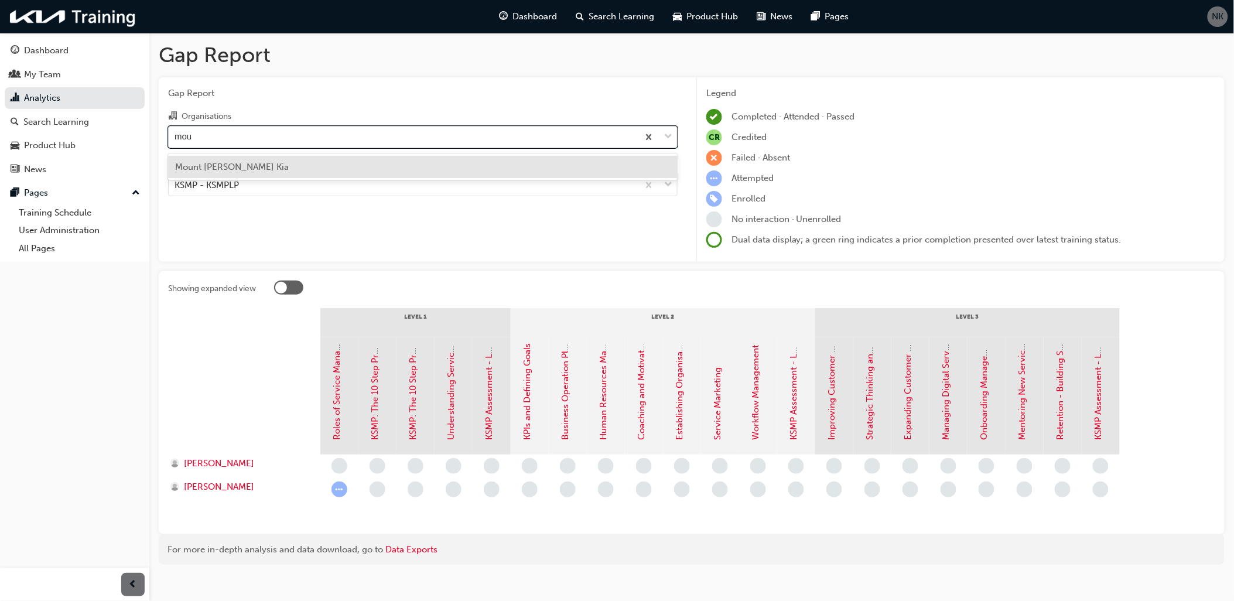
click at [204, 162] on span "Mount [PERSON_NAME] Kia" at bounding box center [232, 167] width 114 height 11
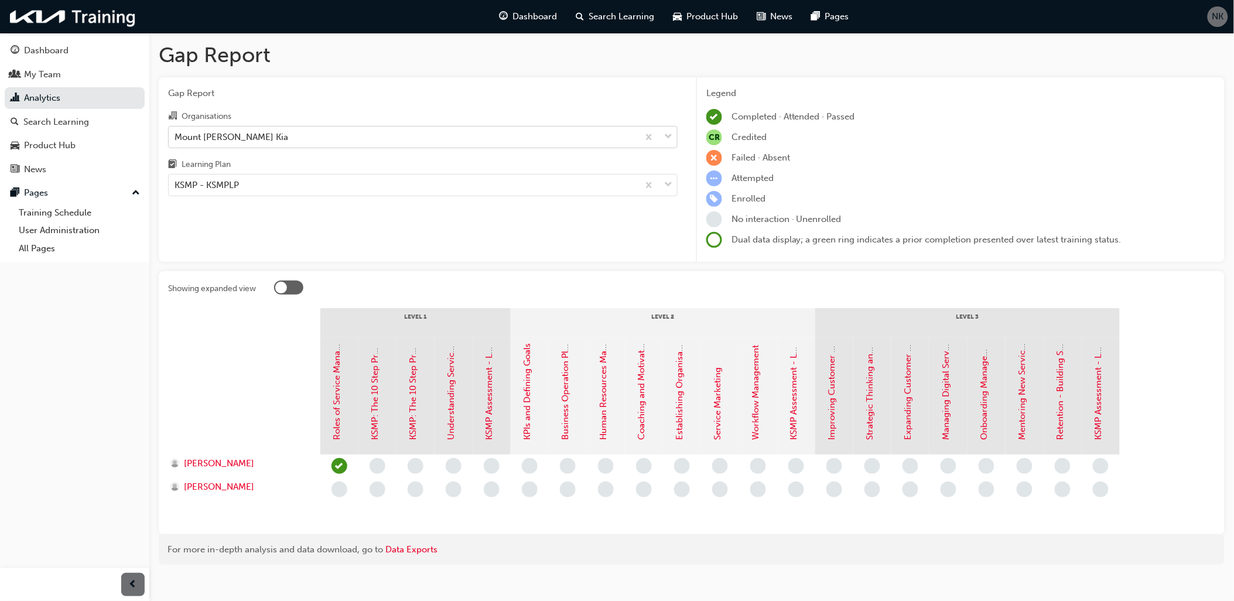
click at [207, 132] on div "Mount [PERSON_NAME] Kia" at bounding box center [231, 136] width 114 height 13
click at [176, 132] on input "Organisations Mount Barker Kia" at bounding box center [174, 136] width 1 height 10
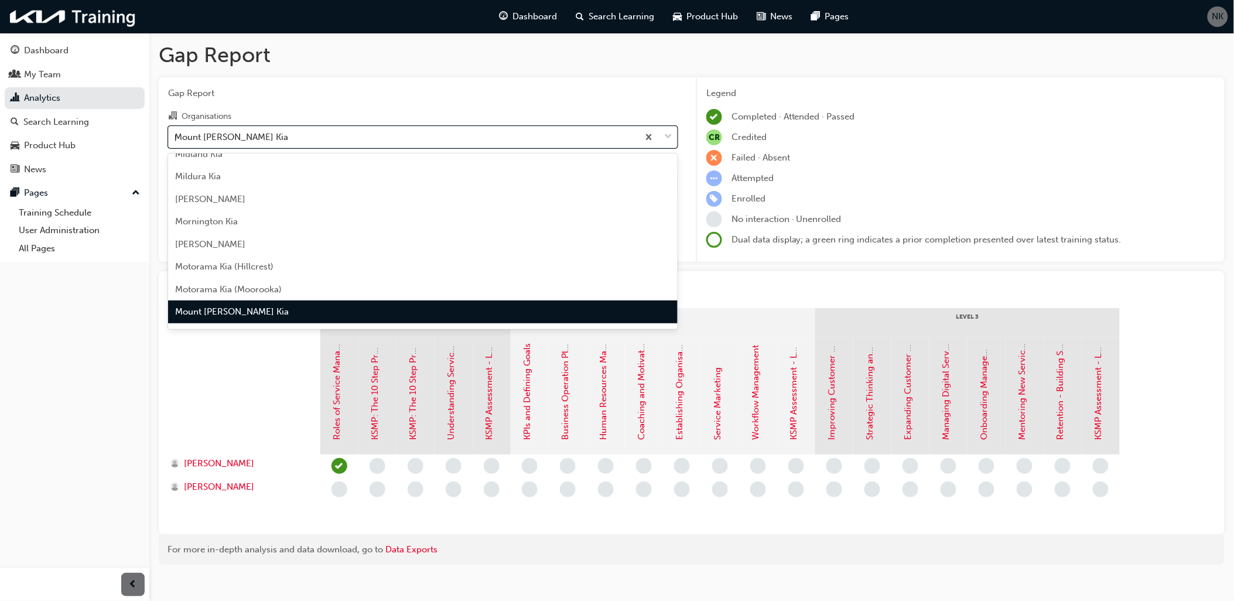
scroll to position [640, 0]
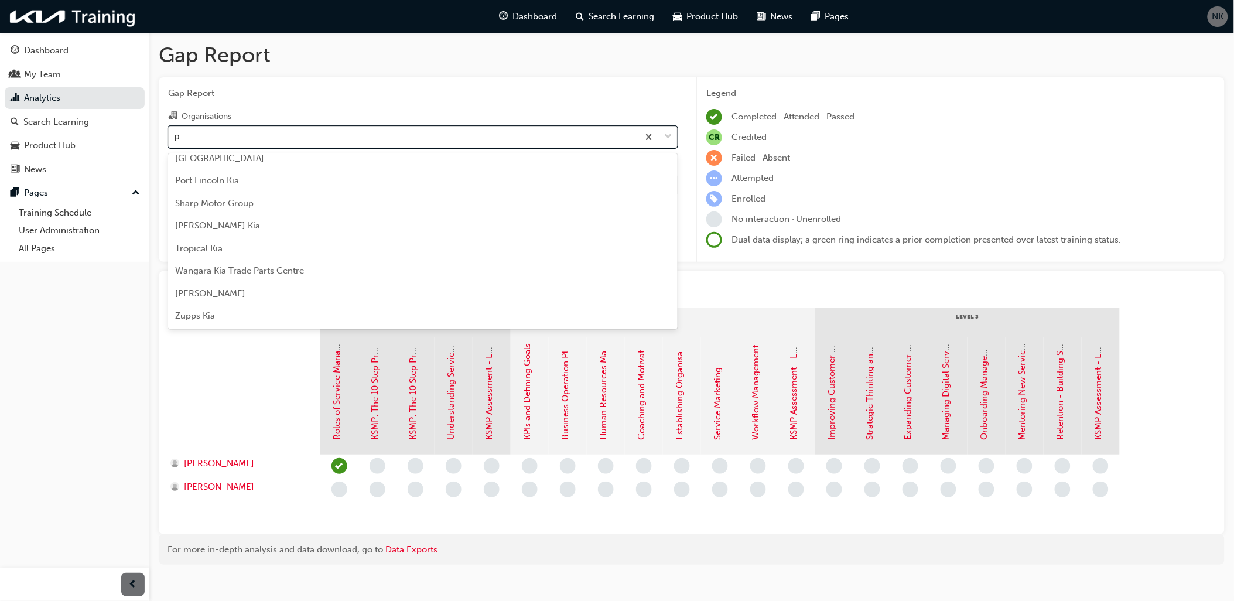
type input "pe"
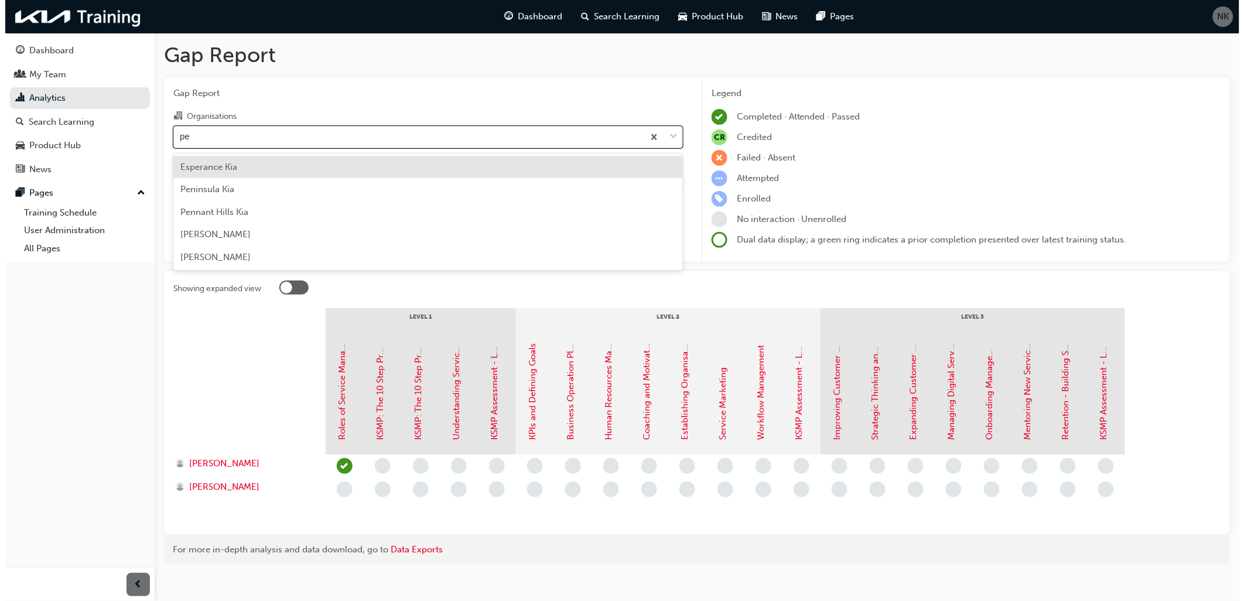
scroll to position [0, 0]
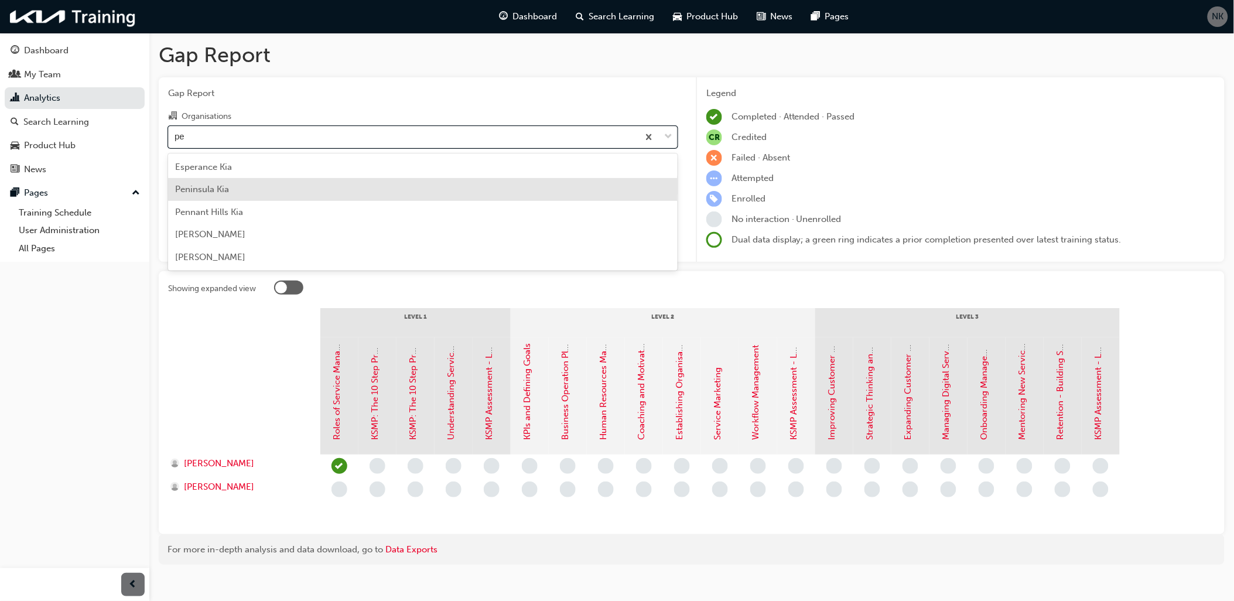
click at [207, 187] on span "Peninsula Kia" at bounding box center [202, 189] width 54 height 11
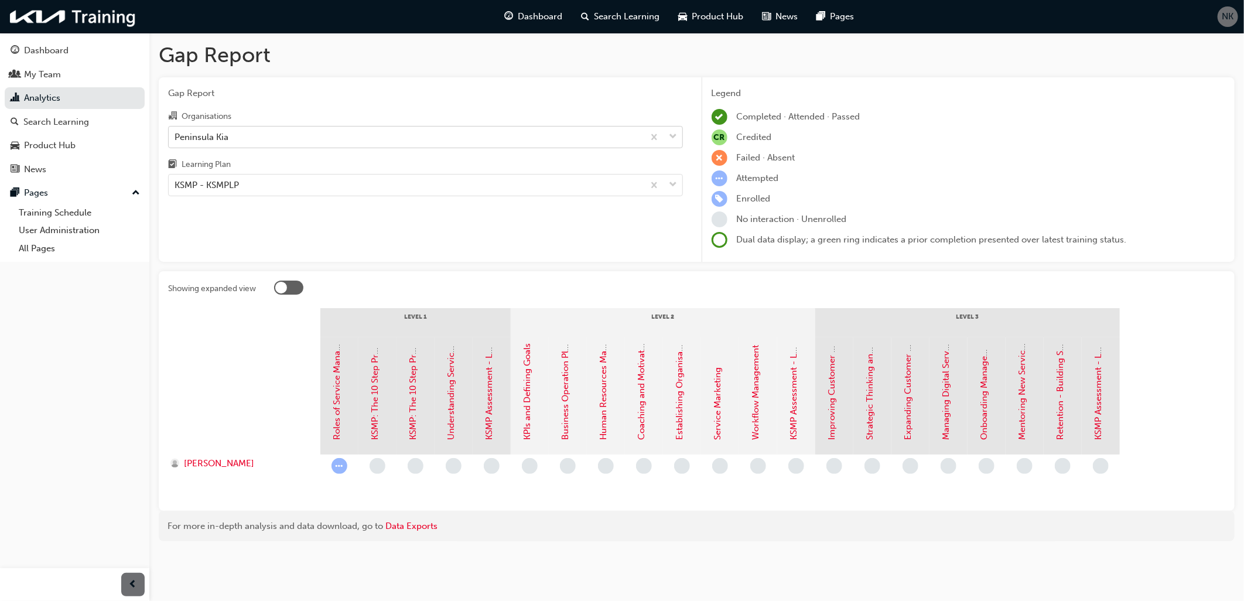
click at [221, 141] on div "Peninsula Kia" at bounding box center [201, 136] width 54 height 13
click at [176, 141] on input "Organisations Peninsula Kia" at bounding box center [174, 136] width 1 height 10
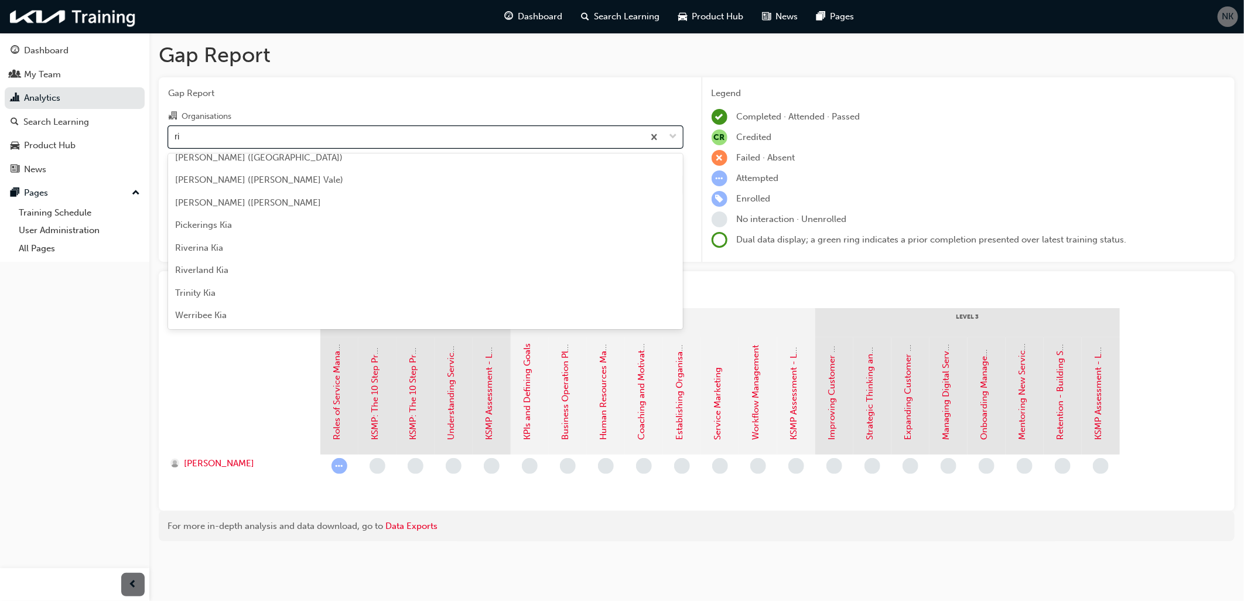
scroll to position [189, 0]
type input "riv"
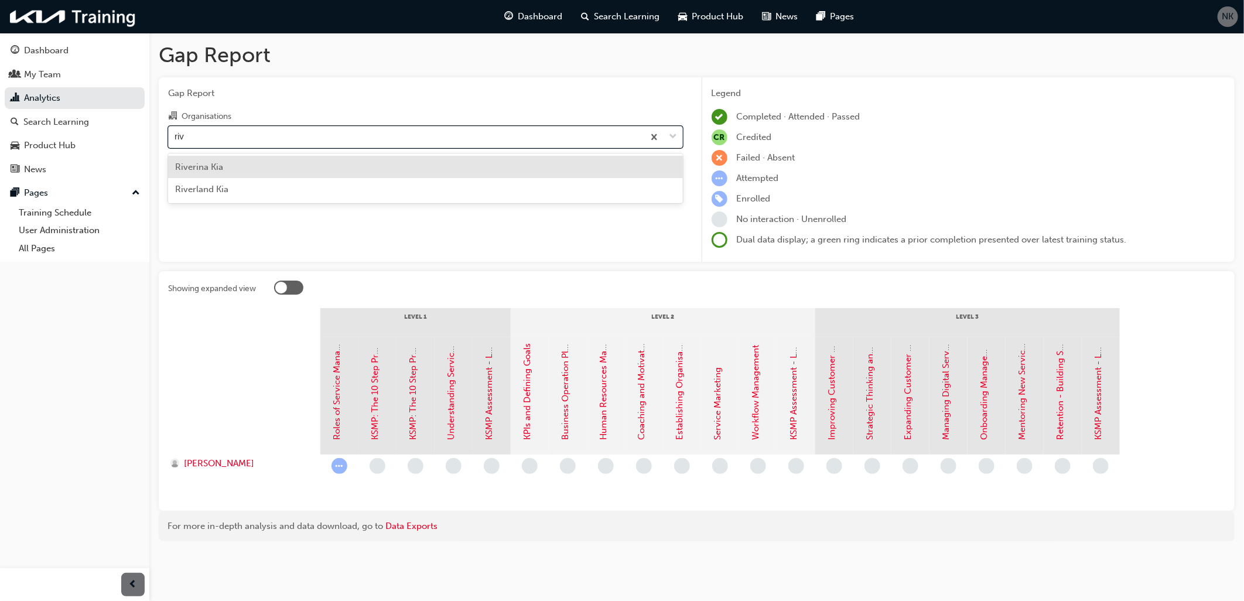
scroll to position [0, 0]
click at [209, 165] on span "Riverina Kia" at bounding box center [199, 167] width 48 height 11
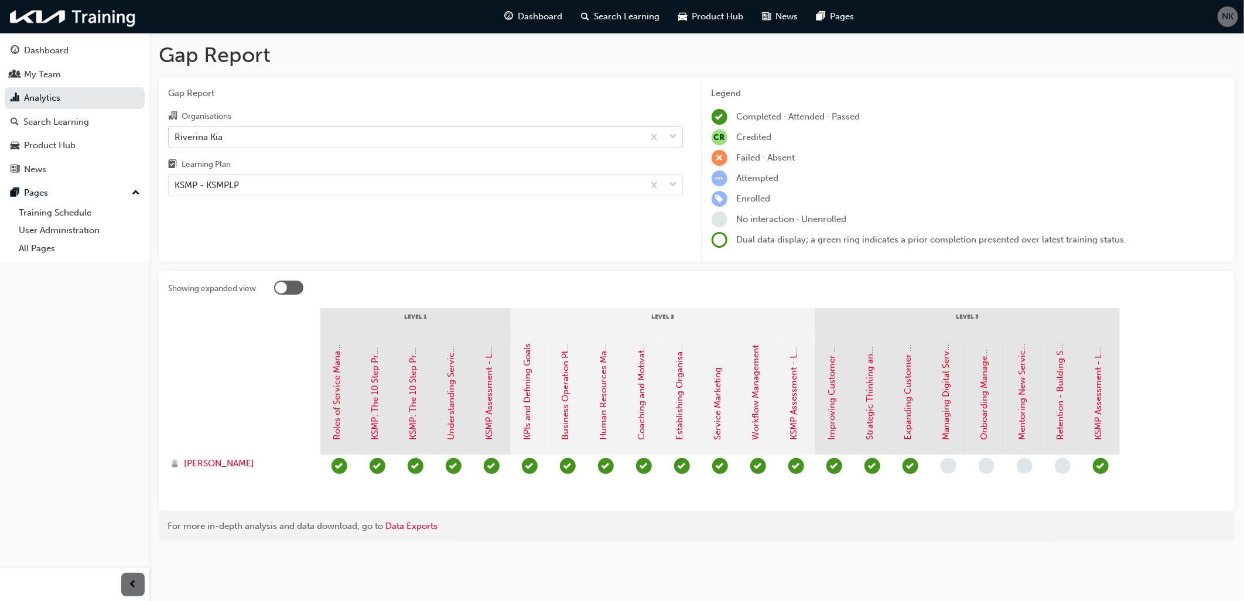
click at [227, 138] on div "Riverina Kia" at bounding box center [406, 136] width 475 height 20
click at [176, 138] on input "Organisations Riverina Kia" at bounding box center [174, 136] width 1 height 10
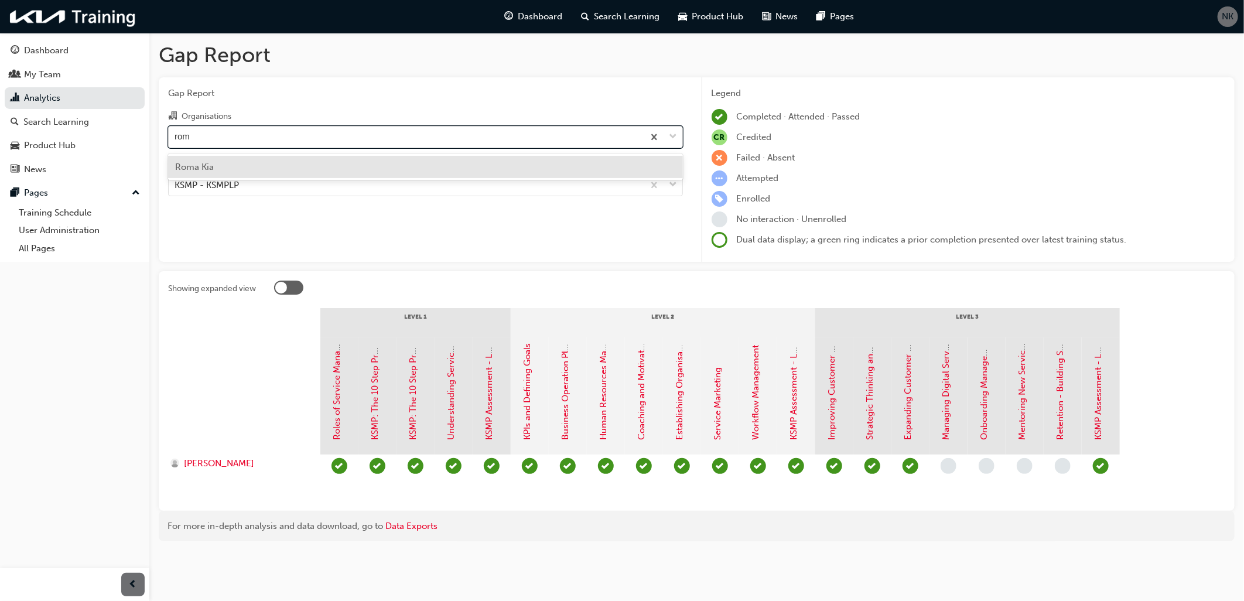
type input "roma"
click at [208, 167] on span "Roma Kia" at bounding box center [194, 167] width 39 height 11
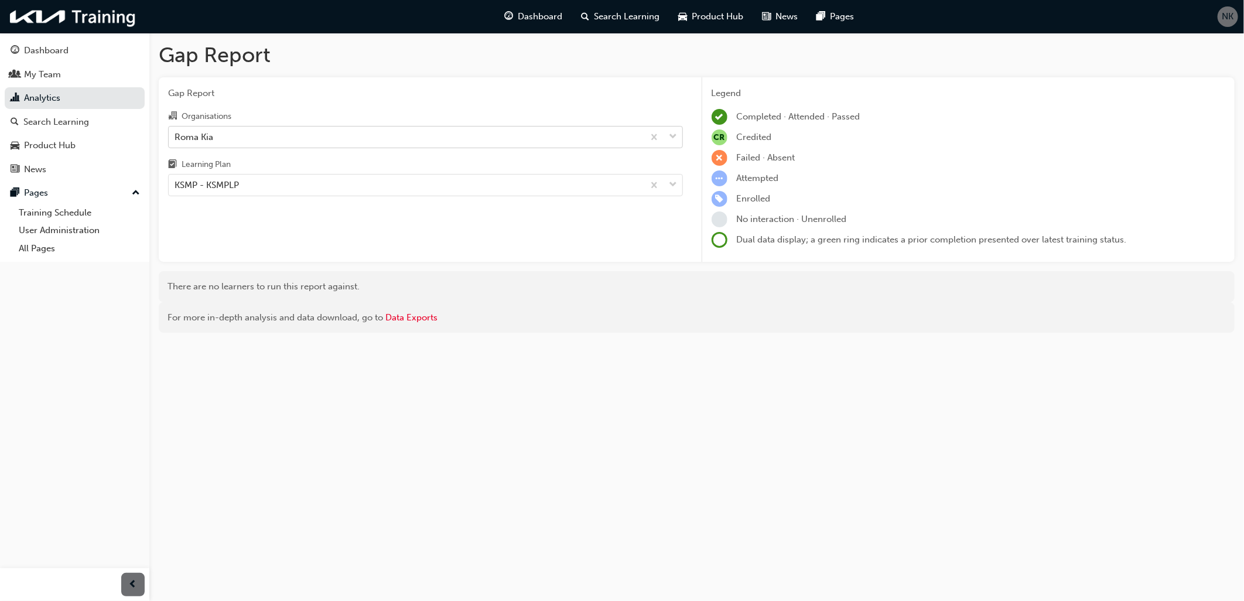
drag, startPoint x: 206, startPoint y: 133, endPoint x: 200, endPoint y: 135, distance: 6.5
click at [206, 133] on div "Roma Kia" at bounding box center [193, 136] width 39 height 13
click at [176, 133] on input "Organisations Roma Kia" at bounding box center [174, 136] width 1 height 10
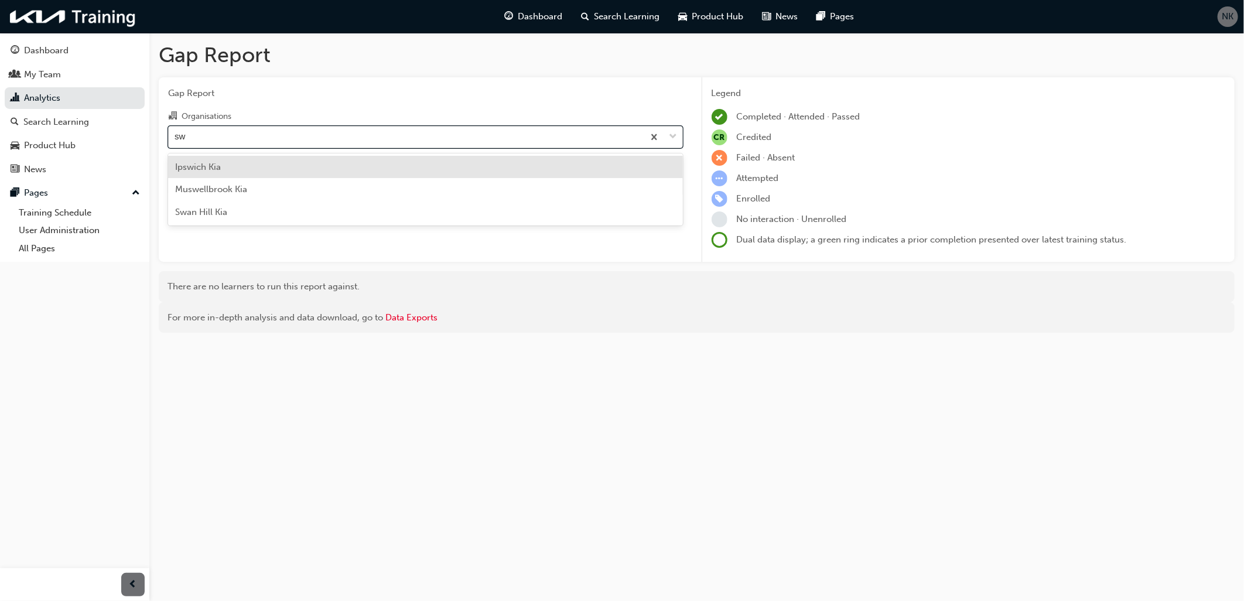
type input "swa"
click at [197, 170] on span "Swan Hill Kia" at bounding box center [201, 167] width 52 height 11
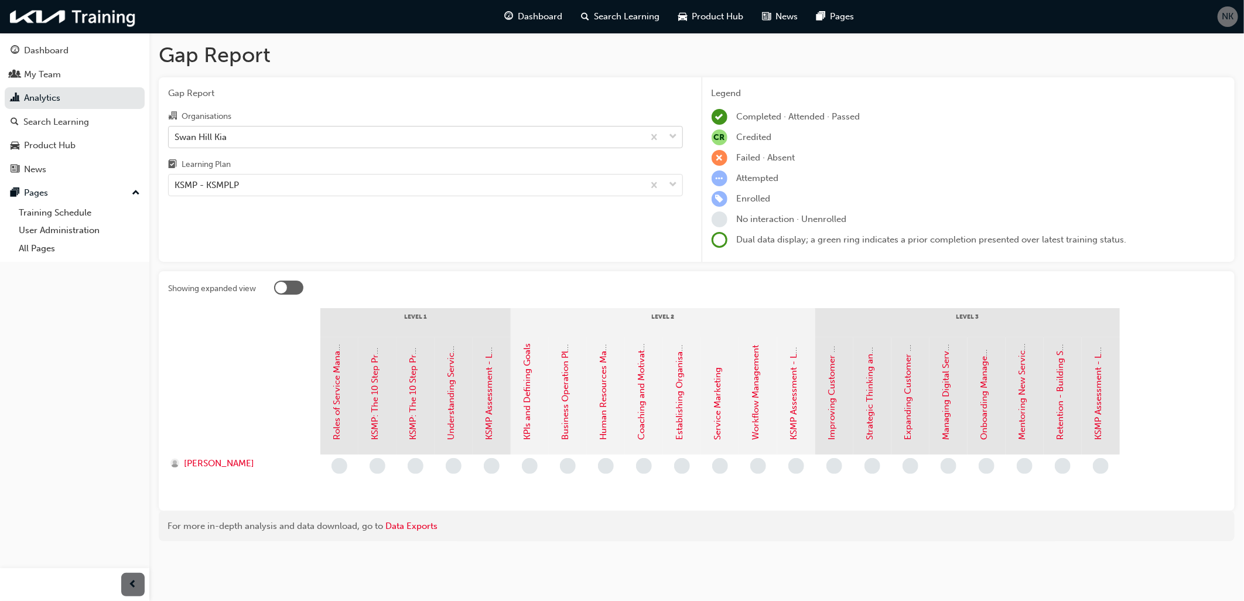
click at [218, 145] on div "Swan Hill Kia" at bounding box center [406, 136] width 475 height 20
click at [176, 141] on input "Organisations Swan Hill Kia" at bounding box center [174, 136] width 1 height 10
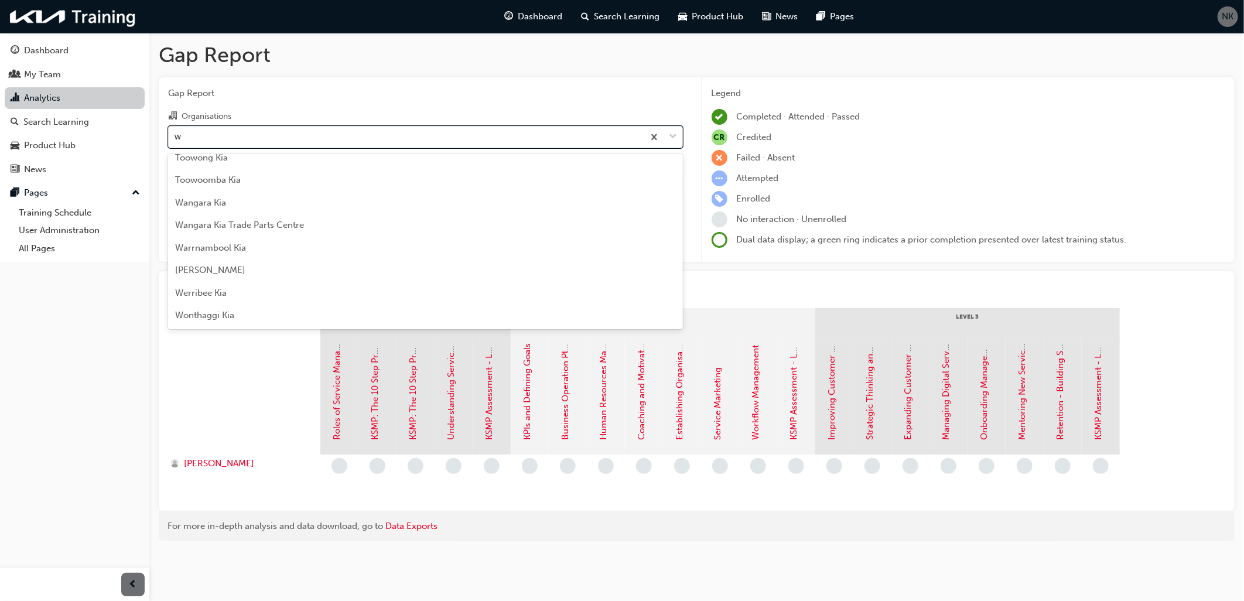
scroll to position [32, 0]
type input "wa"
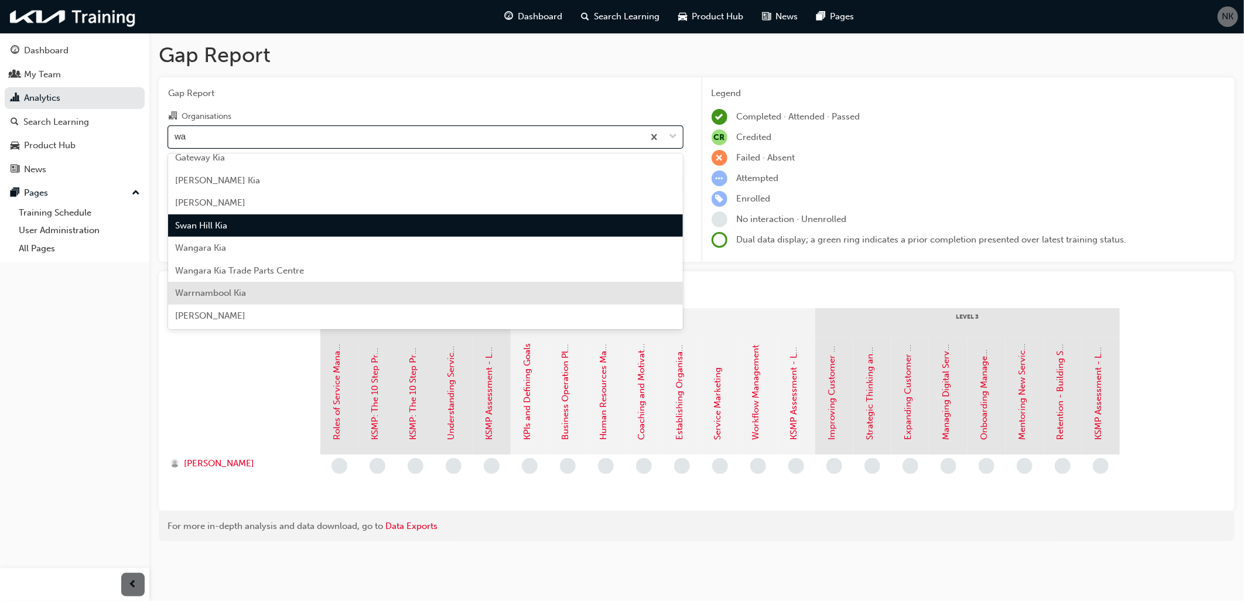
click at [220, 287] on span "Warrnambool Kia" at bounding box center [210, 292] width 71 height 11
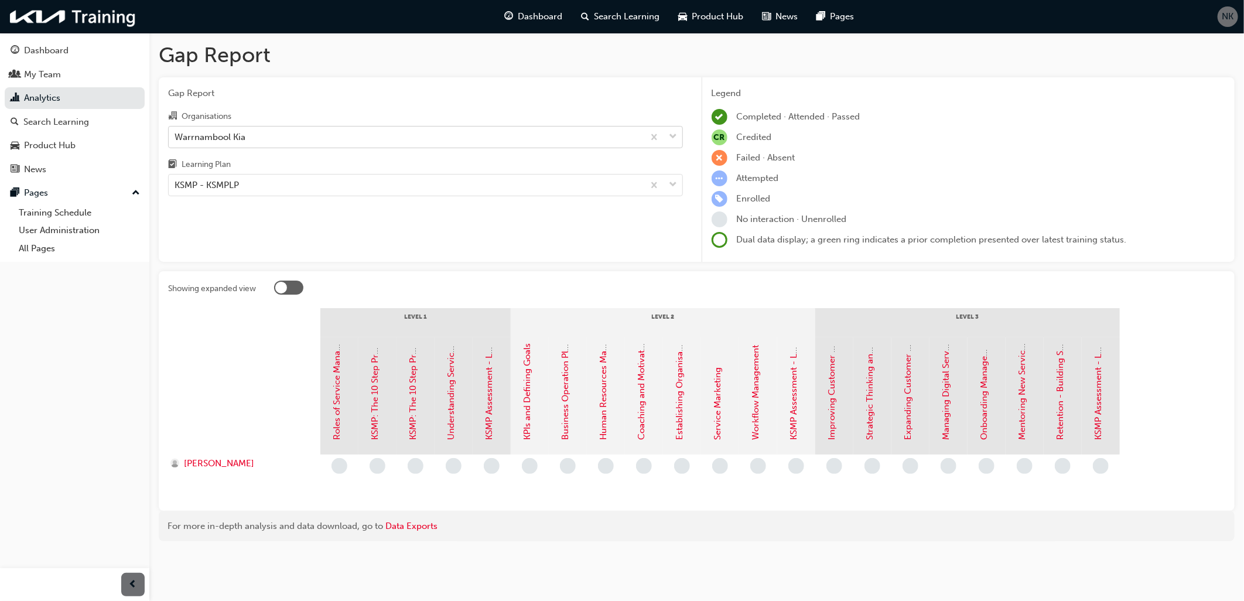
click at [269, 138] on div "Warrnambool Kia" at bounding box center [406, 136] width 475 height 20
click at [176, 138] on input "Organisations Warrnambool Kia" at bounding box center [174, 136] width 1 height 10
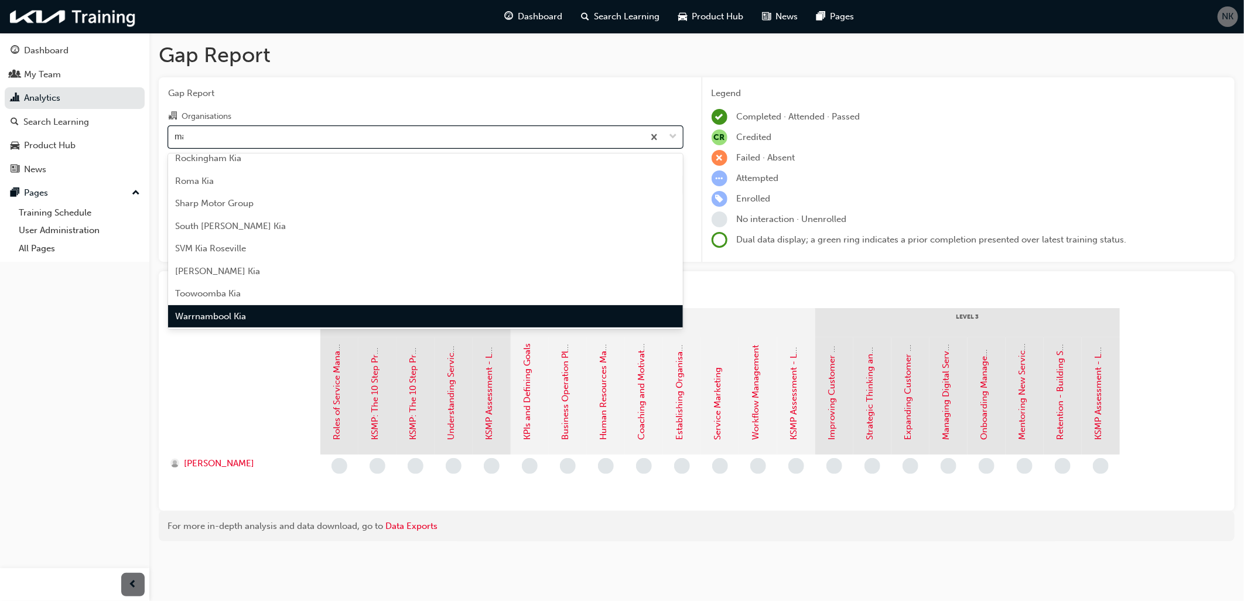
scroll to position [167, 0]
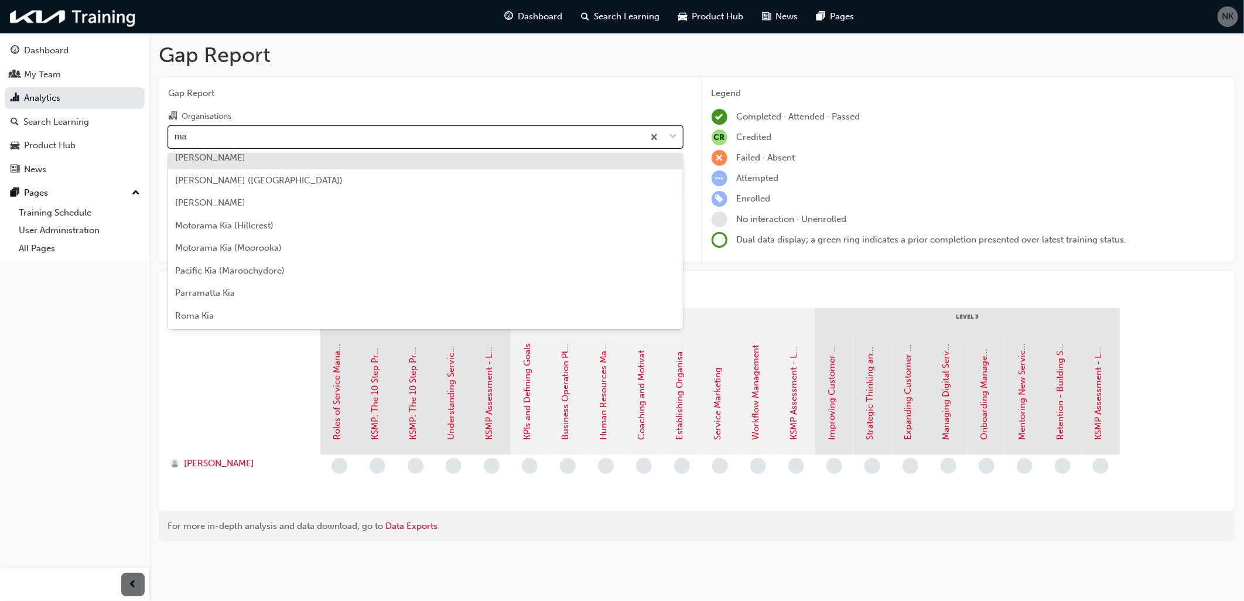
type input "ma"
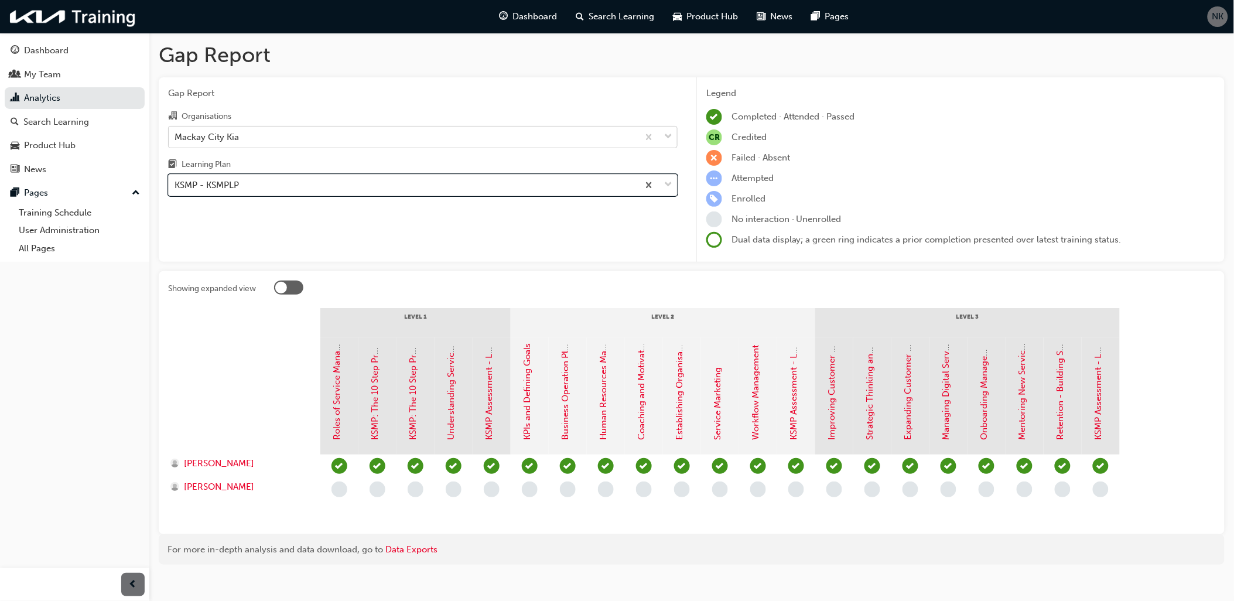
click at [234, 138] on div "Mackay City Kia" at bounding box center [206, 136] width 64 height 13
click at [176, 138] on input "Organisations Mackay City Kia" at bounding box center [174, 136] width 1 height 10
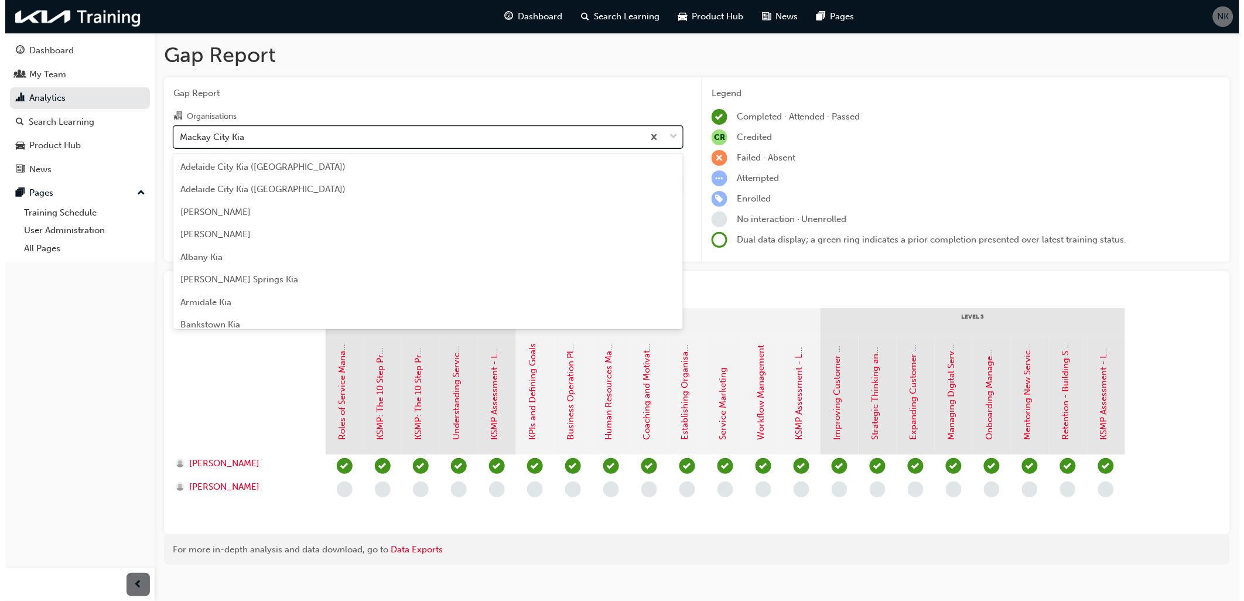
scroll to position [1613, 0]
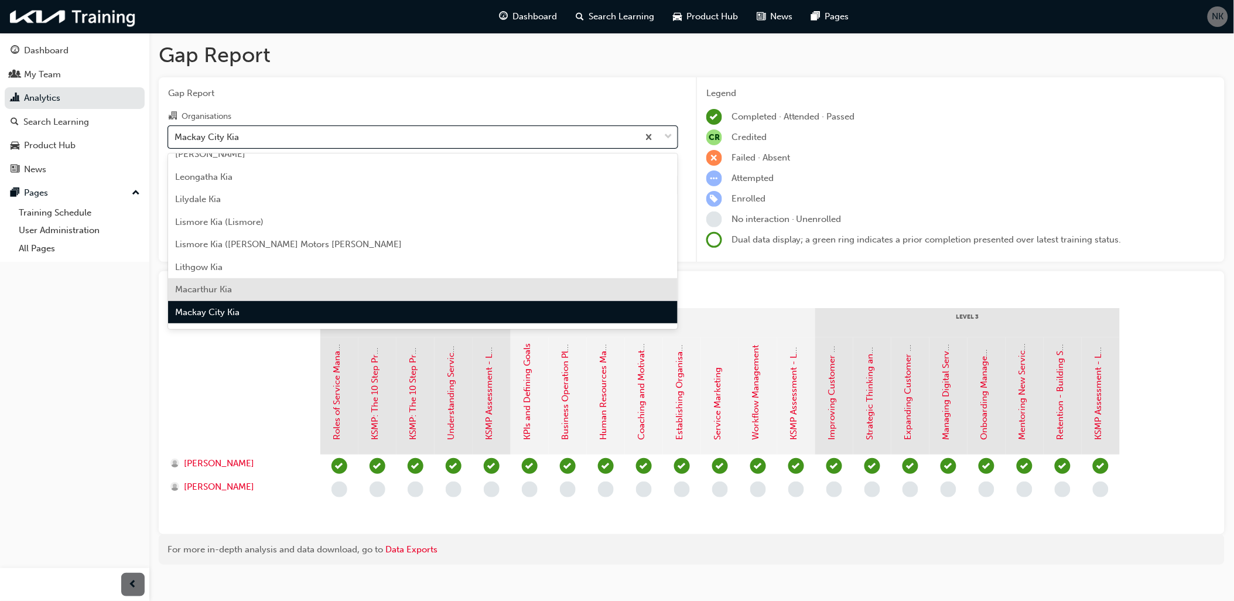
click at [222, 284] on span "Macarthur Kia" at bounding box center [203, 289] width 57 height 11
